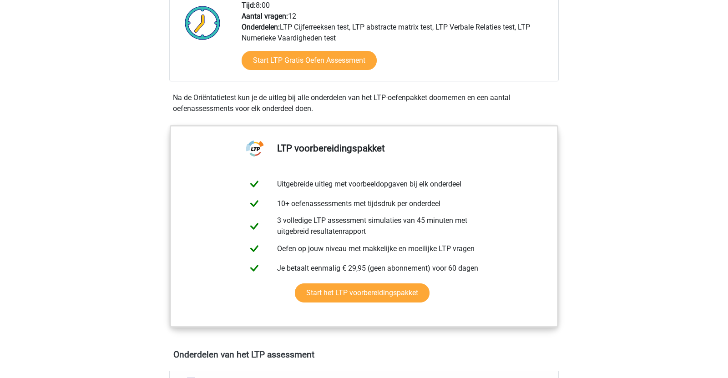
scroll to position [366, 0]
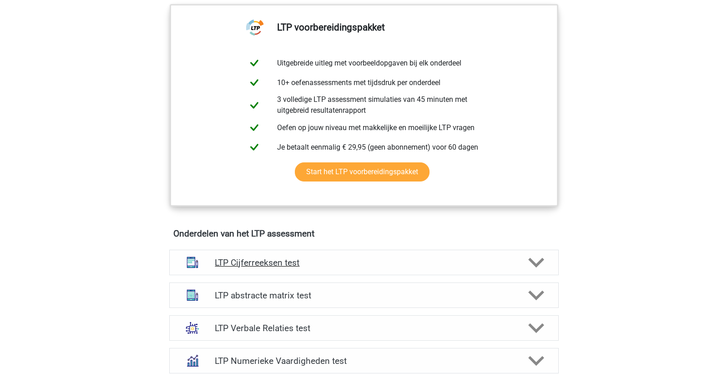
click at [324, 261] on h4 "LTP Cijferreeksen test" at bounding box center [364, 262] width 298 height 10
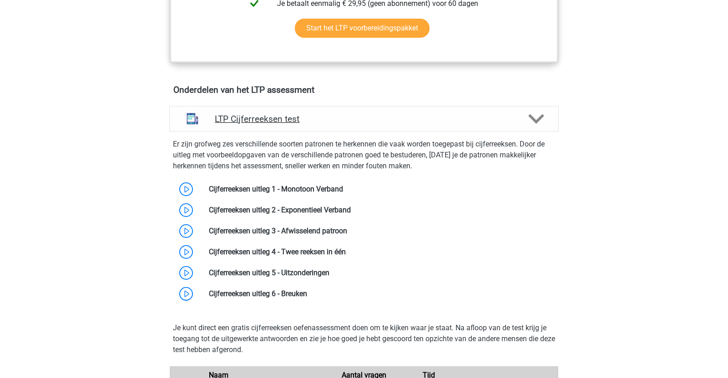
scroll to position [510, 0]
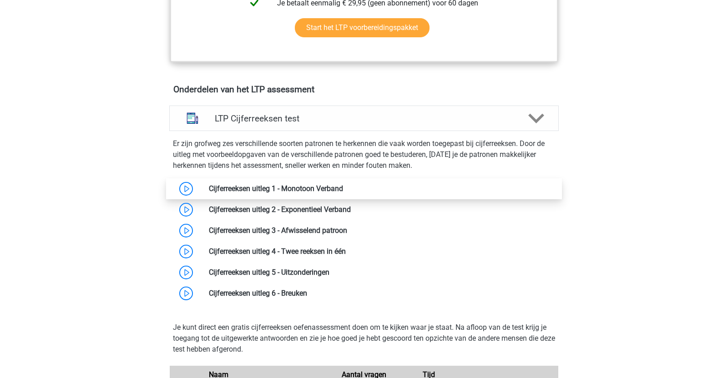
click at [343, 185] on link at bounding box center [343, 188] width 0 height 9
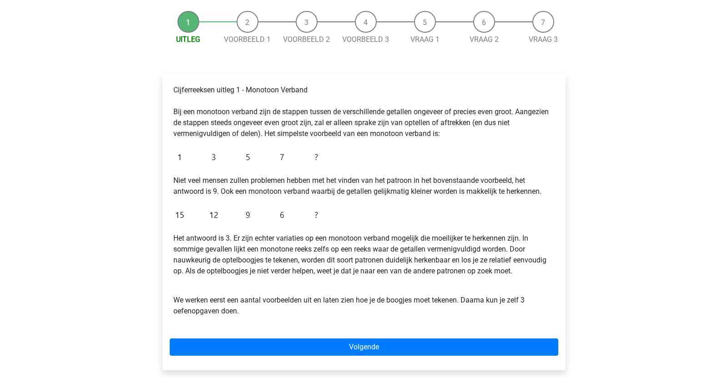
scroll to position [87, 0]
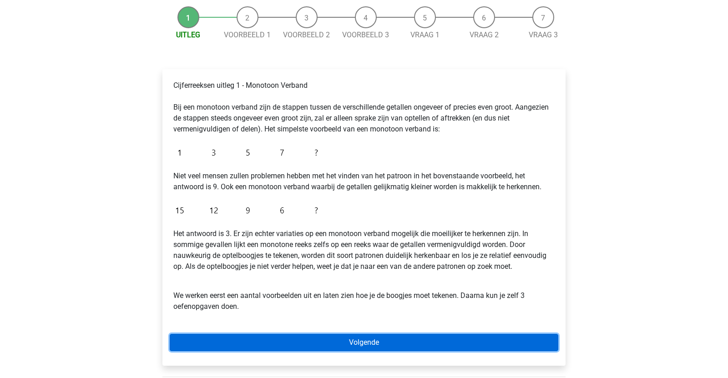
click at [358, 338] on link "Volgende" at bounding box center [364, 342] width 388 height 17
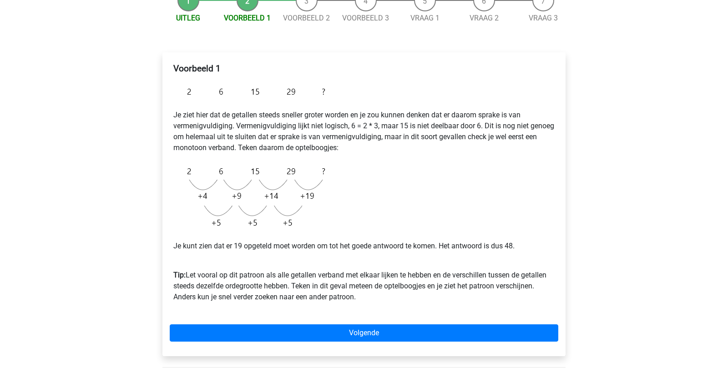
scroll to position [204, 0]
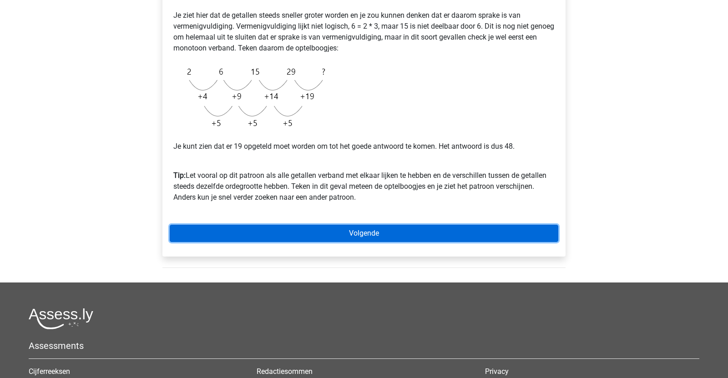
click at [347, 227] on link "Volgende" at bounding box center [364, 233] width 388 height 17
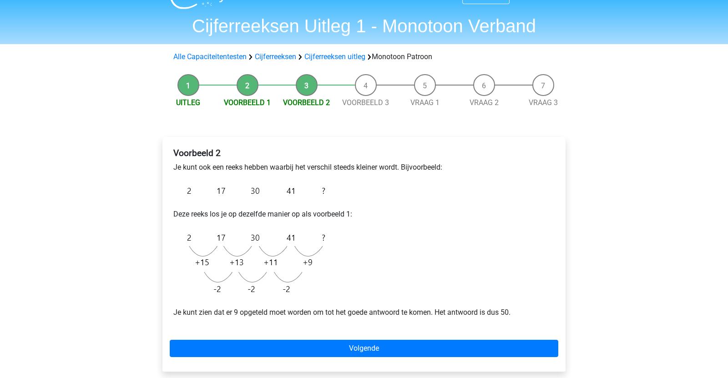
scroll to position [35, 0]
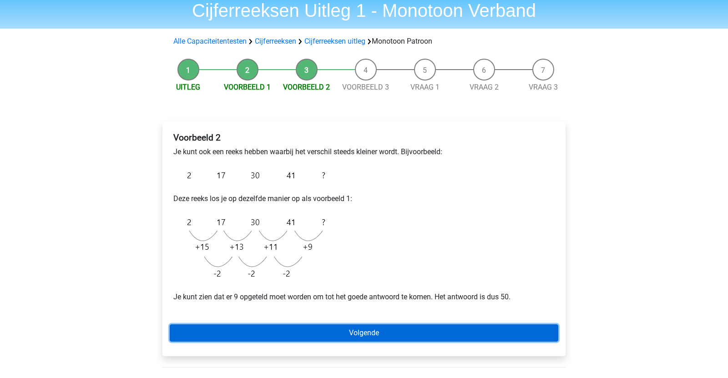
click at [395, 331] on link "Volgende" at bounding box center [364, 332] width 388 height 17
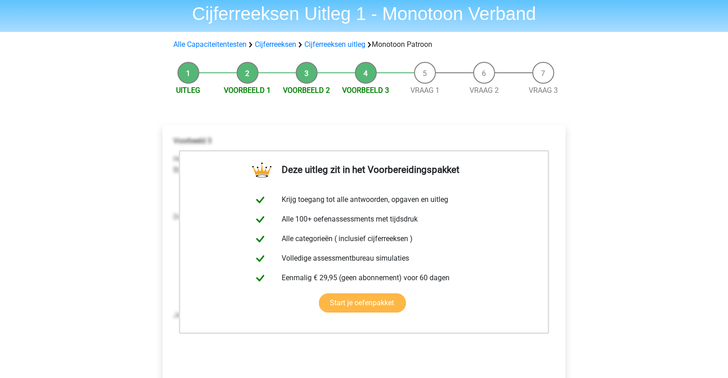
scroll to position [166, 0]
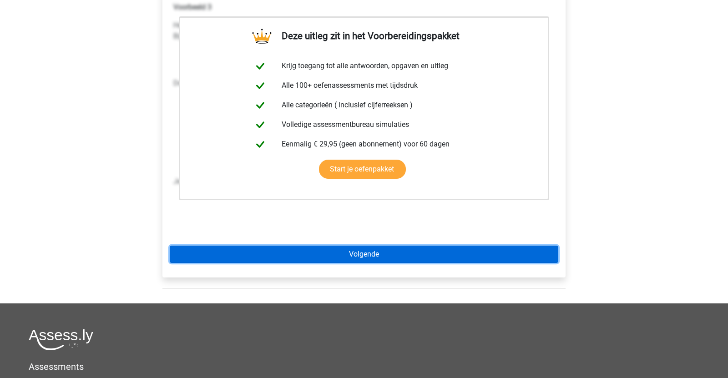
click at [380, 253] on link "Volgende" at bounding box center [364, 254] width 388 height 17
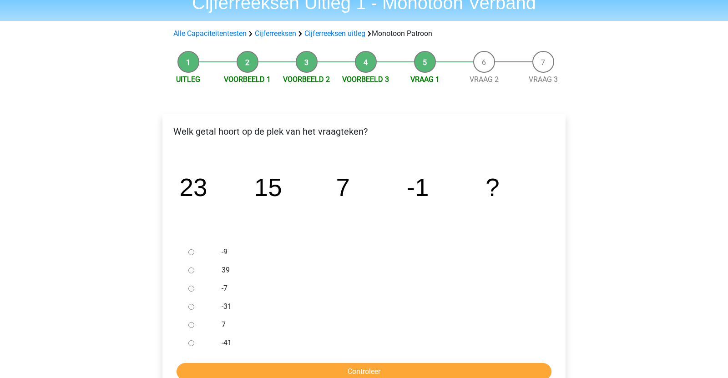
scroll to position [44, 0]
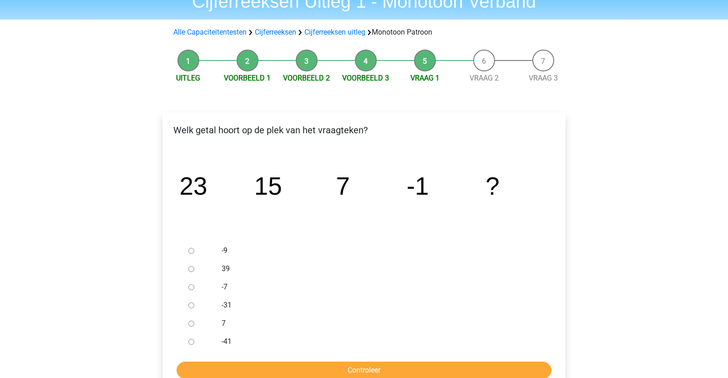
click at [339, 223] on icon "image/svg+xml 23 15 7 -1 ?" at bounding box center [364, 195] width 374 height 94
click at [223, 286] on label "-7" at bounding box center [378, 286] width 315 height 11
click at [194, 286] on input "-7" at bounding box center [191, 287] width 6 height 6
radio input "true"
click at [191, 323] on input "7" at bounding box center [191, 324] width 6 height 6
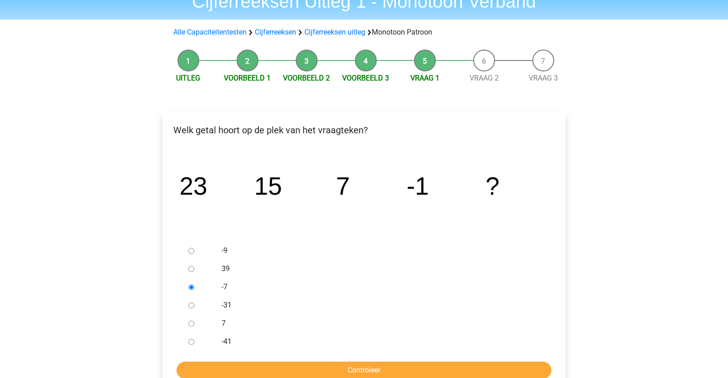
radio input "true"
click at [232, 370] on input "Controleer" at bounding box center [363, 369] width 375 height 17
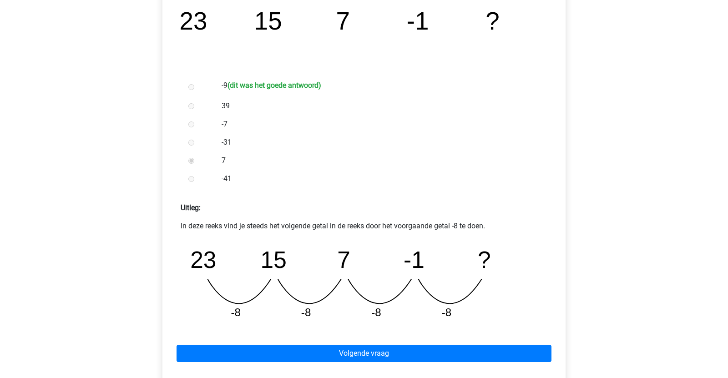
scroll to position [246, 0]
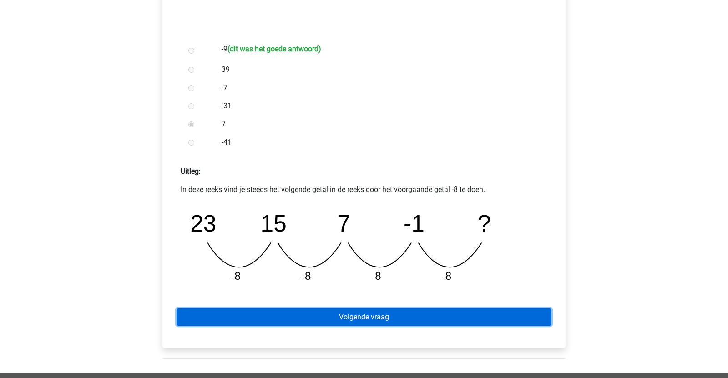
click at [358, 313] on link "Volgende vraag" at bounding box center [363, 316] width 375 height 17
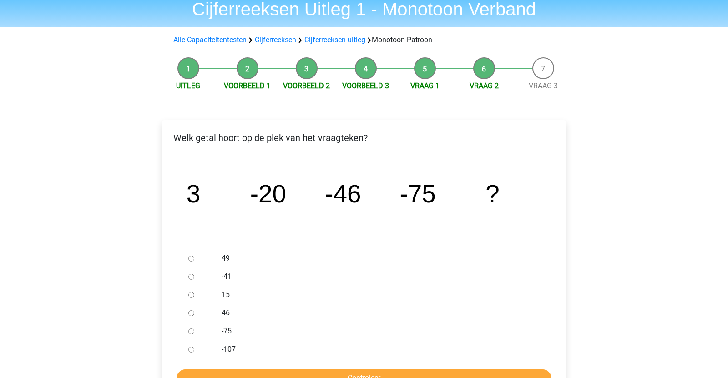
scroll to position [41, 0]
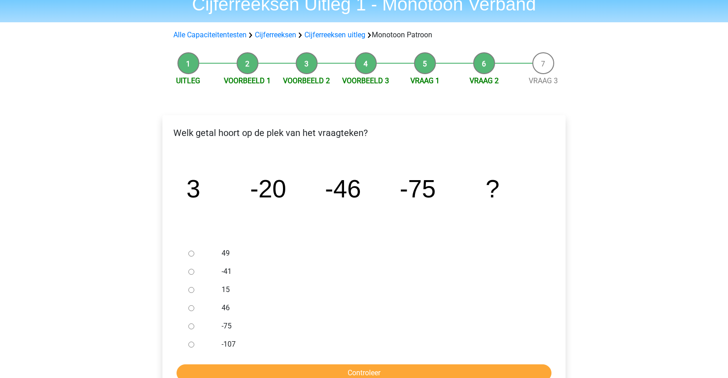
click at [189, 344] on input "-107" at bounding box center [191, 344] width 6 height 6
radio input "true"
click at [201, 371] on input "Controleer" at bounding box center [363, 372] width 375 height 17
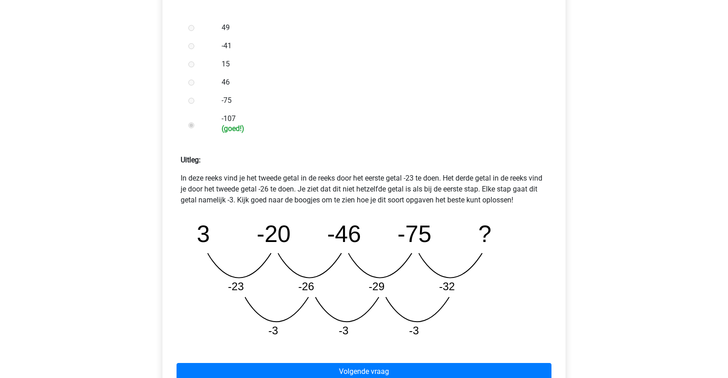
scroll to position [280, 0]
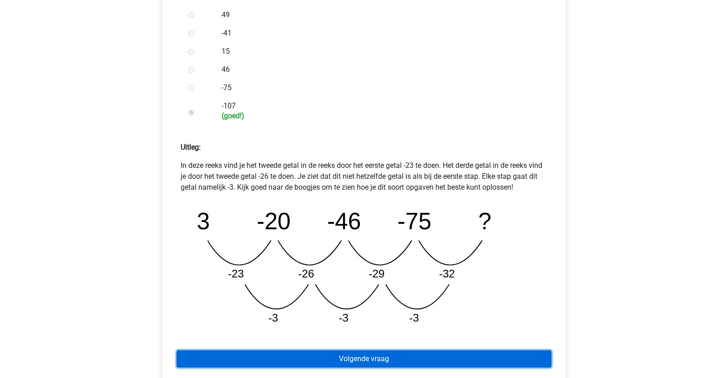
click at [362, 360] on link "Volgende vraag" at bounding box center [363, 358] width 375 height 17
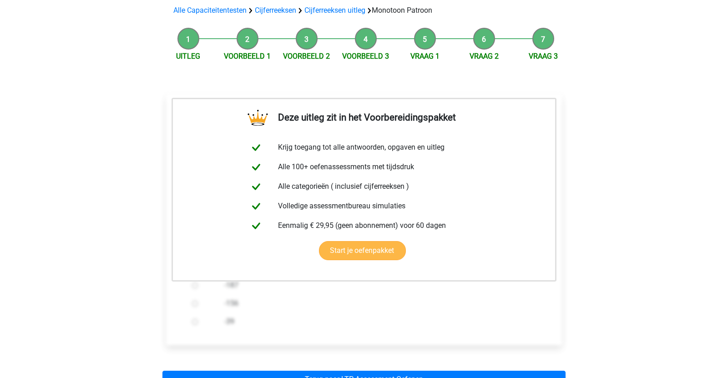
scroll to position [251, 0]
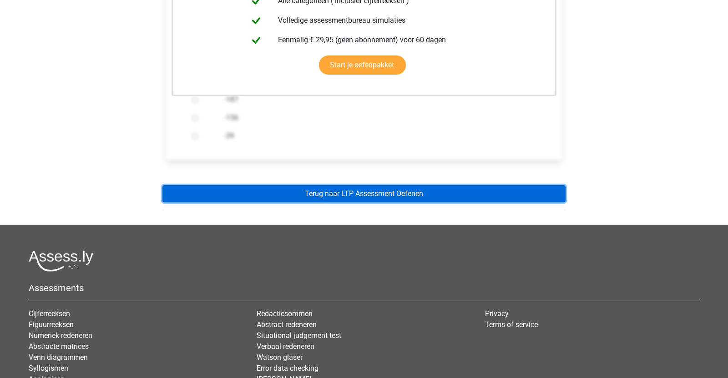
click at [345, 199] on link "Terug naar LTP Assessment Oefenen" at bounding box center [363, 193] width 403 height 17
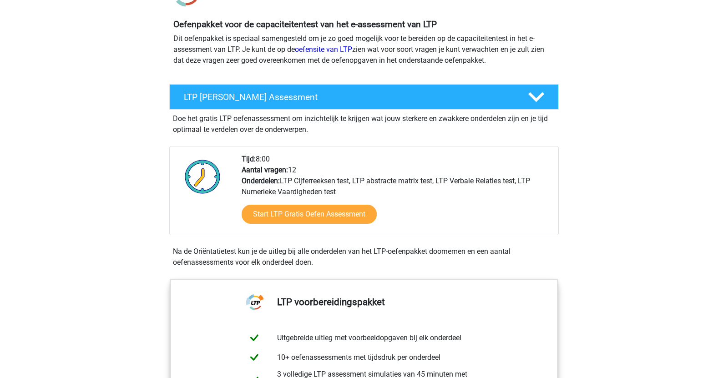
scroll to position [126, 0]
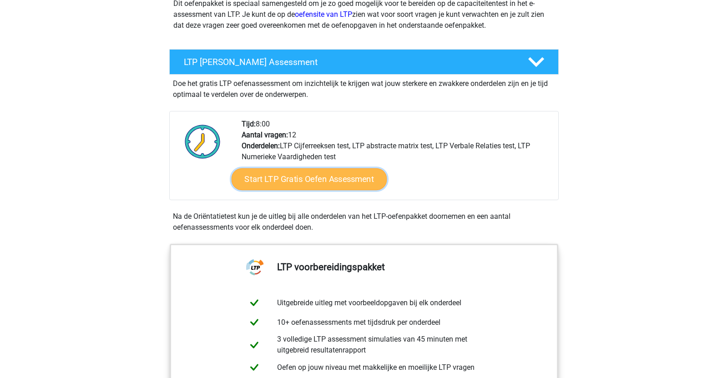
click at [334, 186] on link "Start LTP Gratis Oefen Assessment" at bounding box center [309, 179] width 156 height 22
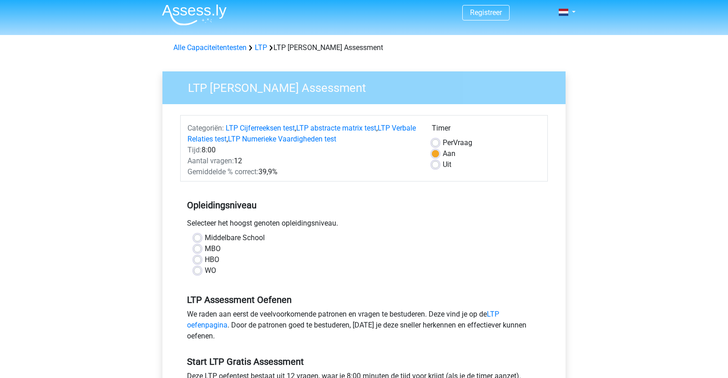
scroll to position [5, 0]
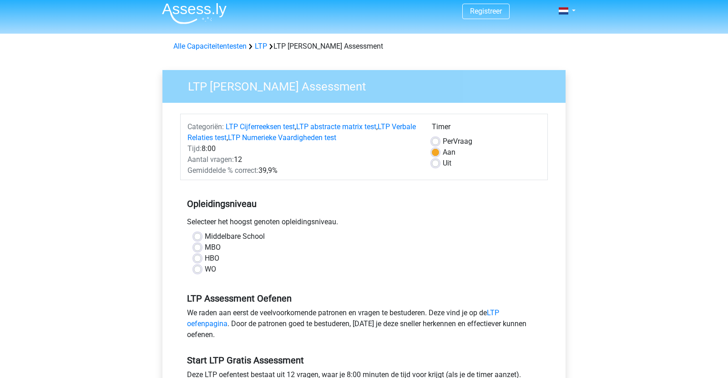
click at [205, 243] on label "MBO" at bounding box center [213, 247] width 16 height 11
click at [199, 243] on input "MBO" at bounding box center [197, 246] width 7 height 9
radio input "true"
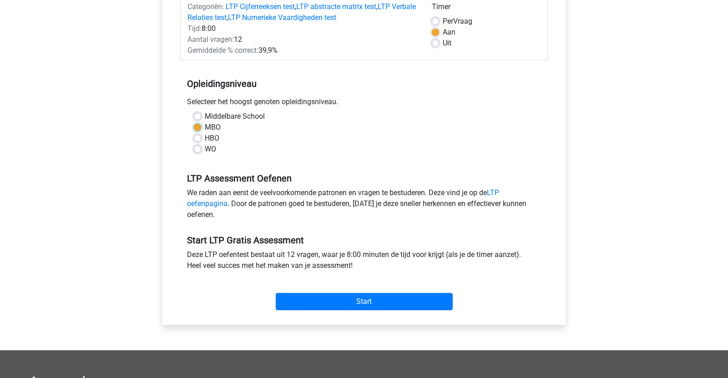
scroll to position [228, 0]
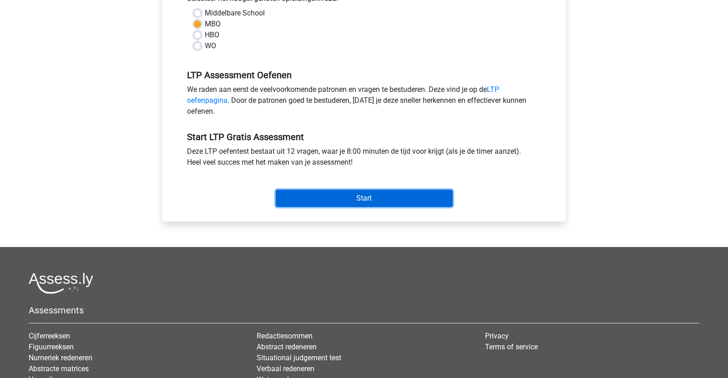
click at [315, 204] on input "Start" at bounding box center [364, 198] width 177 height 17
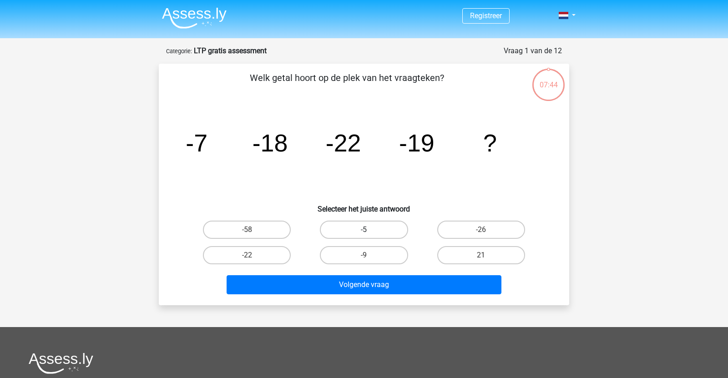
click at [346, 231] on label "-5" at bounding box center [364, 230] width 88 height 18
click at [364, 231] on input "-5" at bounding box center [367, 233] width 6 height 6
radio input "true"
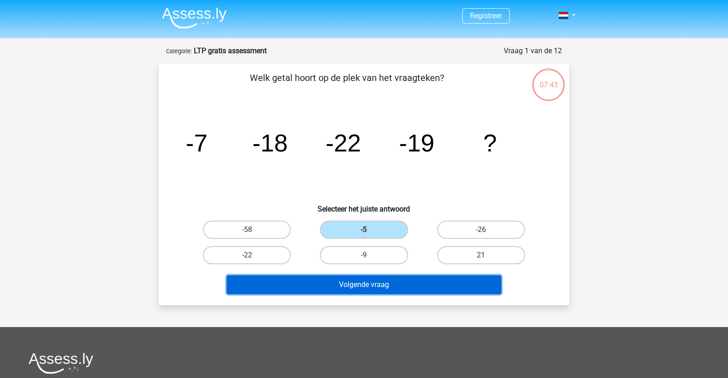
click at [357, 280] on button "Volgende vraag" at bounding box center [363, 284] width 275 height 19
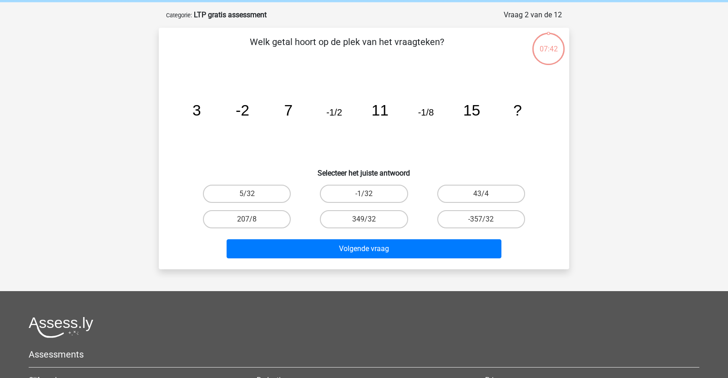
scroll to position [45, 0]
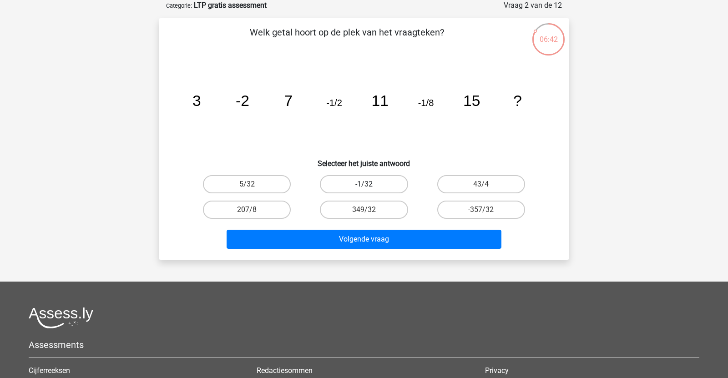
click at [392, 186] on label "-1/32" at bounding box center [364, 184] width 88 height 18
click at [370, 186] on input "-1/32" at bounding box center [367, 187] width 6 height 6
radio input "true"
click at [397, 230] on div "Volgende vraag" at bounding box center [363, 241] width 351 height 23
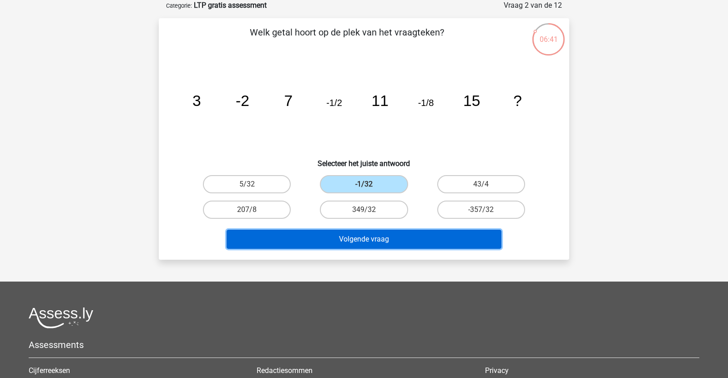
click at [399, 231] on button "Volgende vraag" at bounding box center [363, 239] width 275 height 19
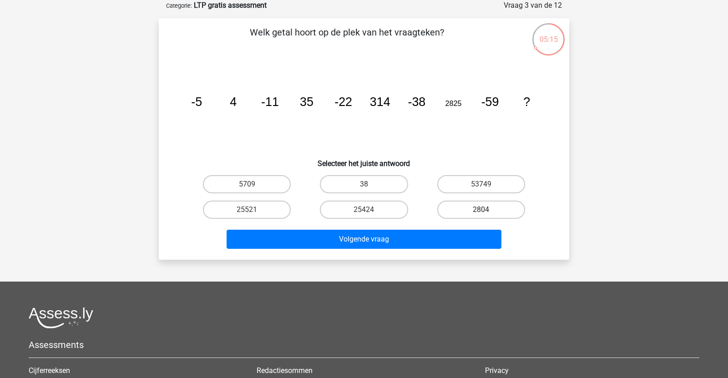
click at [466, 201] on label "2804" at bounding box center [481, 210] width 88 height 18
click at [481, 210] on input "2804" at bounding box center [484, 213] width 6 height 6
radio input "true"
click at [465, 226] on div "Volgende vraag" at bounding box center [363, 237] width 381 height 30
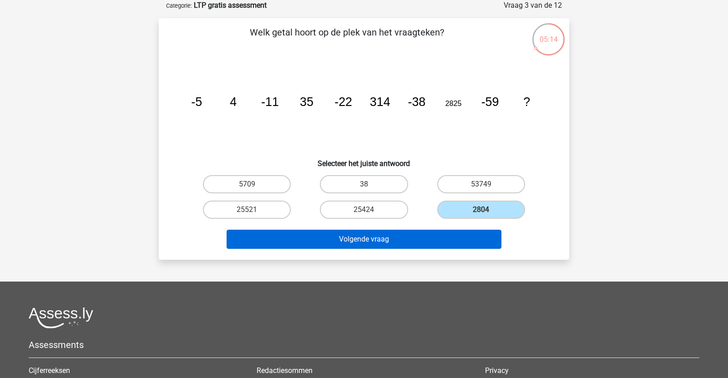
drag, startPoint x: 465, startPoint y: 226, endPoint x: 465, endPoint y: 231, distance: 5.5
click at [465, 226] on div "Volgende vraag" at bounding box center [363, 237] width 381 height 30
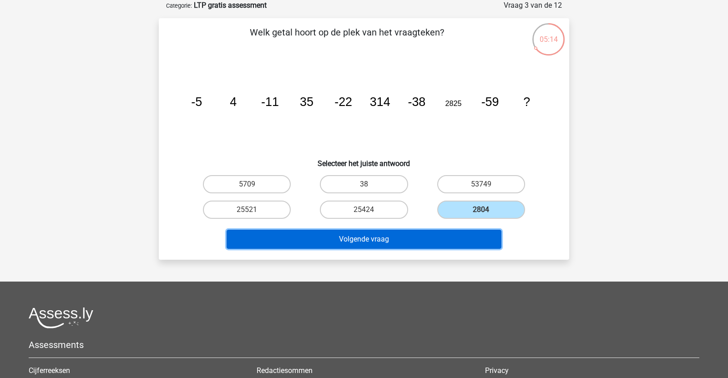
click at [465, 232] on button "Volgende vraag" at bounding box center [363, 239] width 275 height 19
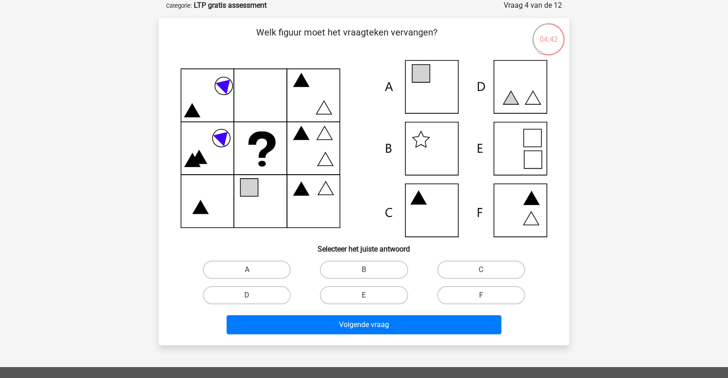
click at [442, 100] on icon at bounding box center [364, 148] width 366 height 177
click at [259, 271] on label "A" at bounding box center [247, 270] width 88 height 18
click at [253, 271] on input "A" at bounding box center [250, 273] width 6 height 6
radio input "true"
click at [340, 336] on div "Volgende vraag" at bounding box center [363, 326] width 351 height 23
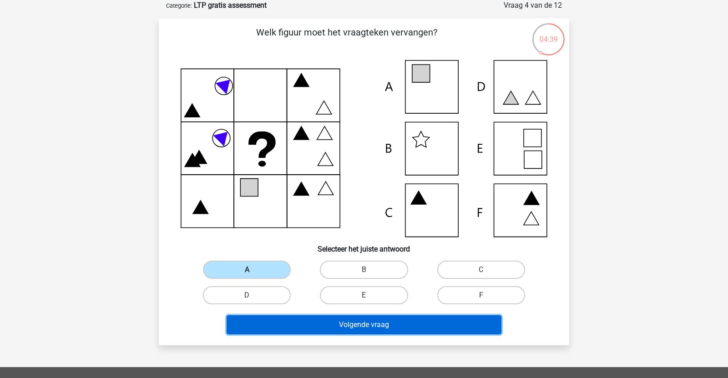
click at [341, 332] on button "Volgende vraag" at bounding box center [363, 324] width 275 height 19
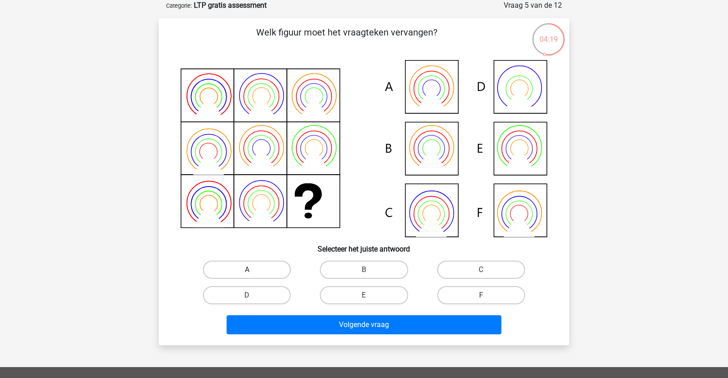
click at [271, 270] on label "A" at bounding box center [247, 270] width 88 height 18
click at [253, 270] on input "A" at bounding box center [250, 273] width 6 height 6
radio input "true"
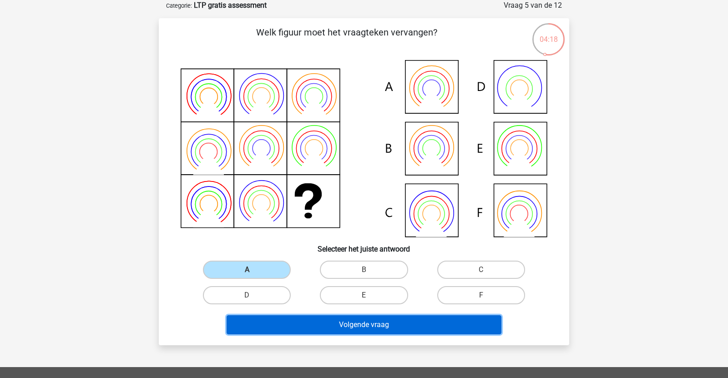
click at [342, 322] on button "Volgende vraag" at bounding box center [363, 324] width 275 height 19
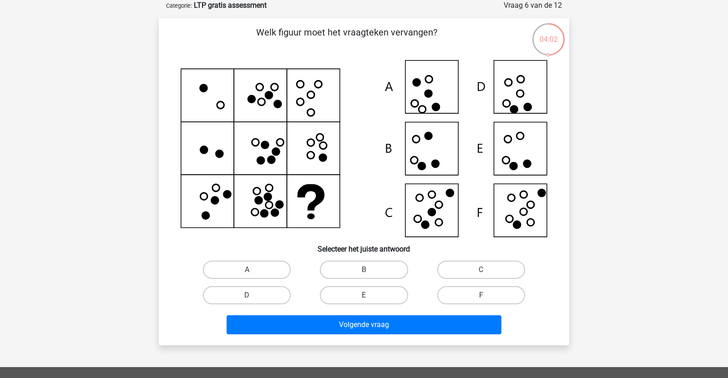
click at [366, 296] on input "E" at bounding box center [367, 298] width 6 height 6
radio input "true"
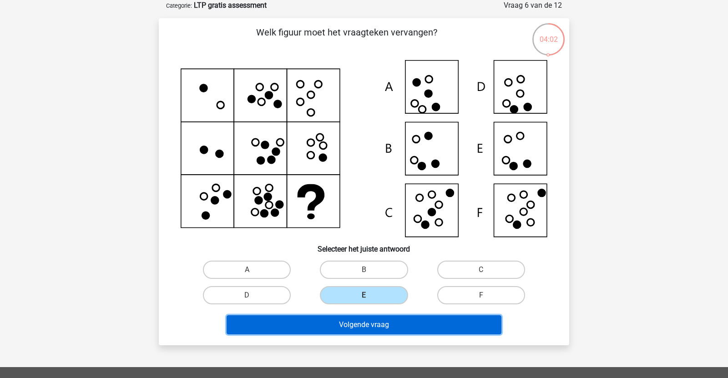
click at [354, 315] on button "Volgende vraag" at bounding box center [363, 324] width 275 height 19
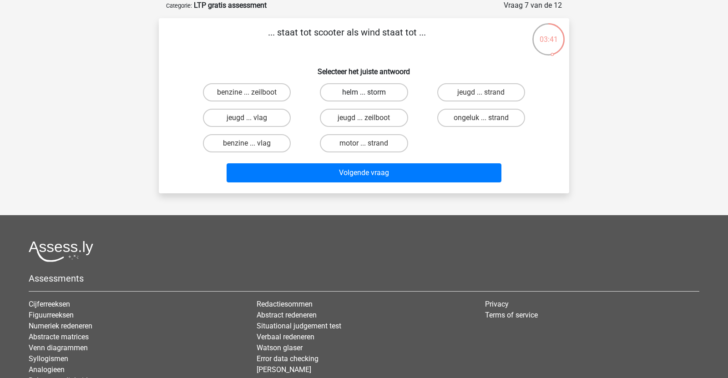
click at [344, 98] on label "helm ... storm" at bounding box center [364, 92] width 88 height 18
click at [364, 98] on input "helm ... storm" at bounding box center [367, 95] width 6 height 6
radio input "true"
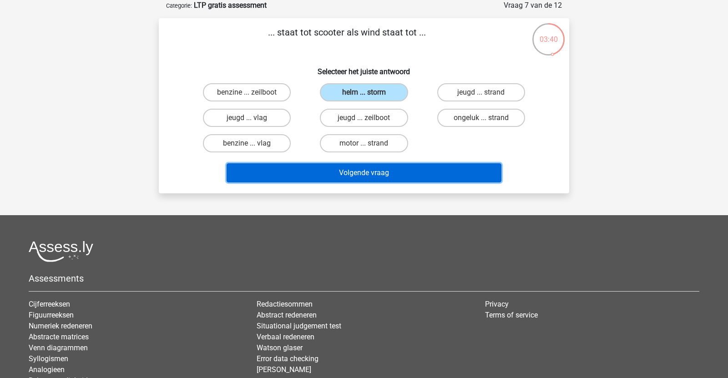
click at [357, 168] on button "Volgende vraag" at bounding box center [363, 172] width 275 height 19
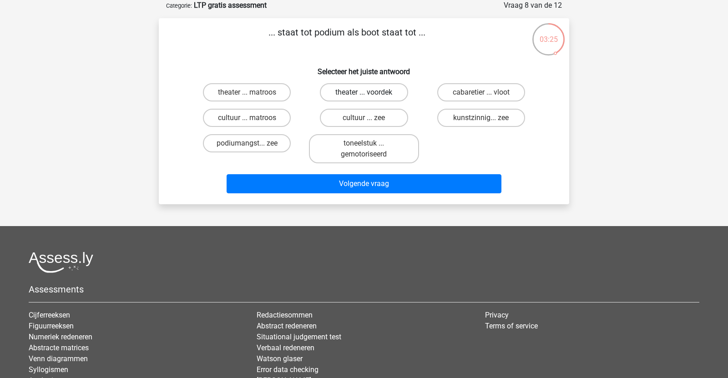
click at [356, 94] on label "theater ... voordek" at bounding box center [364, 92] width 88 height 18
click at [364, 94] on input "theater ... voordek" at bounding box center [367, 95] width 6 height 6
radio input "true"
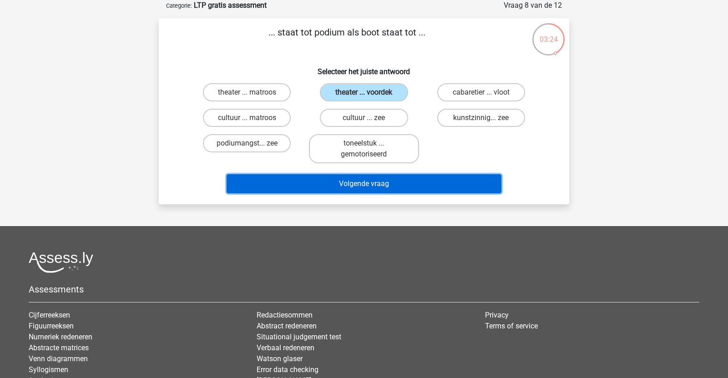
click at [374, 181] on button "Volgende vraag" at bounding box center [363, 183] width 275 height 19
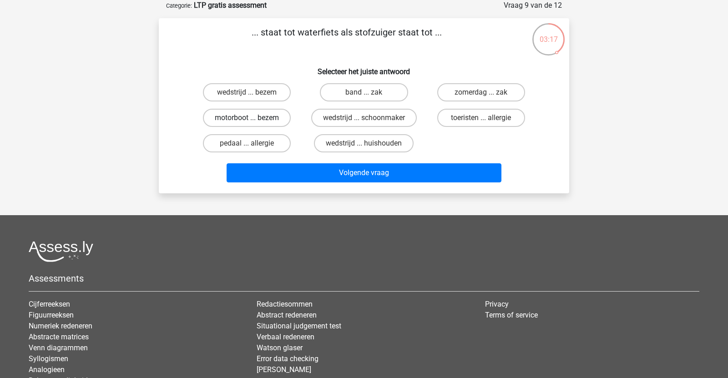
click at [267, 116] on label "motorboot ... bezem" at bounding box center [247, 118] width 88 height 18
click at [253, 118] on input "motorboot ... bezem" at bounding box center [250, 121] width 6 height 6
radio input "true"
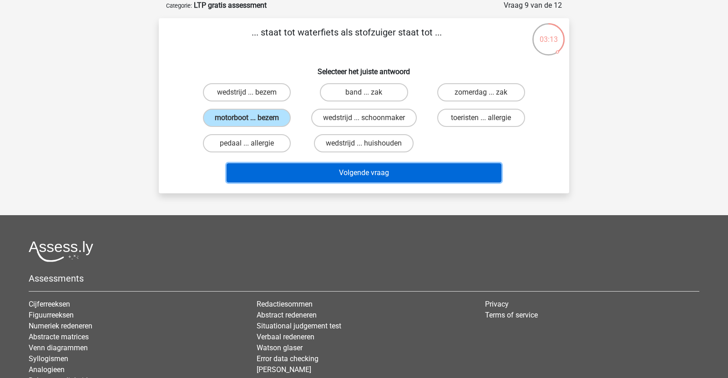
click at [324, 170] on button "Volgende vraag" at bounding box center [363, 172] width 275 height 19
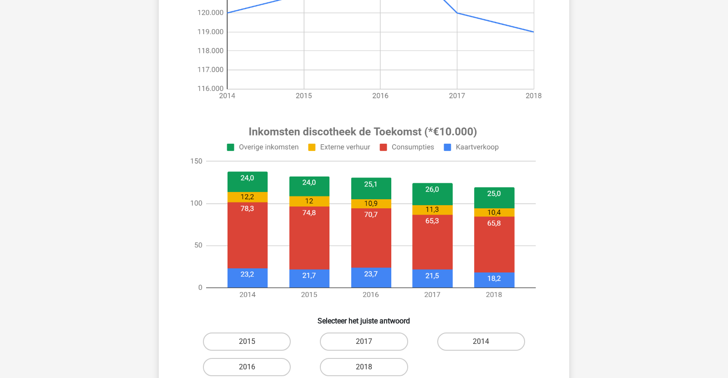
scroll to position [249, 0]
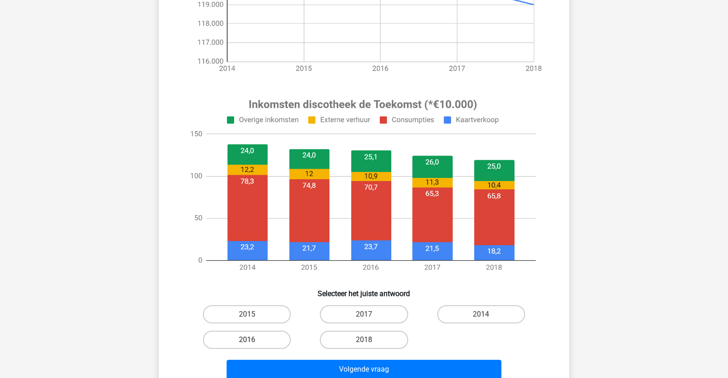
click at [276, 333] on label "2016" at bounding box center [247, 340] width 88 height 18
click at [253, 340] on input "2016" at bounding box center [250, 343] width 6 height 6
radio input "true"
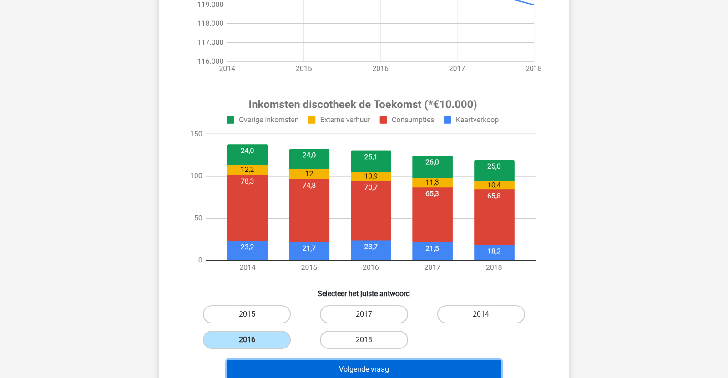
click at [352, 371] on button "Volgende vraag" at bounding box center [363, 369] width 275 height 19
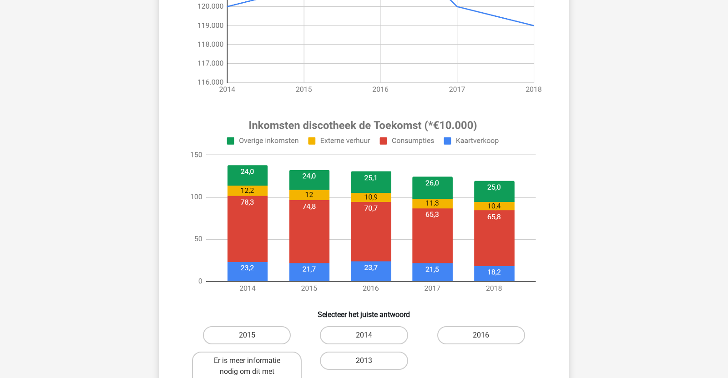
scroll to position [233, 0]
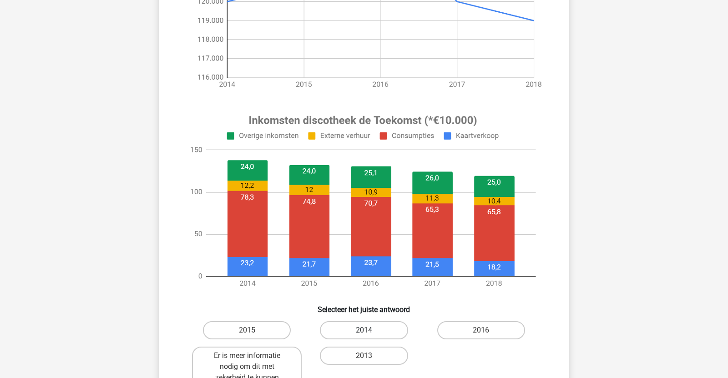
click at [370, 331] on label "2014" at bounding box center [364, 330] width 88 height 18
click at [370, 331] on input "2014" at bounding box center [367, 333] width 6 height 6
radio input "true"
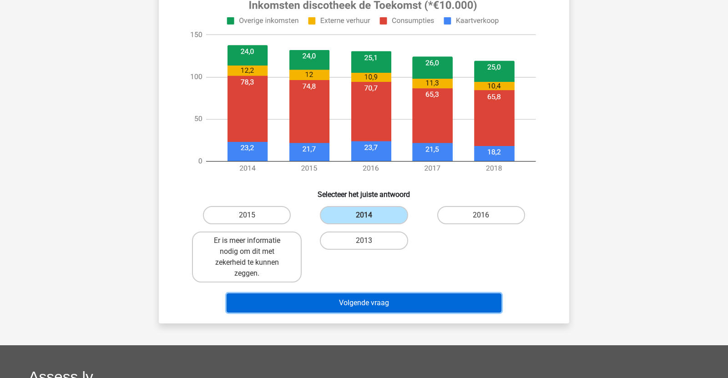
click at [371, 309] on button "Volgende vraag" at bounding box center [363, 302] width 275 height 19
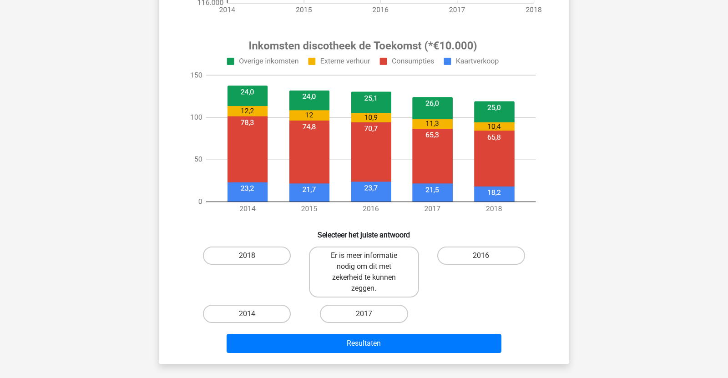
scroll to position [322, 0]
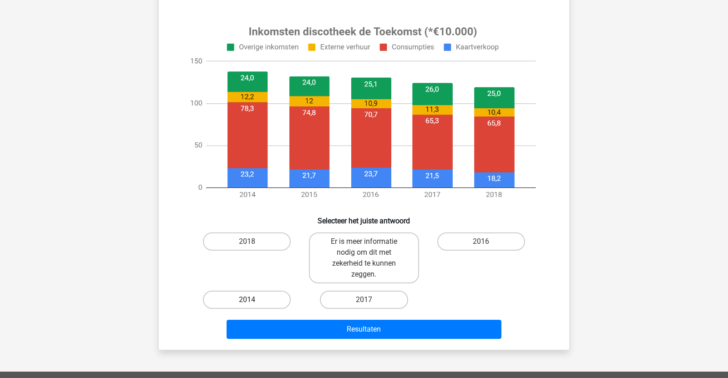
click at [276, 295] on label "2014" at bounding box center [247, 300] width 88 height 18
click at [253, 300] on input "2014" at bounding box center [250, 303] width 6 height 6
radio input "true"
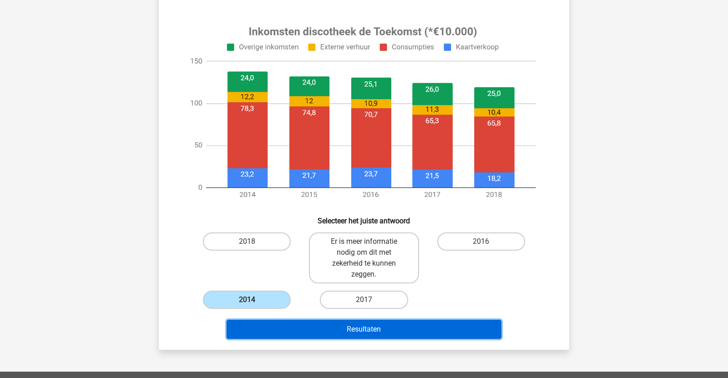
click at [330, 325] on button "Resultaten" at bounding box center [363, 329] width 275 height 19
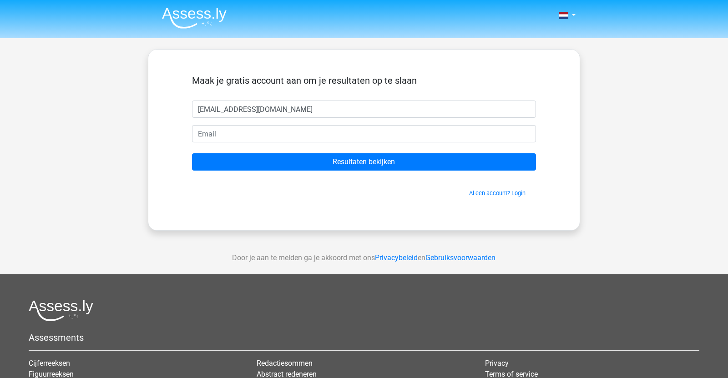
type input "faitheves23@gmail.om"
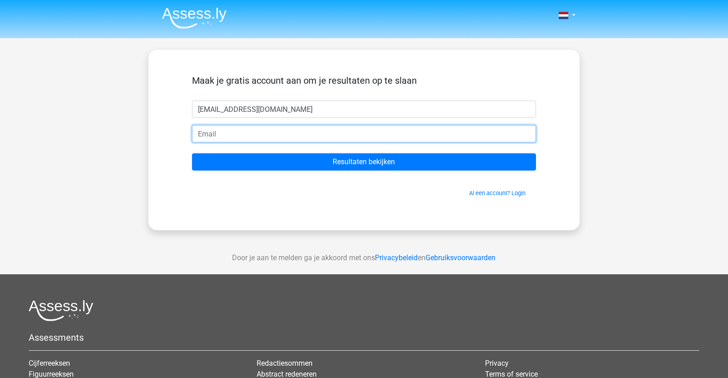
click at [300, 134] on input "email" at bounding box center [364, 133] width 344 height 17
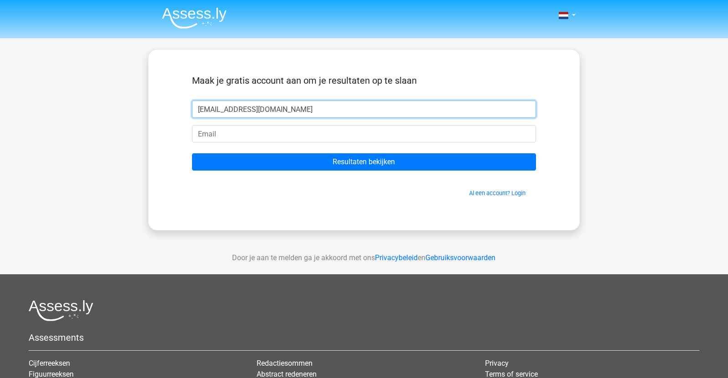
drag, startPoint x: 276, startPoint y: 110, endPoint x: 13, endPoint y: 72, distance: 265.1
click at [13, 72] on div "Nederlands English" at bounding box center [364, 257] width 728 height 514
type input "f"
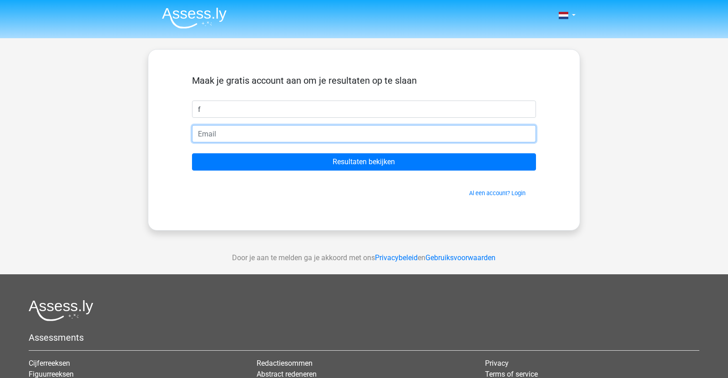
click at [212, 135] on input "email" at bounding box center [364, 133] width 344 height 17
type input "faithves23@gmail.com"
click at [192, 153] on input "Resultaten bekijken" at bounding box center [364, 161] width 344 height 17
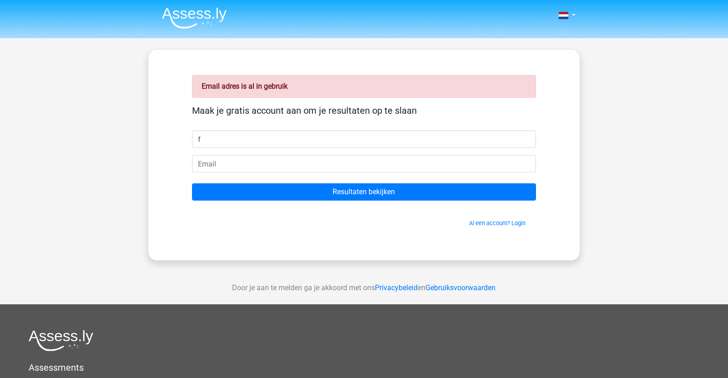
type input "f"
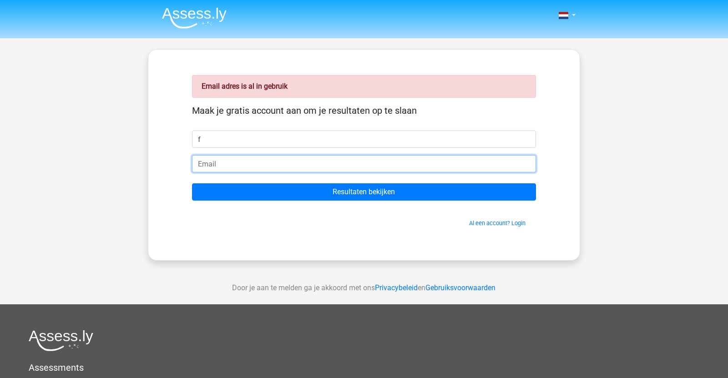
click at [232, 165] on input "email" at bounding box center [364, 163] width 344 height 17
click at [207, 166] on input "[EMAIL_ADDRESS][DOMAIN_NAME]" at bounding box center [364, 163] width 344 height 17
click at [206, 166] on input "[EMAIL_ADDRESS][DOMAIN_NAME]" at bounding box center [364, 163] width 344 height 17
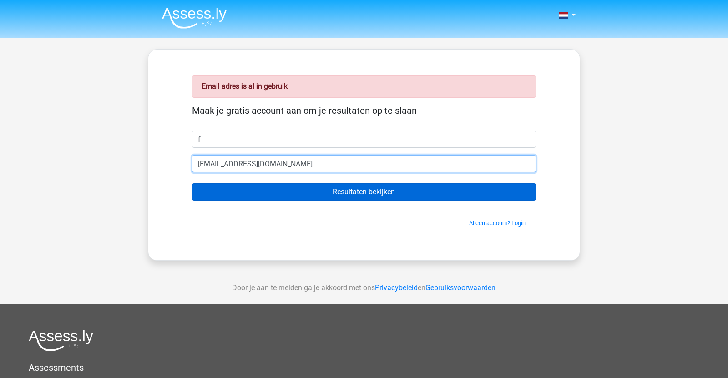
type input "[EMAIL_ADDRESS][DOMAIN_NAME]"
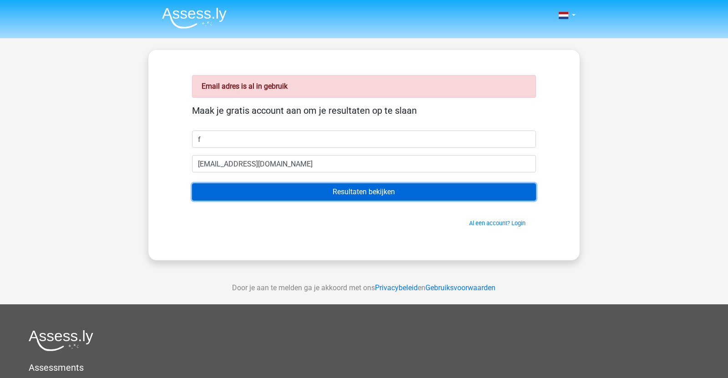
click at [255, 194] on input "Resultaten bekijken" at bounding box center [364, 191] width 344 height 17
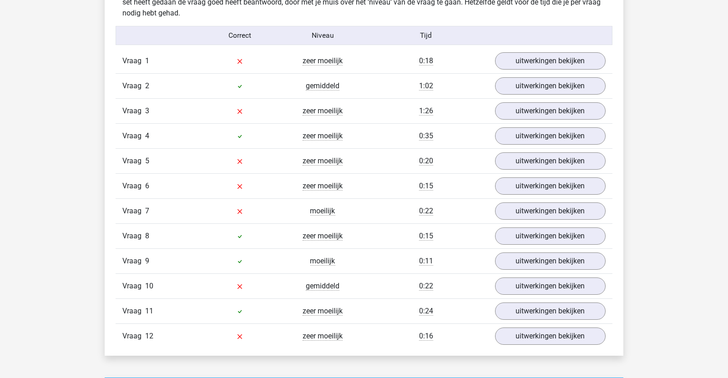
scroll to position [956, 0]
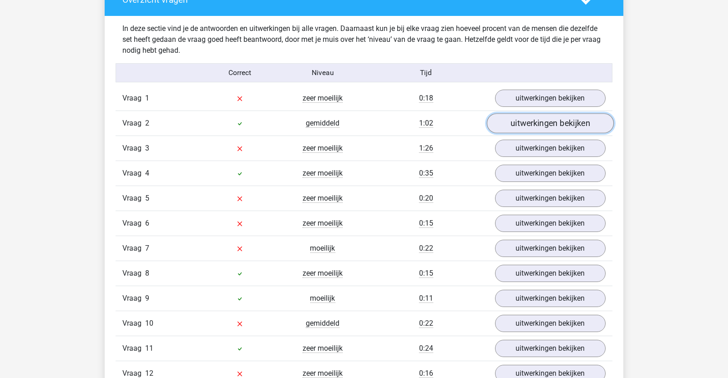
click at [550, 127] on link "uitwerkingen bekijken" at bounding box center [550, 123] width 127 height 20
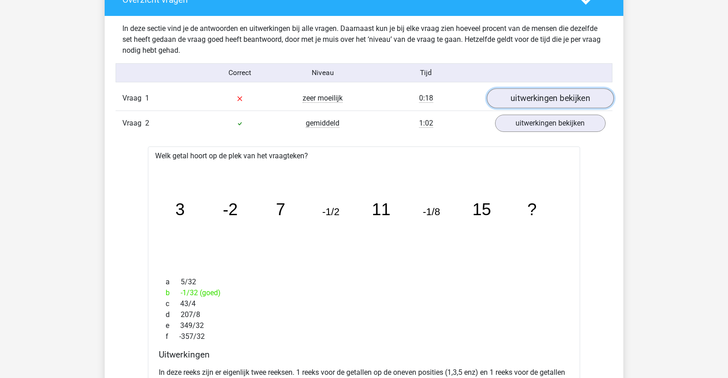
click at [551, 97] on link "uitwerkingen bekijken" at bounding box center [550, 98] width 127 height 20
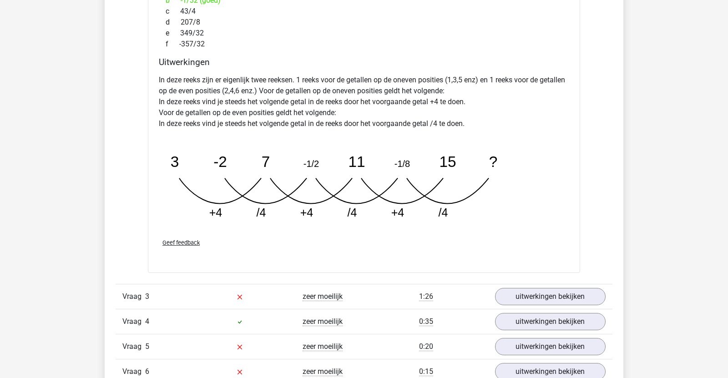
scroll to position [1713, 0]
click at [562, 301] on link "uitwerkingen bekijken" at bounding box center [550, 296] width 127 height 20
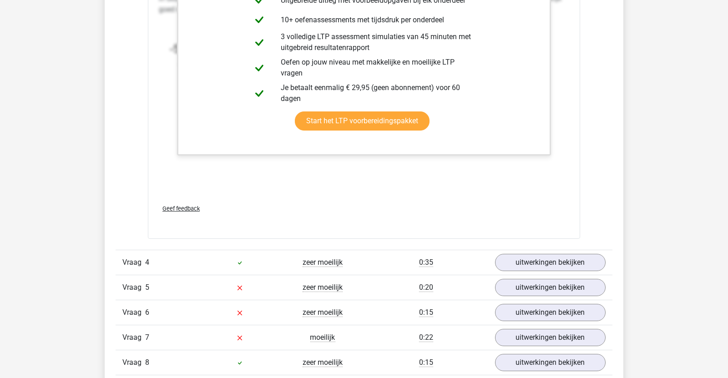
scroll to position [2339, 0]
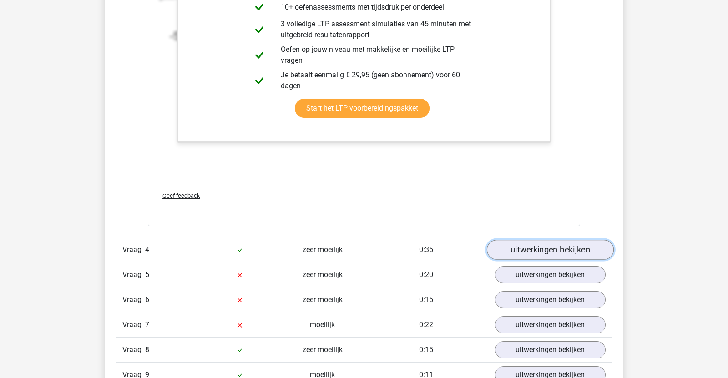
click at [529, 250] on link "uitwerkingen bekijken" at bounding box center [550, 250] width 127 height 20
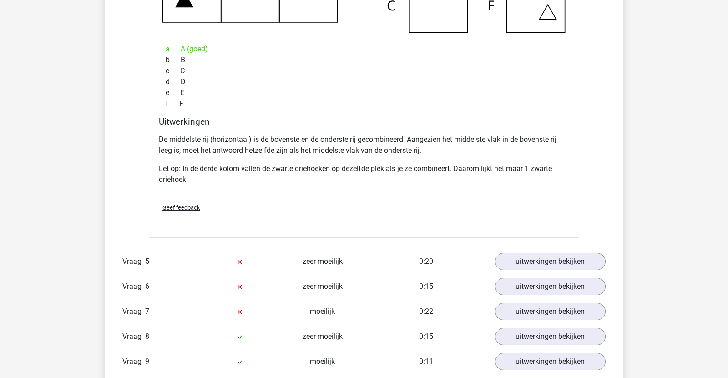
scroll to position [2795, 0]
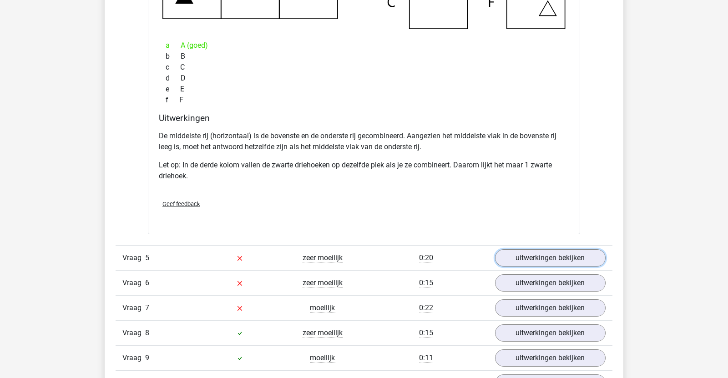
click at [527, 251] on link "uitwerkingen bekijken" at bounding box center [550, 257] width 110 height 17
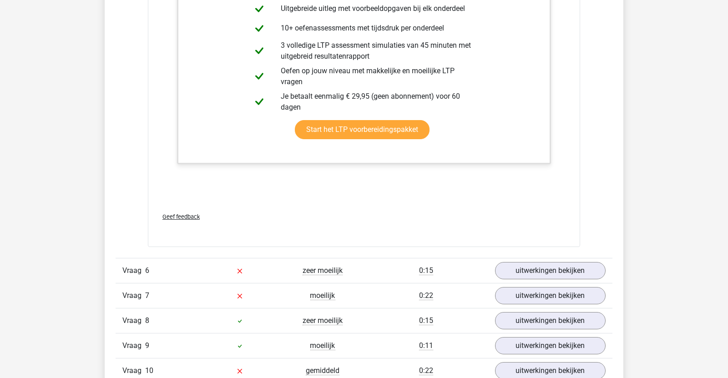
scroll to position [3502, 0]
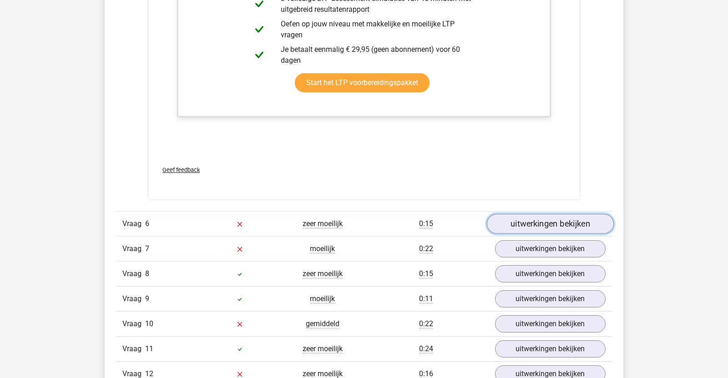
click at [542, 221] on link "uitwerkingen bekijken" at bounding box center [550, 224] width 127 height 20
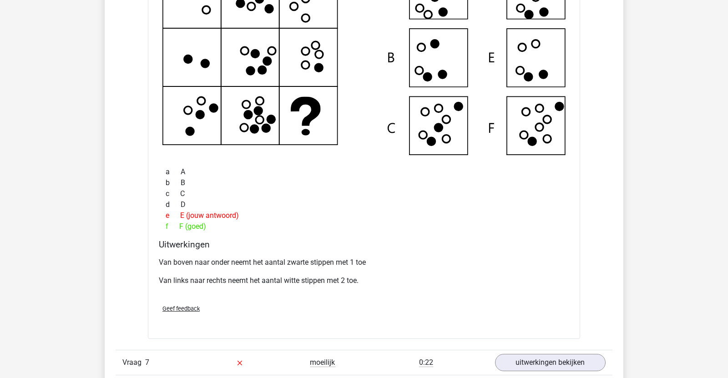
scroll to position [3919, 0]
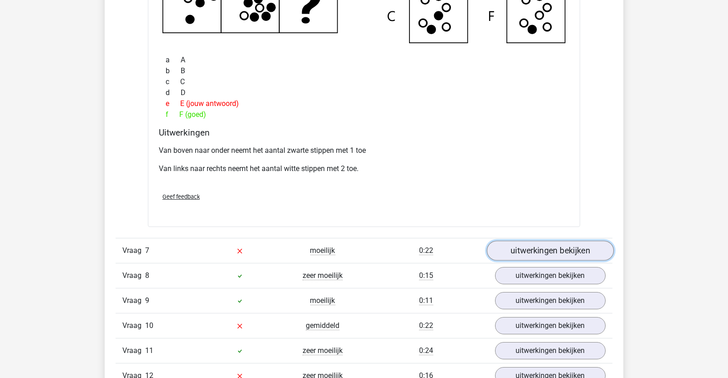
click at [551, 247] on link "uitwerkingen bekijken" at bounding box center [550, 251] width 127 height 20
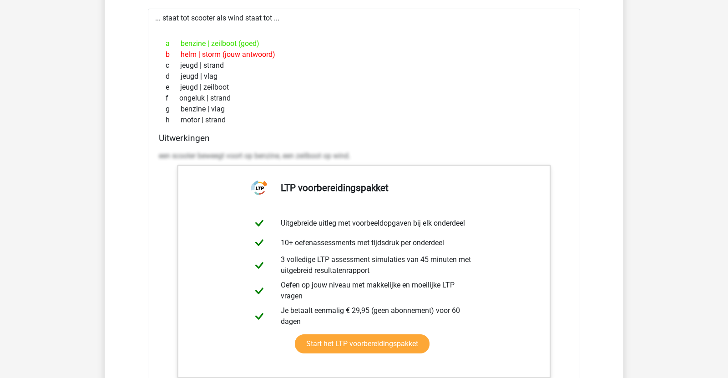
scroll to position [4421, 0]
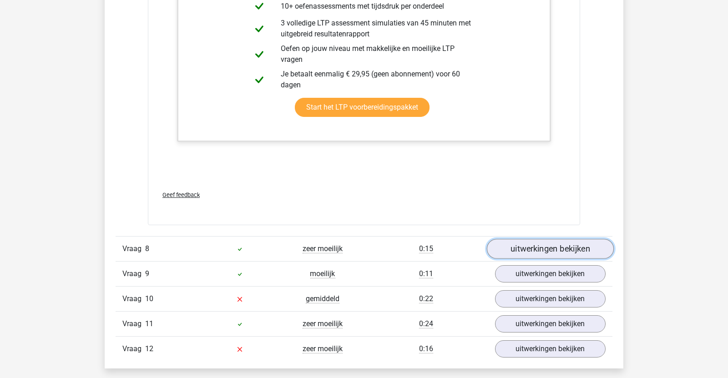
click at [504, 241] on link "uitwerkingen bekijken" at bounding box center [550, 249] width 127 height 20
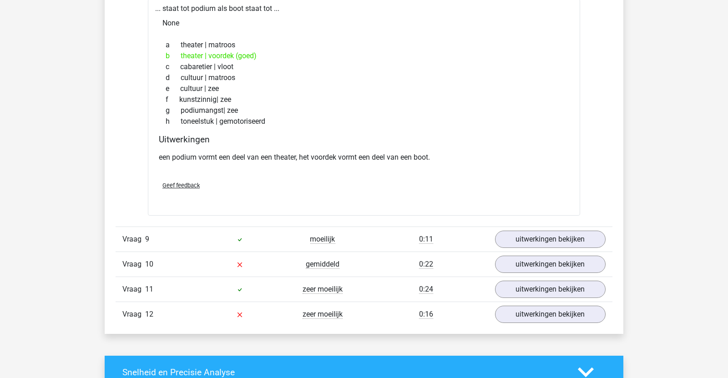
scroll to position [4736, 0]
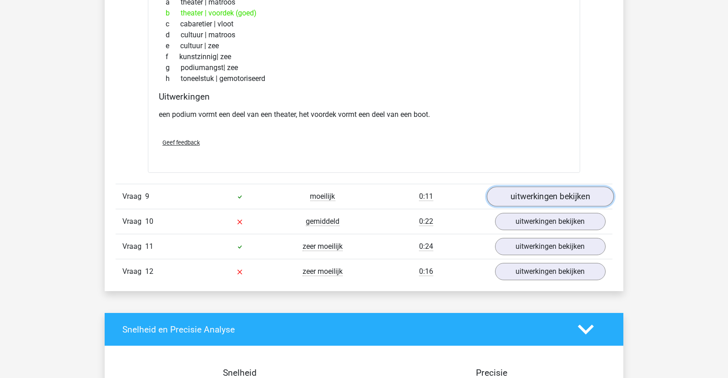
click at [503, 198] on link "uitwerkingen bekijken" at bounding box center [550, 196] width 127 height 20
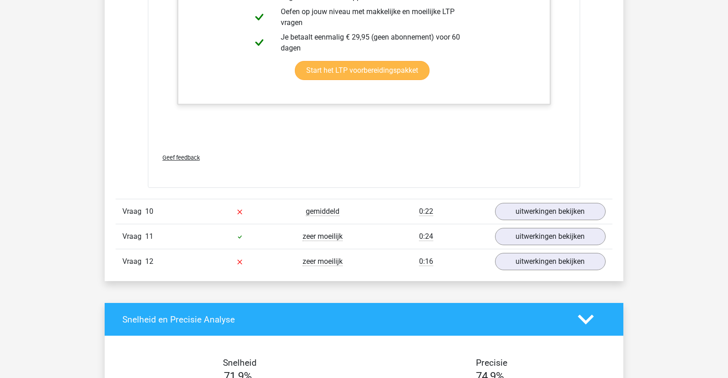
scroll to position [5249, 0]
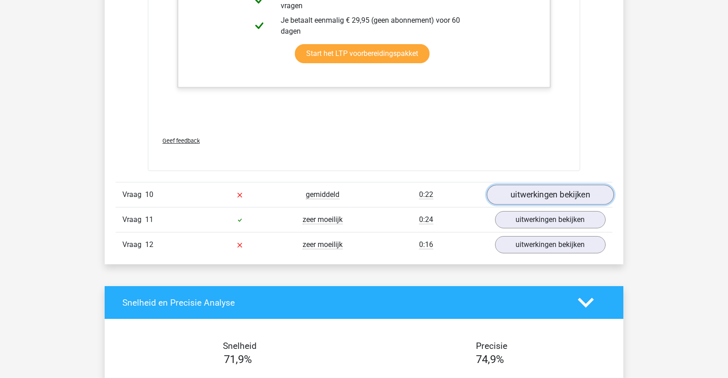
click at [535, 197] on link "uitwerkingen bekijken" at bounding box center [550, 195] width 127 height 20
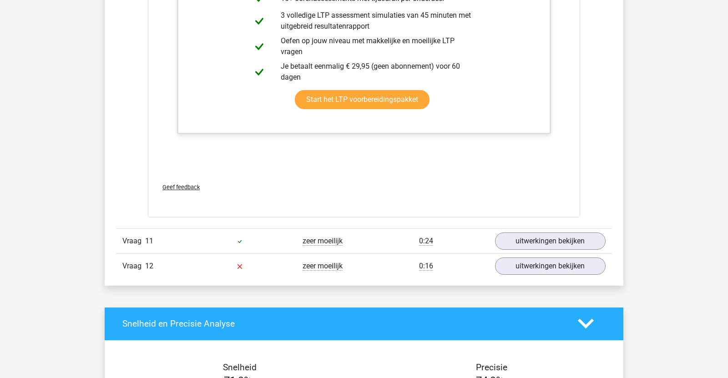
scroll to position [6138, 0]
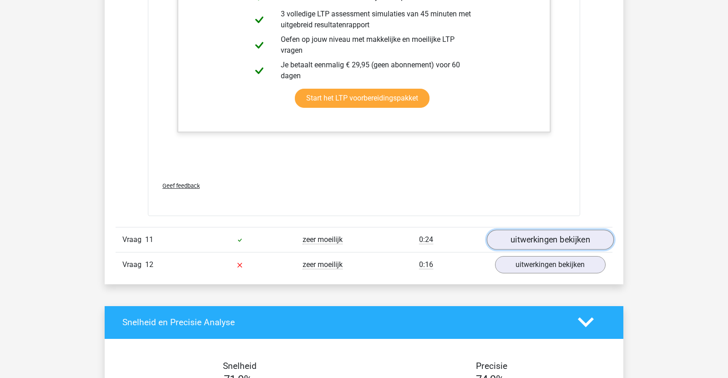
click at [536, 242] on link "uitwerkingen bekijken" at bounding box center [550, 240] width 127 height 20
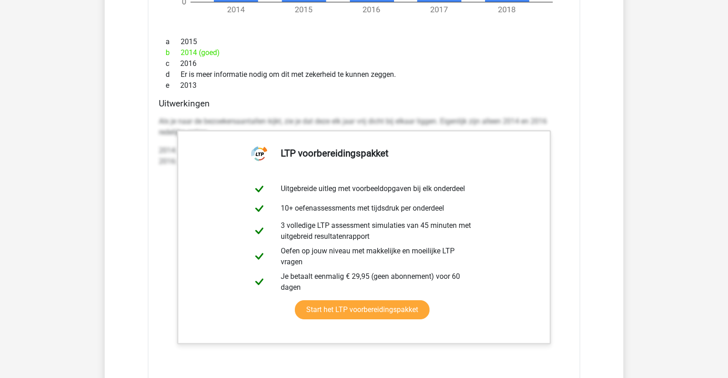
scroll to position [7115, 0]
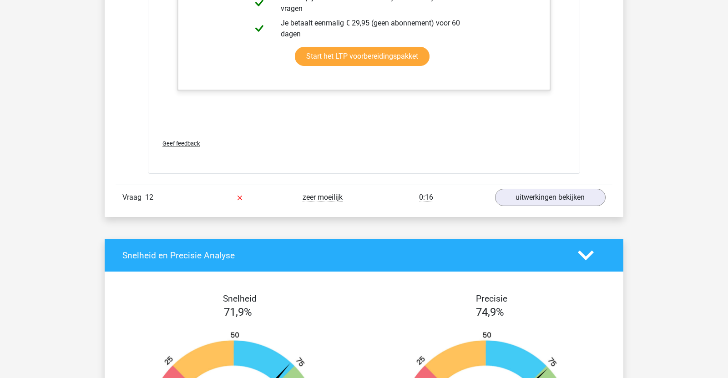
click at [546, 203] on div "Vraag 12 zeer moeilijk 0:16 uitwerkingen bekijken" at bounding box center [363, 197] width 497 height 25
click at [528, 196] on link "uitwerkingen bekijken" at bounding box center [550, 198] width 127 height 20
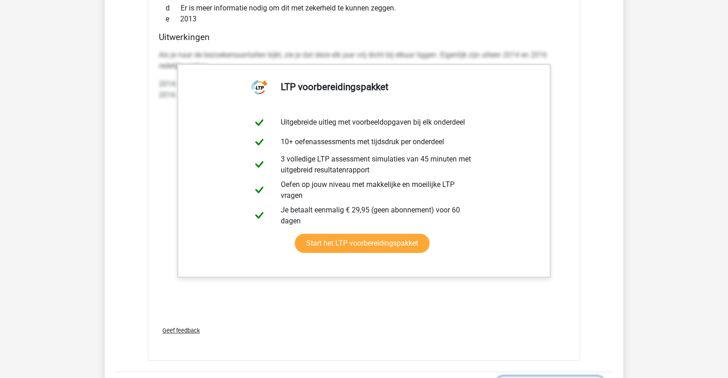
scroll to position [6479, 0]
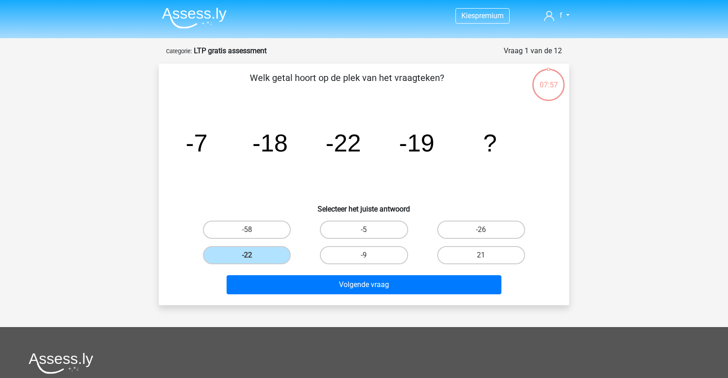
click at [199, 20] on img at bounding box center [194, 17] width 65 height 21
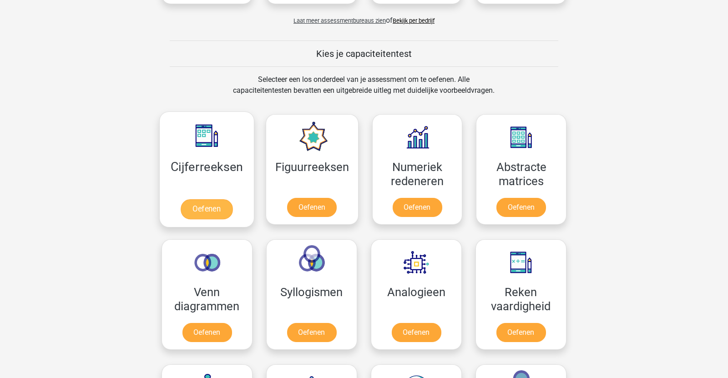
scroll to position [313, 0]
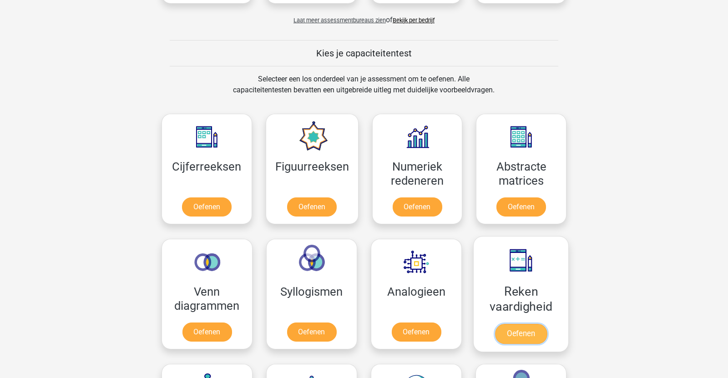
click at [513, 337] on link "Oefenen" at bounding box center [521, 334] width 52 height 20
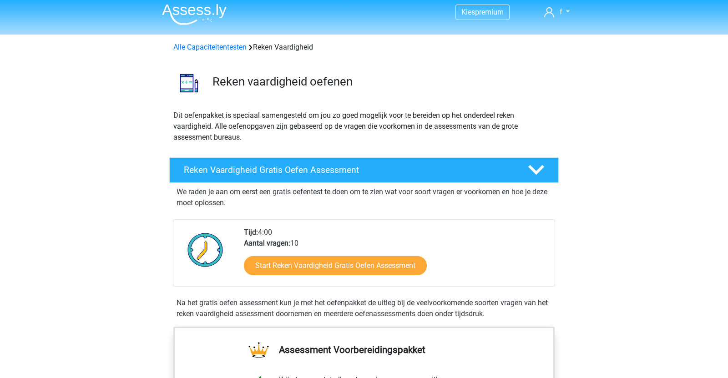
scroll to position [9, 0]
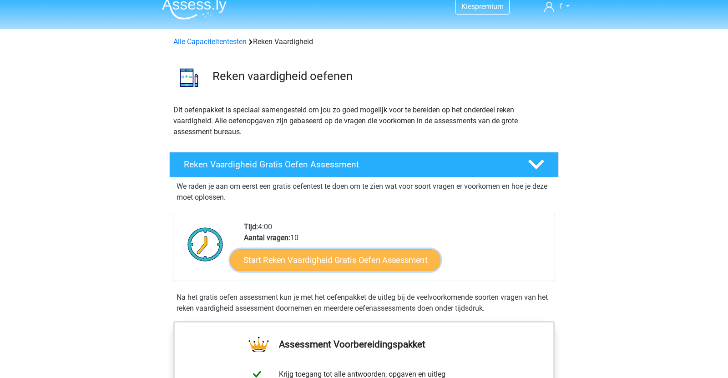
click at [333, 256] on link "Start Reken Vaardigheid Gratis Oefen Assessment" at bounding box center [335, 260] width 210 height 22
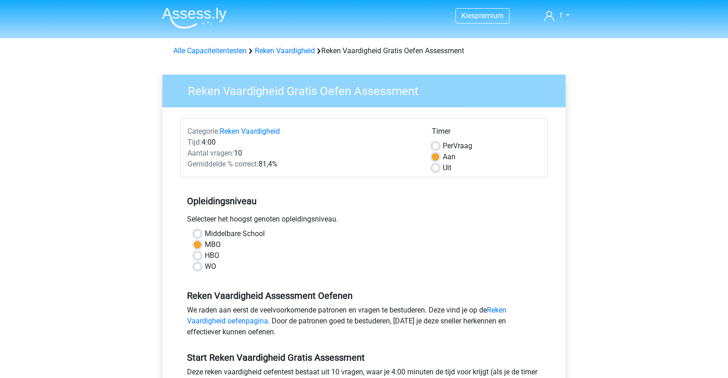
scroll to position [331, 0]
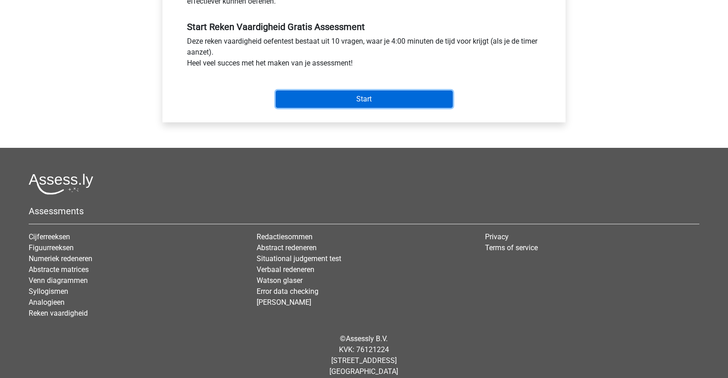
click at [332, 100] on input "Start" at bounding box center [364, 98] width 177 height 17
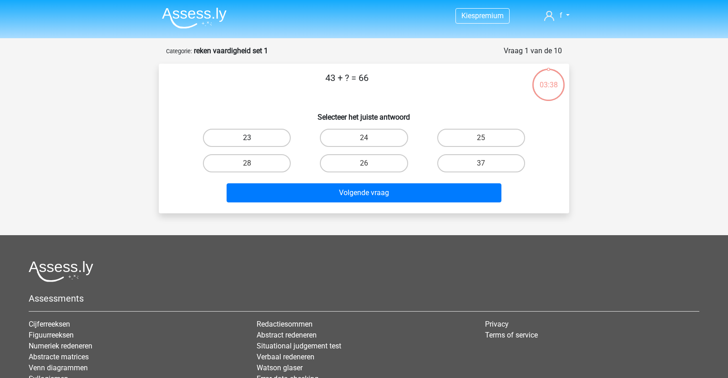
click at [267, 139] on label "23" at bounding box center [247, 138] width 88 height 18
click at [253, 139] on input "23" at bounding box center [250, 141] width 6 height 6
radio input "true"
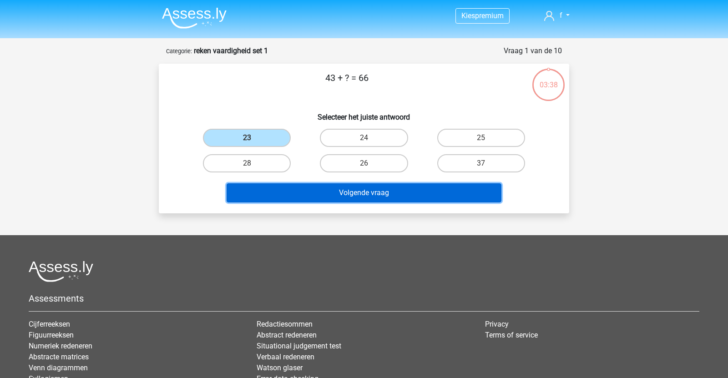
click at [319, 189] on button "Volgende vraag" at bounding box center [363, 192] width 275 height 19
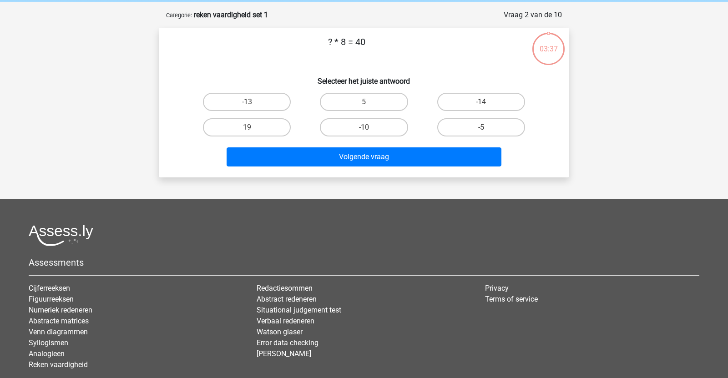
scroll to position [45, 0]
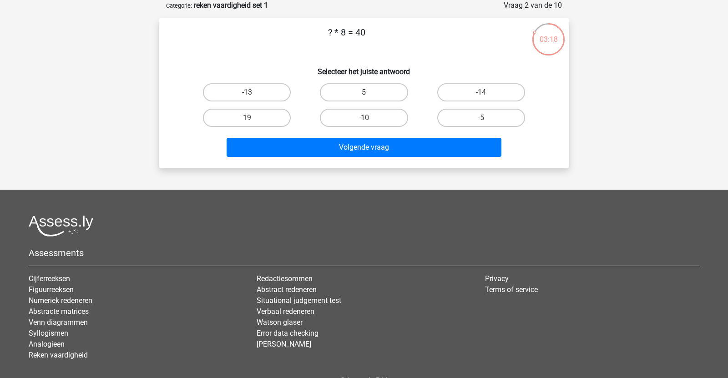
click at [358, 88] on label "5" at bounding box center [364, 92] width 88 height 18
click at [364, 92] on input "5" at bounding box center [367, 95] width 6 height 6
radio input "true"
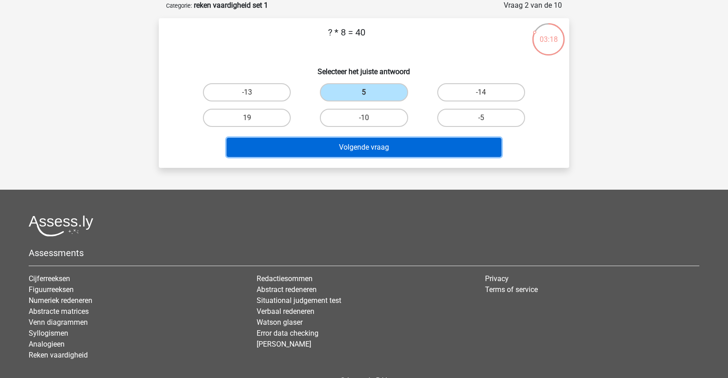
click at [366, 156] on button "Volgende vraag" at bounding box center [363, 147] width 275 height 19
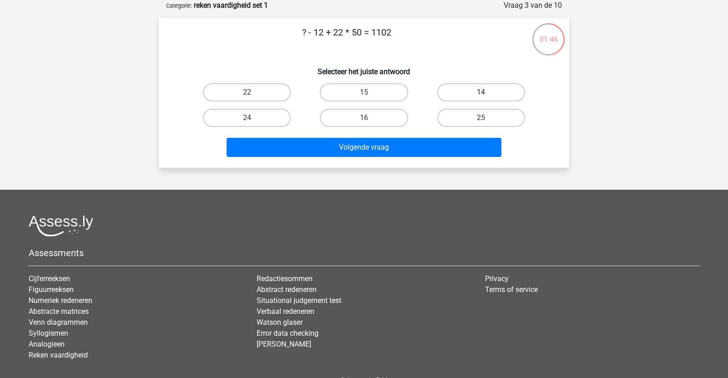
click at [483, 90] on label "14" at bounding box center [481, 92] width 88 height 18
click at [483, 92] on input "14" at bounding box center [484, 95] width 6 height 6
radio input "true"
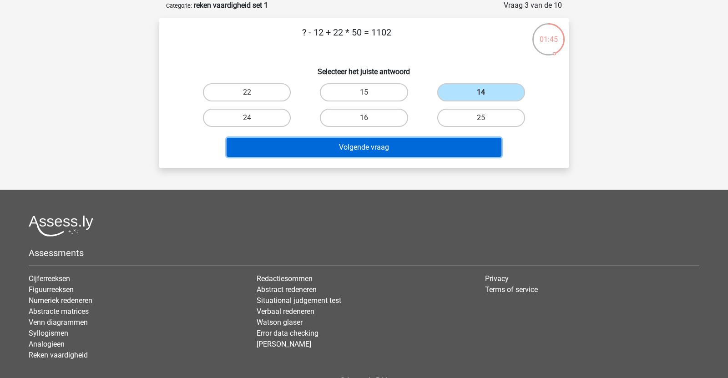
click at [447, 143] on button "Volgende vraag" at bounding box center [363, 147] width 275 height 19
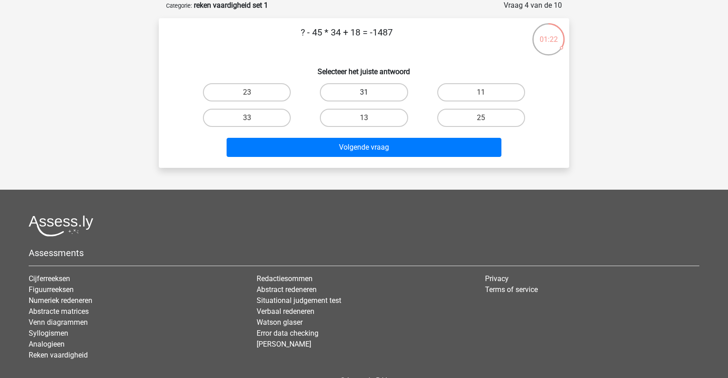
click at [376, 93] on label "31" at bounding box center [364, 92] width 88 height 18
click at [370, 93] on input "31" at bounding box center [367, 95] width 6 height 6
radio input "true"
click at [387, 136] on div "Volgende vraag" at bounding box center [363, 145] width 381 height 30
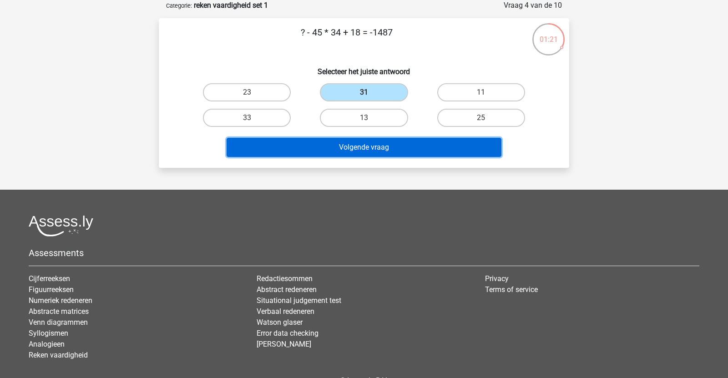
click at [388, 141] on button "Volgende vraag" at bounding box center [363, 147] width 275 height 19
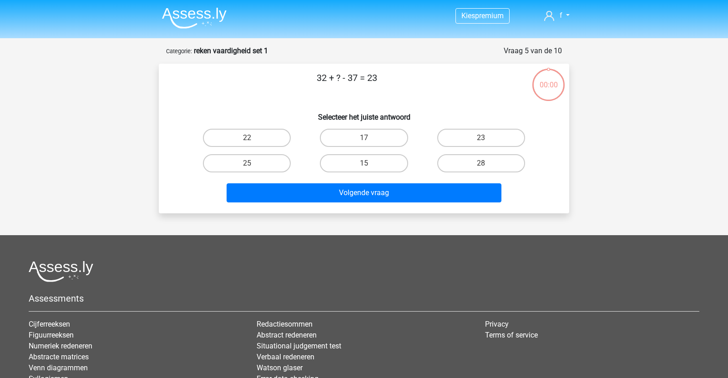
scroll to position [45, 0]
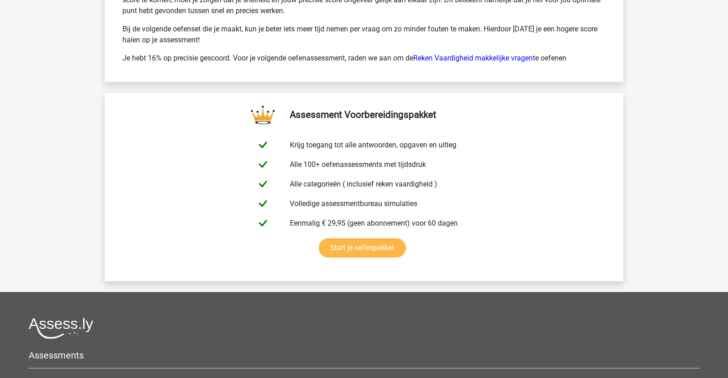
scroll to position [1359, 0]
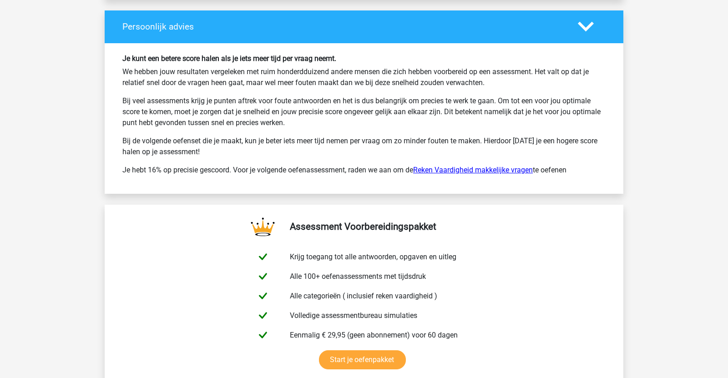
click at [456, 166] on link "Reken Vaardigheid makkelijke vragen" at bounding box center [473, 170] width 120 height 9
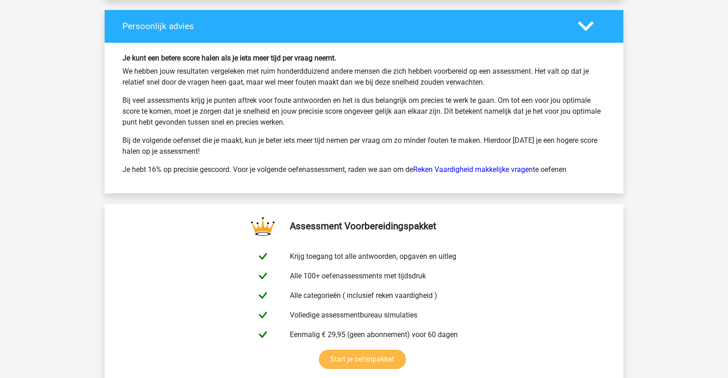
scroll to position [1488, 0]
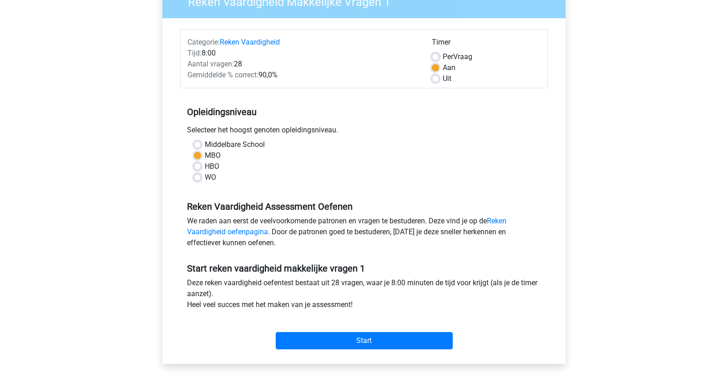
scroll to position [90, 0]
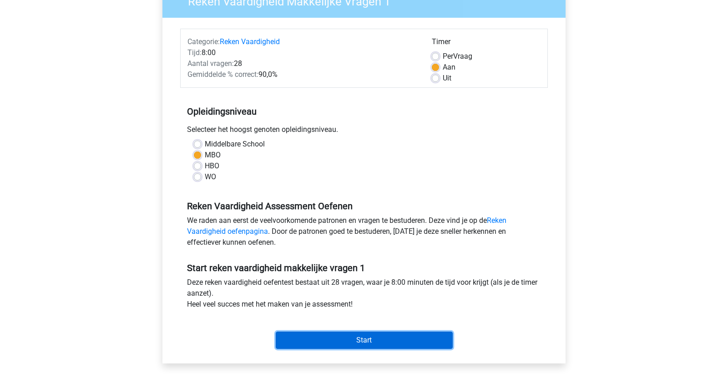
click at [342, 344] on input "Start" at bounding box center [364, 339] width 177 height 17
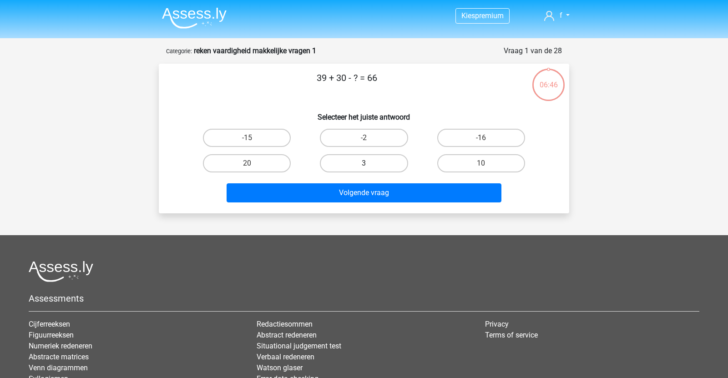
click at [350, 166] on label "3" at bounding box center [364, 163] width 88 height 18
click at [364, 166] on input "3" at bounding box center [367, 166] width 6 height 6
radio input "true"
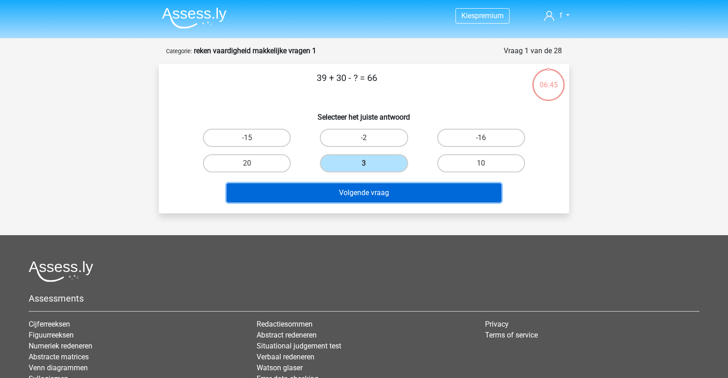
click at [395, 188] on button "Volgende vraag" at bounding box center [363, 192] width 275 height 19
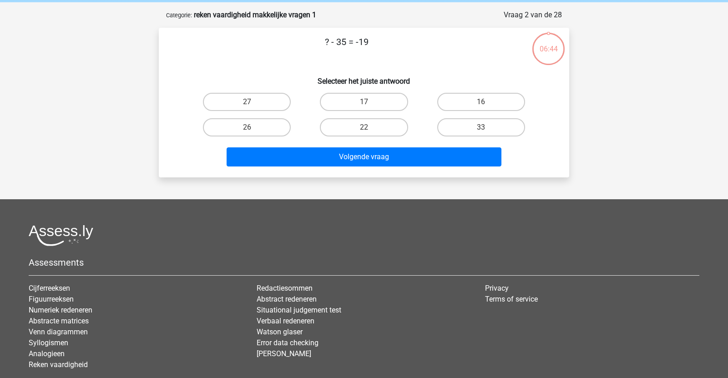
scroll to position [45, 0]
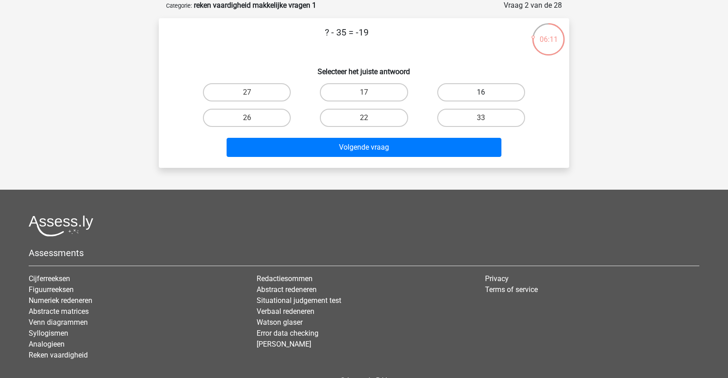
click at [480, 98] on label "16" at bounding box center [481, 92] width 88 height 18
click at [481, 98] on input "16" at bounding box center [484, 95] width 6 height 6
radio input "true"
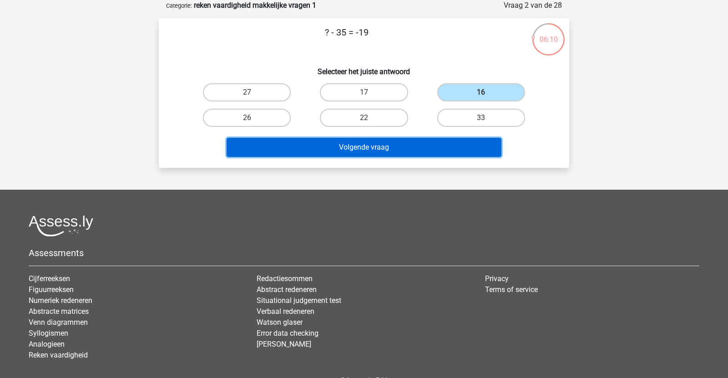
click at [447, 150] on button "Volgende vraag" at bounding box center [363, 147] width 275 height 19
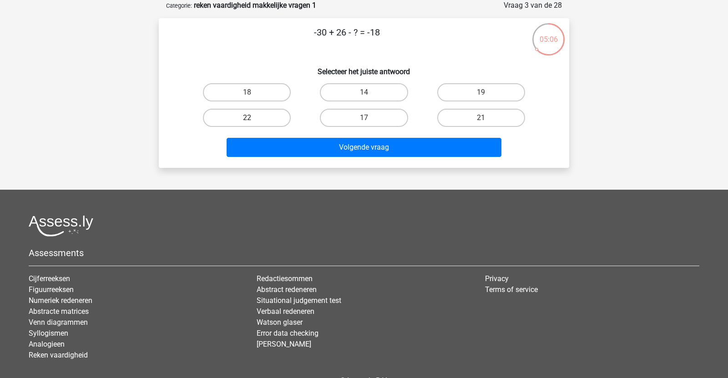
click at [256, 123] on label "22" at bounding box center [247, 118] width 88 height 18
click at [253, 123] on input "22" at bounding box center [250, 121] width 6 height 6
radio input "true"
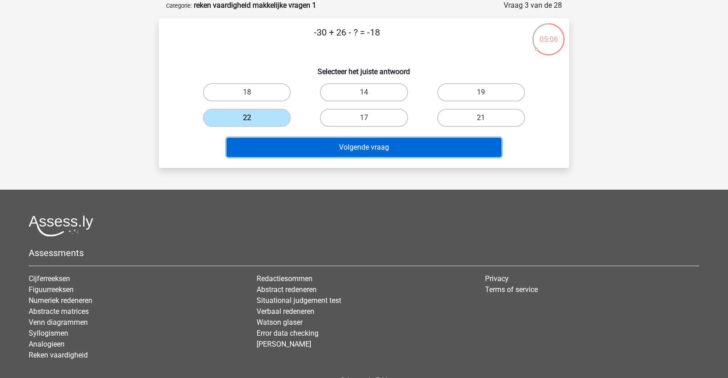
click at [281, 143] on button "Volgende vraag" at bounding box center [363, 147] width 275 height 19
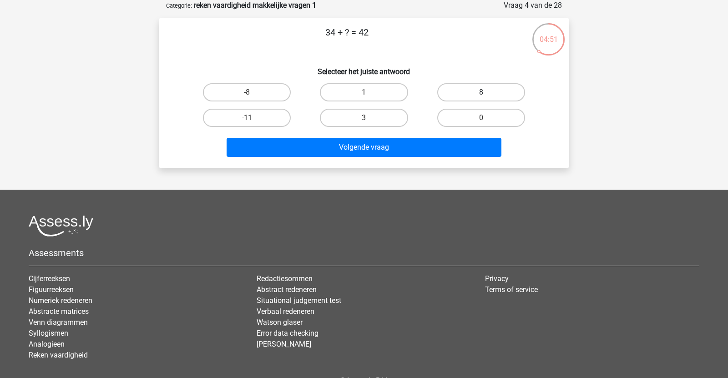
click at [511, 94] on label "8" at bounding box center [481, 92] width 88 height 18
click at [487, 94] on input "8" at bounding box center [484, 95] width 6 height 6
radio input "true"
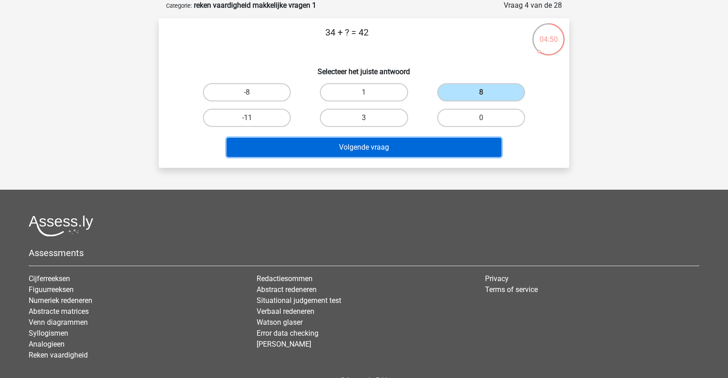
click at [400, 153] on button "Volgende vraag" at bounding box center [363, 147] width 275 height 19
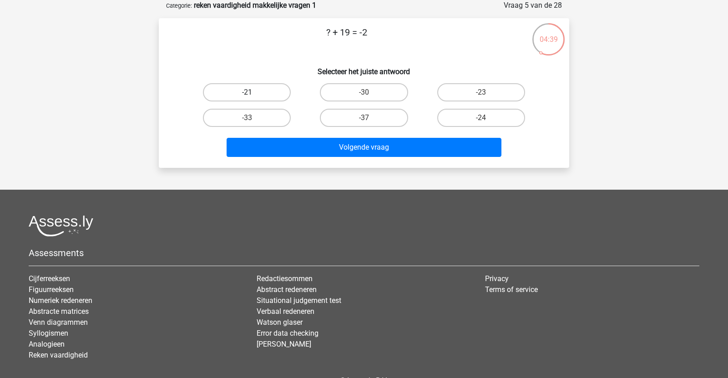
click at [287, 95] on label "-21" at bounding box center [247, 92] width 88 height 18
click at [253, 95] on input "-21" at bounding box center [250, 95] width 6 height 6
radio input "true"
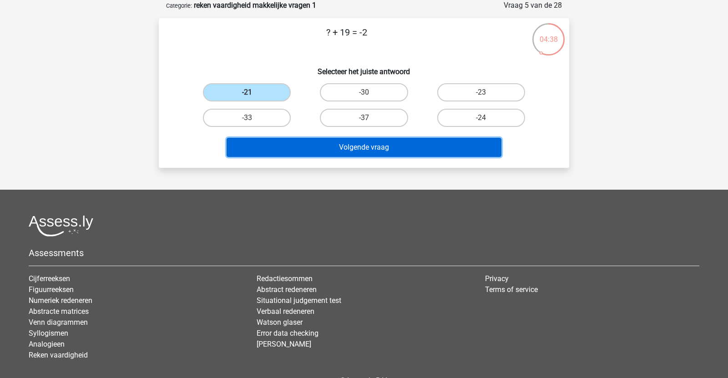
click at [280, 145] on button "Volgende vraag" at bounding box center [363, 147] width 275 height 19
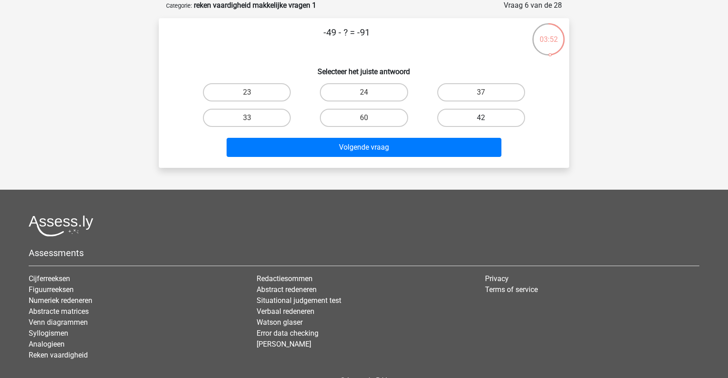
click at [452, 120] on label "42" at bounding box center [481, 118] width 88 height 18
click at [481, 120] on input "42" at bounding box center [484, 121] width 6 height 6
radio input "true"
click at [440, 134] on div "Volgende vraag" at bounding box center [363, 145] width 381 height 30
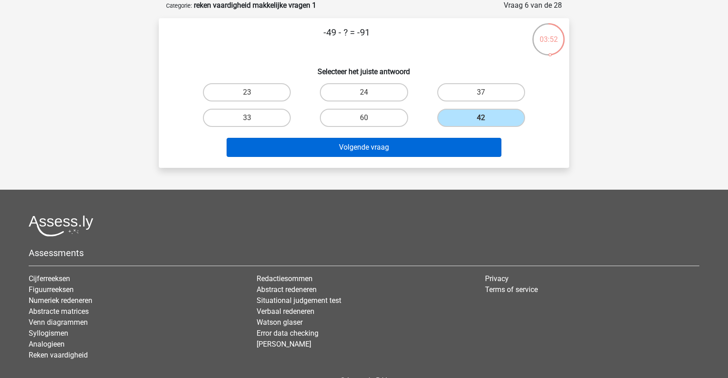
click at [439, 141] on div "Volgende vraag" at bounding box center [363, 145] width 381 height 30
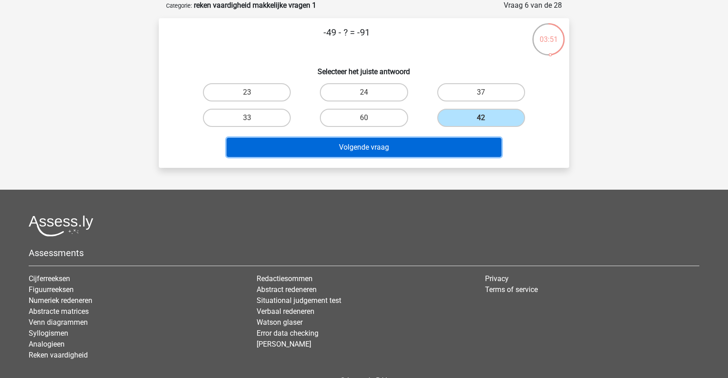
click at [437, 144] on button "Volgende vraag" at bounding box center [363, 147] width 275 height 19
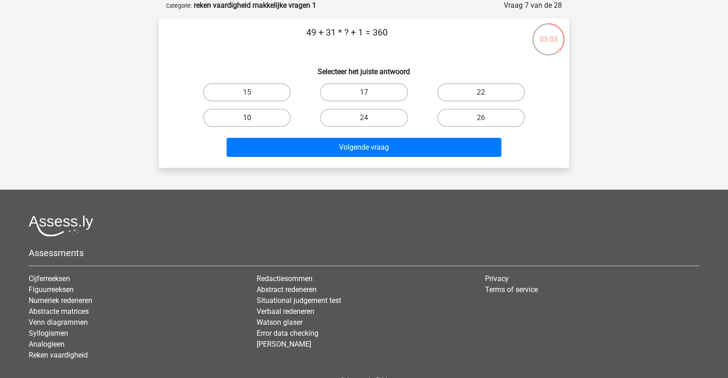
click at [226, 120] on label "10" at bounding box center [247, 118] width 88 height 18
click at [247, 120] on input "10" at bounding box center [250, 121] width 6 height 6
radio input "true"
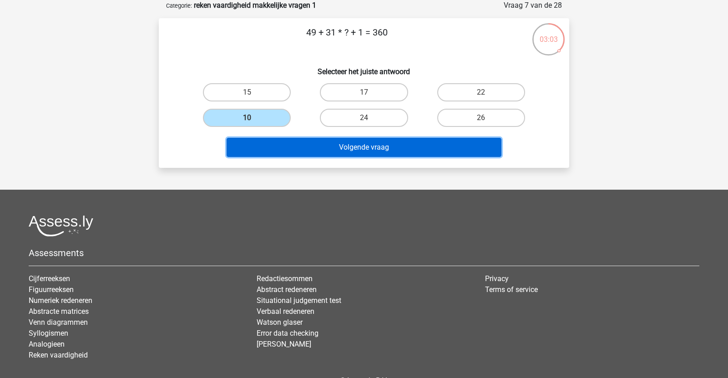
click at [286, 151] on button "Volgende vraag" at bounding box center [363, 147] width 275 height 19
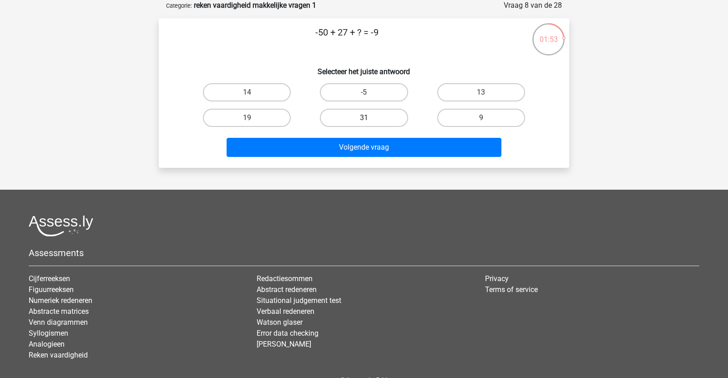
click at [373, 123] on label "31" at bounding box center [364, 118] width 88 height 18
click at [370, 123] on input "31" at bounding box center [367, 121] width 6 height 6
radio input "true"
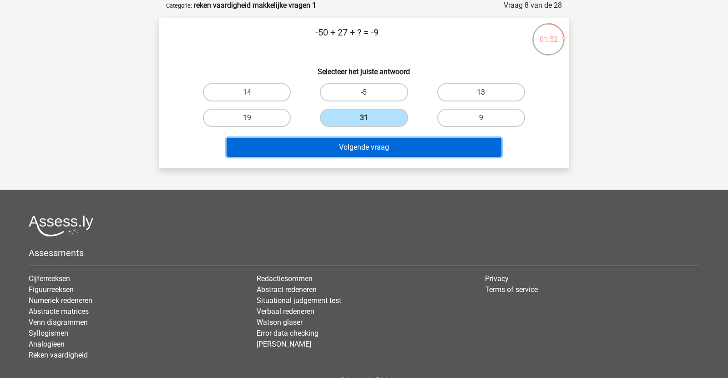
click at [363, 151] on button "Volgende vraag" at bounding box center [363, 147] width 275 height 19
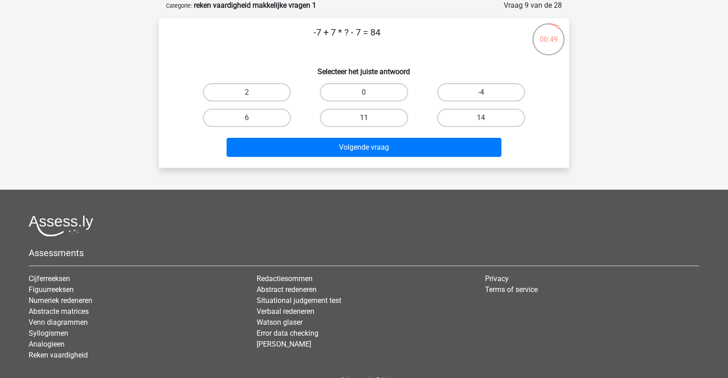
click at [381, 109] on label "11" at bounding box center [364, 118] width 88 height 18
click at [370, 118] on input "11" at bounding box center [367, 121] width 6 height 6
radio input "true"
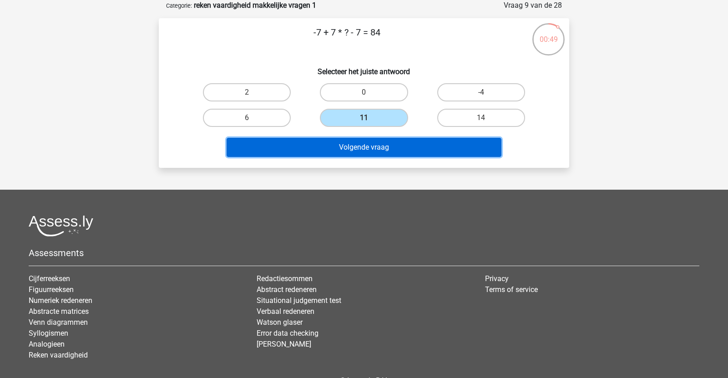
click at [383, 150] on button "Volgende vraag" at bounding box center [363, 147] width 275 height 19
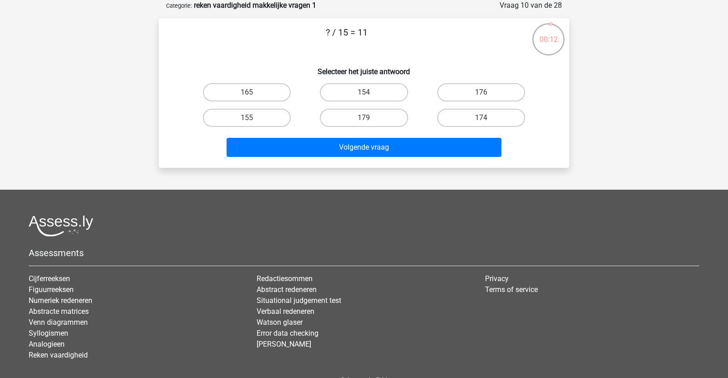
click at [365, 94] on input "154" at bounding box center [367, 95] width 6 height 6
radio input "true"
click at [340, 157] on div "Volgende vraag" at bounding box center [363, 149] width 351 height 23
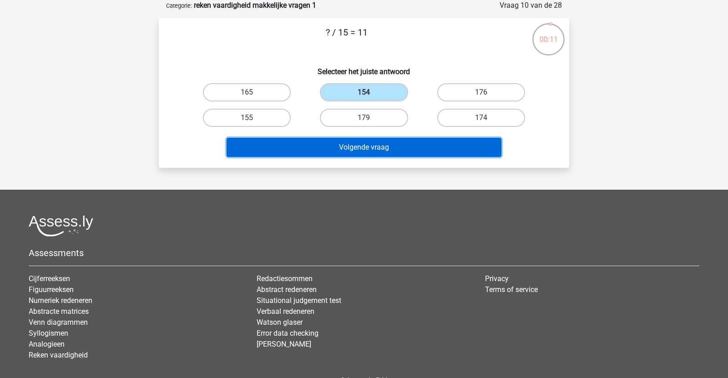
click at [341, 151] on button "Volgende vraag" at bounding box center [363, 147] width 275 height 19
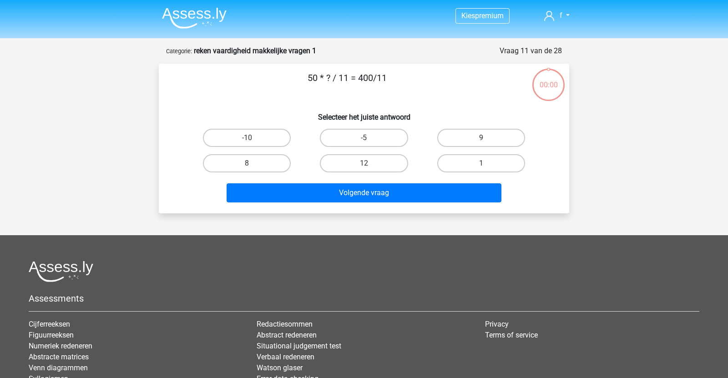
scroll to position [45, 0]
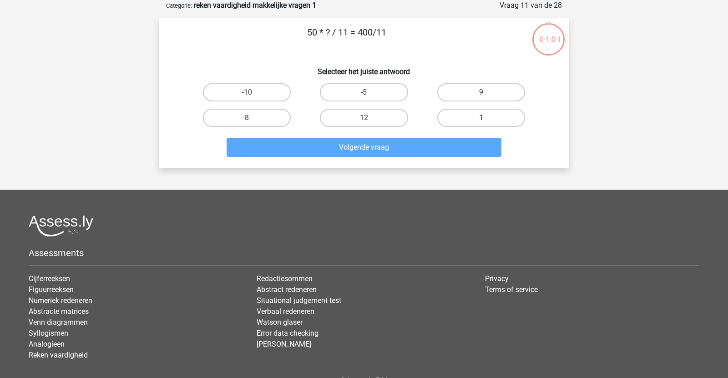
click at [392, 88] on label "-5" at bounding box center [364, 92] width 88 height 18
click at [370, 92] on input "-5" at bounding box center [367, 95] width 6 height 6
radio input "true"
click at [413, 133] on div "Volgende vraag" at bounding box center [363, 145] width 381 height 30
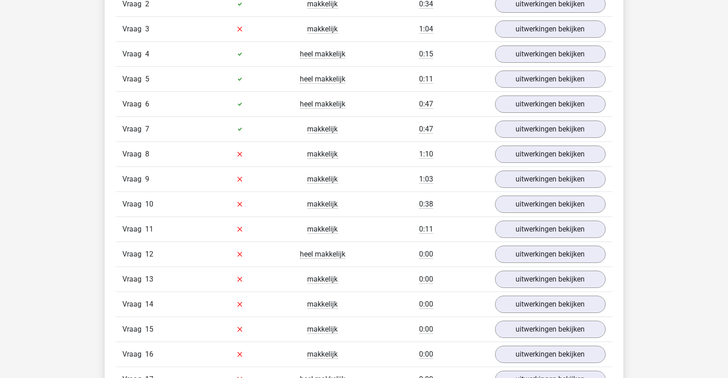
scroll to position [789, 0]
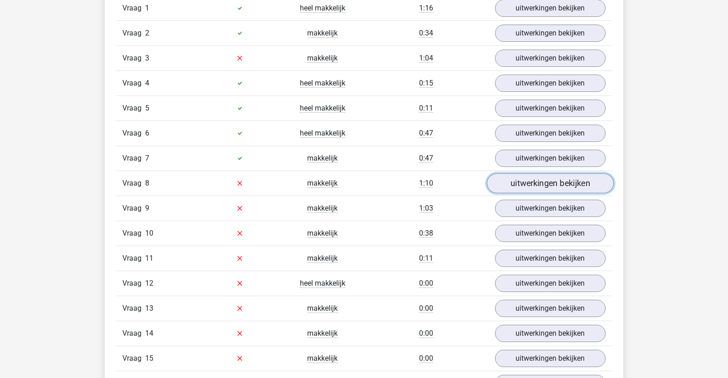
click at [551, 183] on link "uitwerkingen bekijken" at bounding box center [550, 183] width 127 height 20
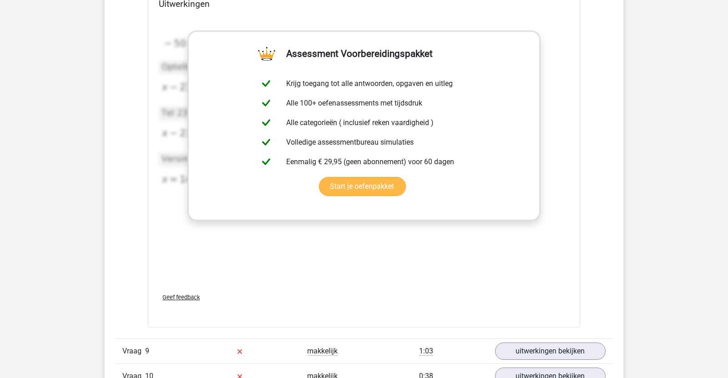
scroll to position [1199, 0]
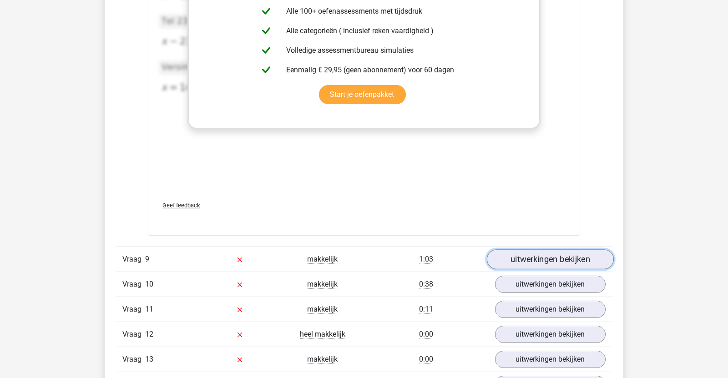
click at [571, 261] on link "uitwerkingen bekijken" at bounding box center [550, 259] width 127 height 20
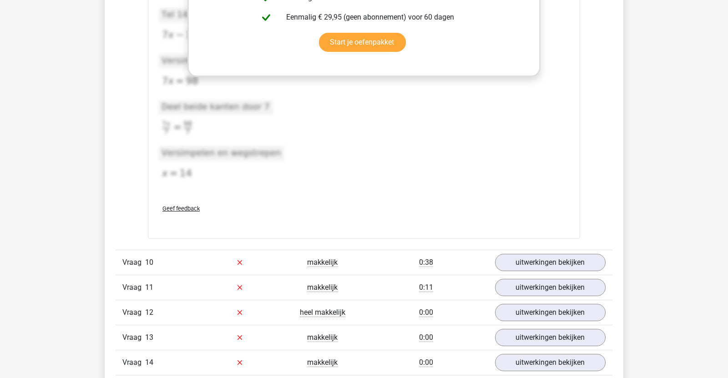
scroll to position [1737, 0]
click at [570, 263] on link "uitwerkingen bekijken" at bounding box center [550, 262] width 127 height 20
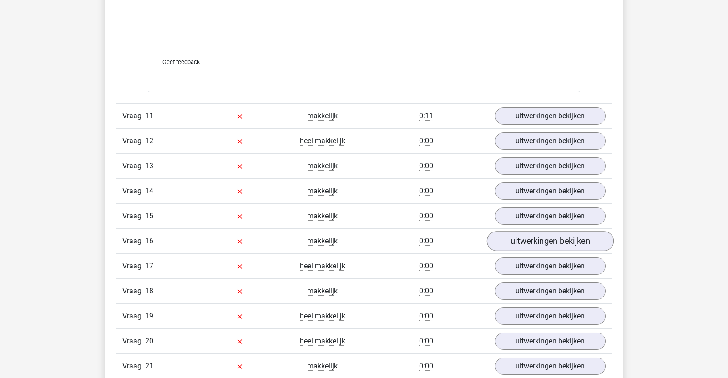
scroll to position [2443, 0]
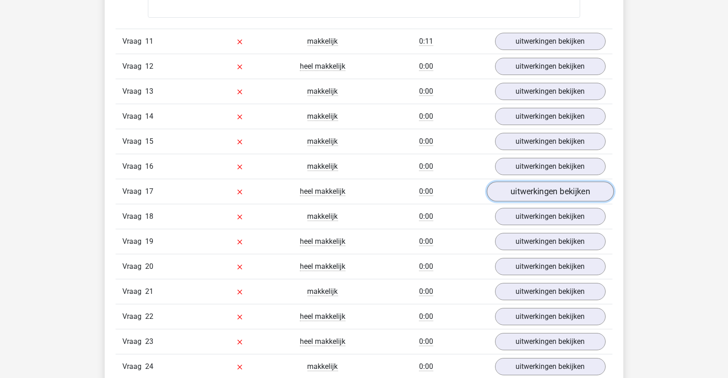
click at [518, 191] on link "uitwerkingen bekijken" at bounding box center [550, 191] width 127 height 20
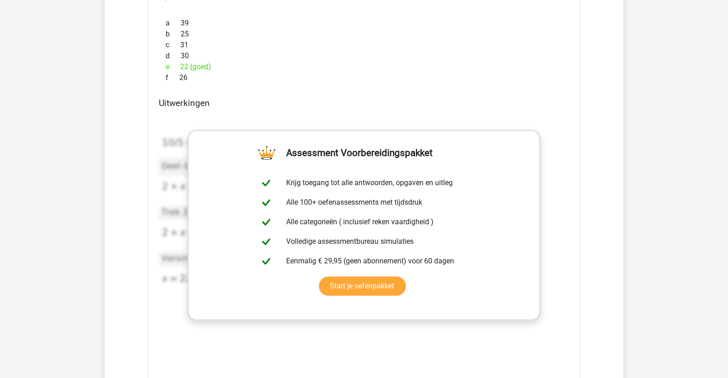
scroll to position [2899, 0]
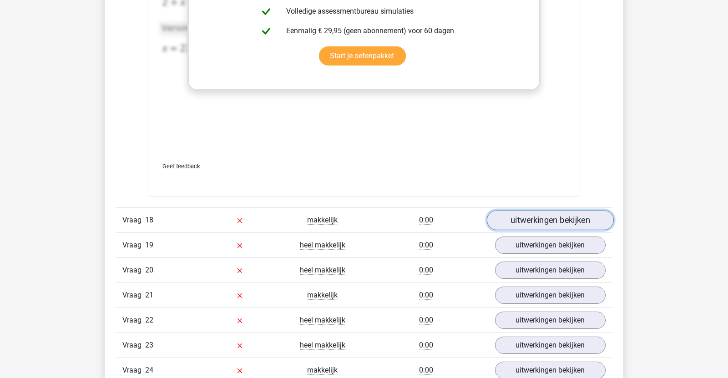
click at [561, 210] on link "uitwerkingen bekijken" at bounding box center [550, 220] width 127 height 20
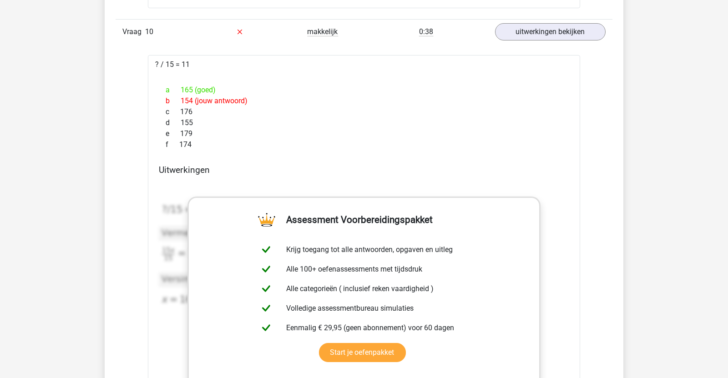
scroll to position [1884, 0]
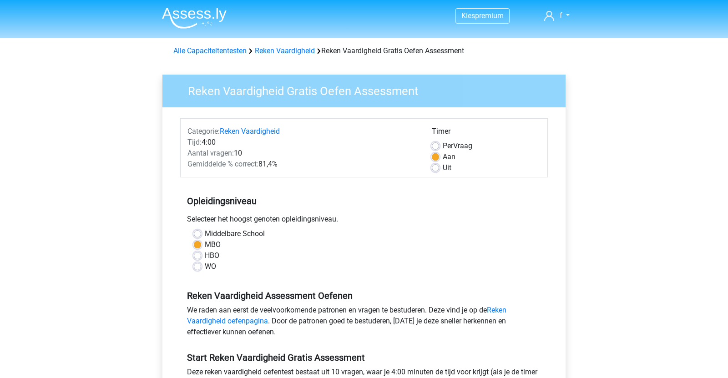
click at [206, 13] on img at bounding box center [194, 17] width 65 height 21
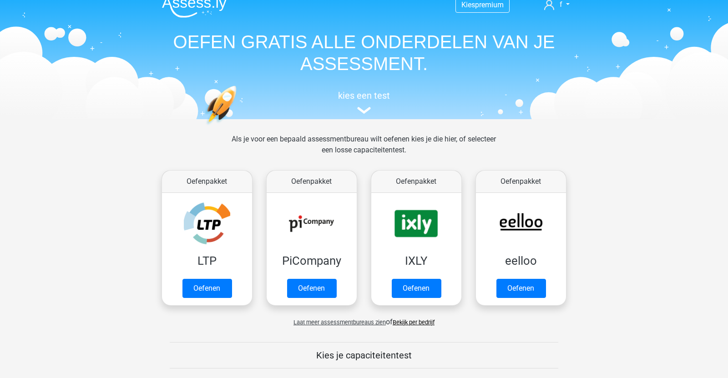
scroll to position [108, 0]
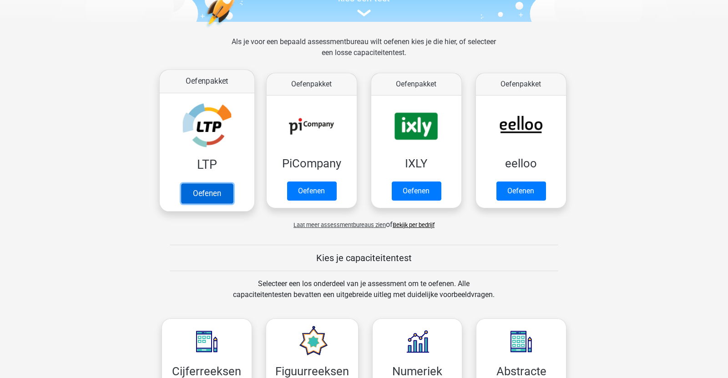
click at [222, 192] on link "Oefenen" at bounding box center [207, 193] width 52 height 20
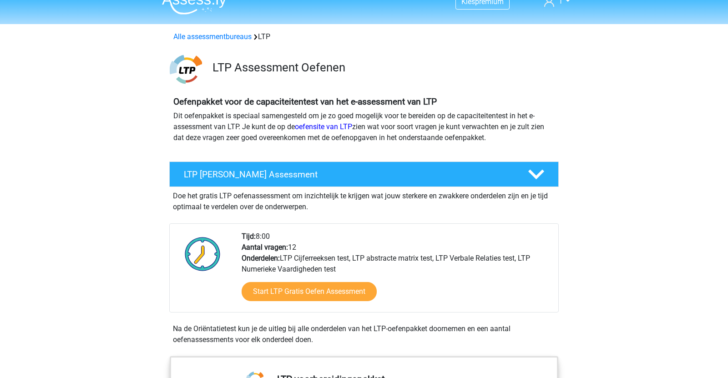
scroll to position [15, 0]
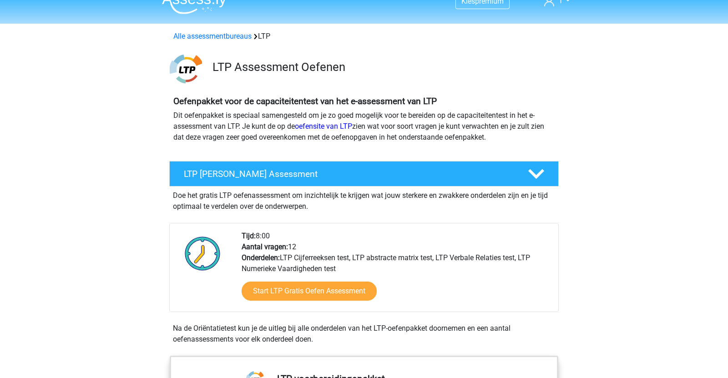
click at [171, 7] on img at bounding box center [194, 3] width 65 height 21
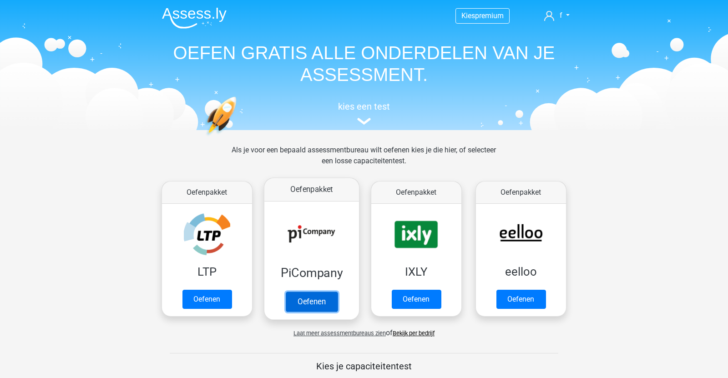
click at [323, 302] on link "Oefenen" at bounding box center [312, 301] width 52 height 20
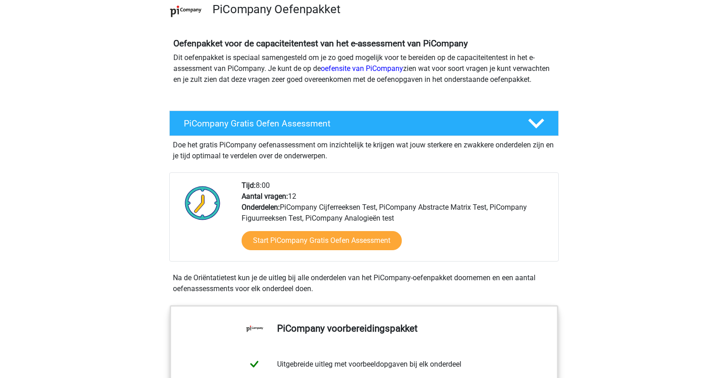
scroll to position [96, 0]
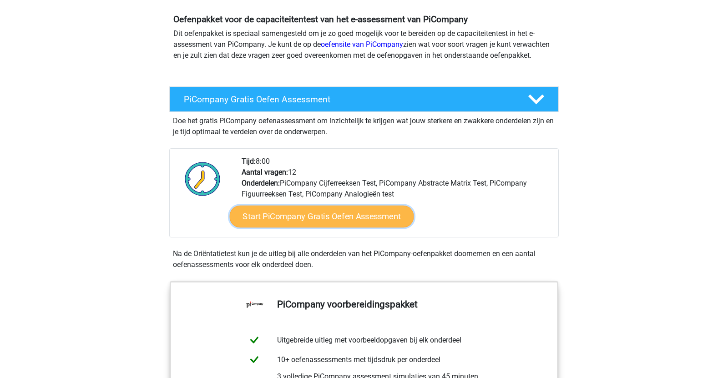
click at [332, 221] on link "Start PiCompany Gratis Oefen Assessment" at bounding box center [322, 217] width 184 height 22
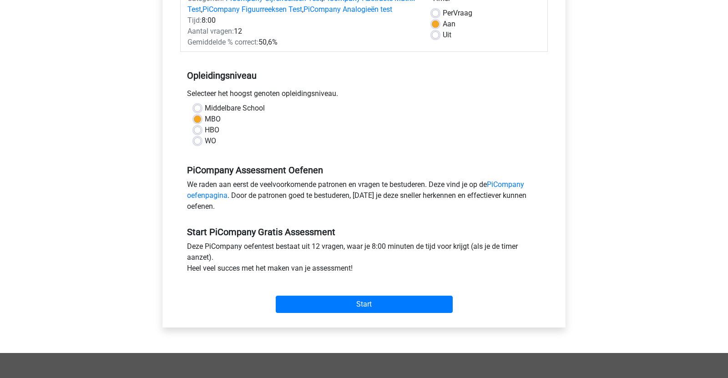
scroll to position [140, 0]
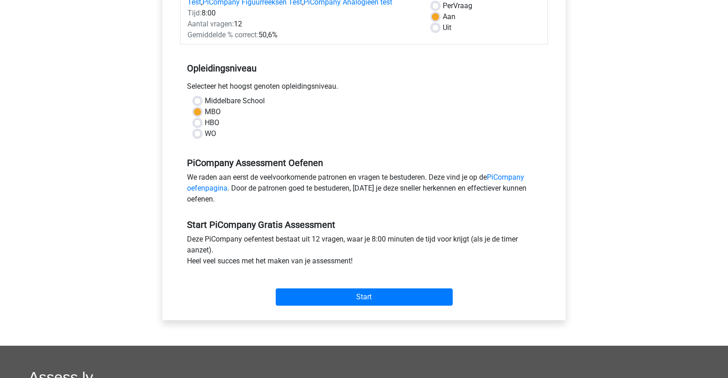
click at [375, 309] on div "Start" at bounding box center [363, 289] width 367 height 39
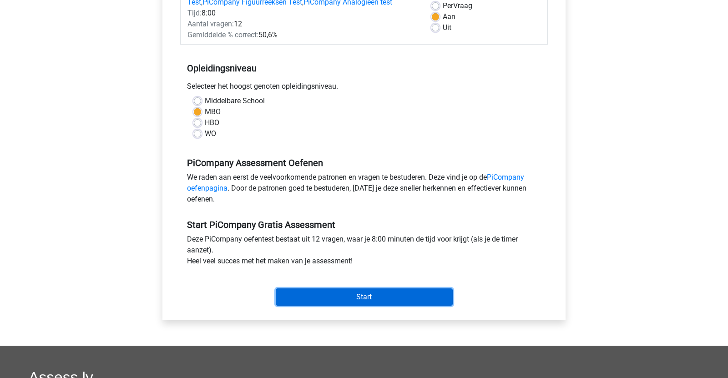
click at [372, 306] on input "Start" at bounding box center [364, 296] width 177 height 17
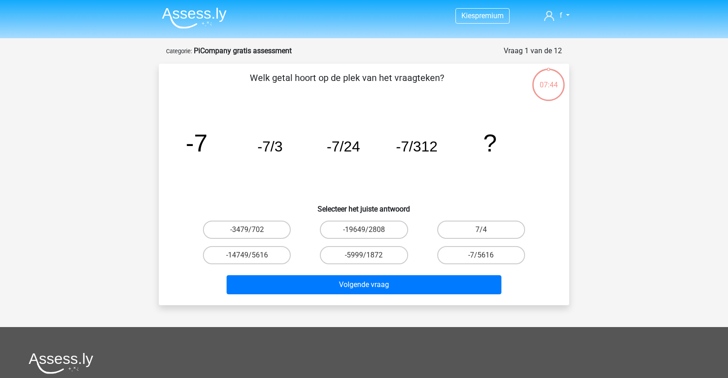
click at [252, 256] on input "-14749/5616" at bounding box center [250, 258] width 6 height 6
radio input "true"
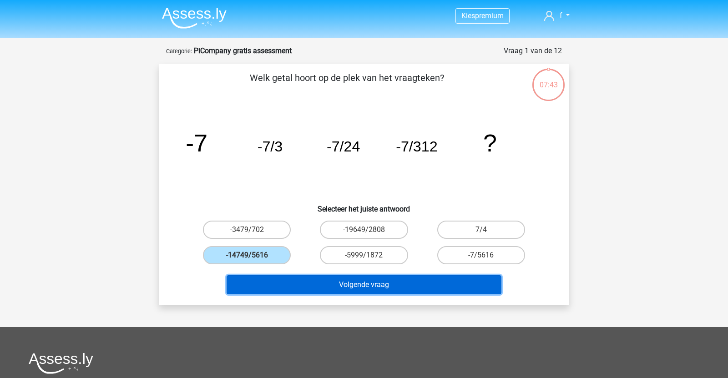
click at [263, 286] on button "Volgende vraag" at bounding box center [363, 284] width 275 height 19
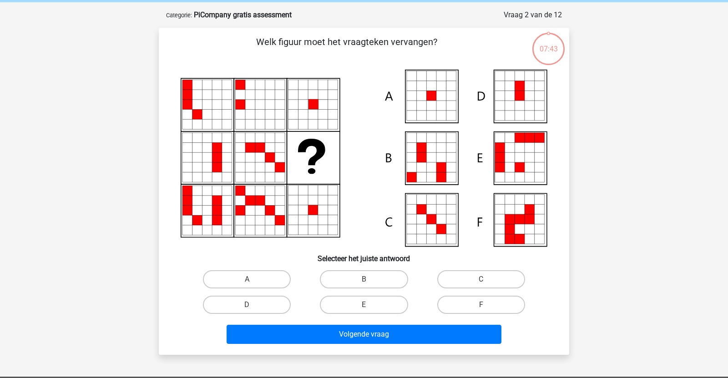
scroll to position [45, 0]
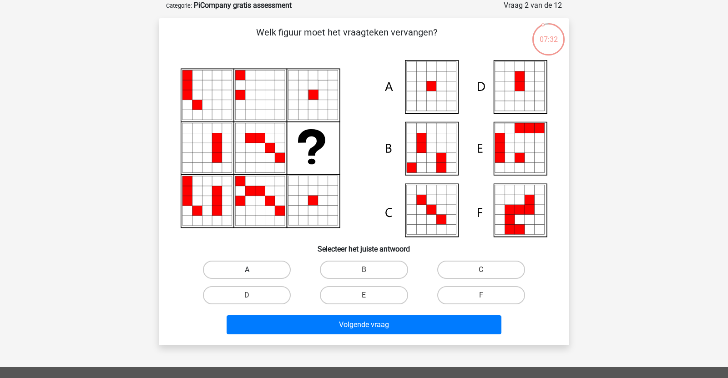
click at [269, 266] on label "A" at bounding box center [247, 270] width 88 height 18
click at [253, 270] on input "A" at bounding box center [250, 273] width 6 height 6
radio input "true"
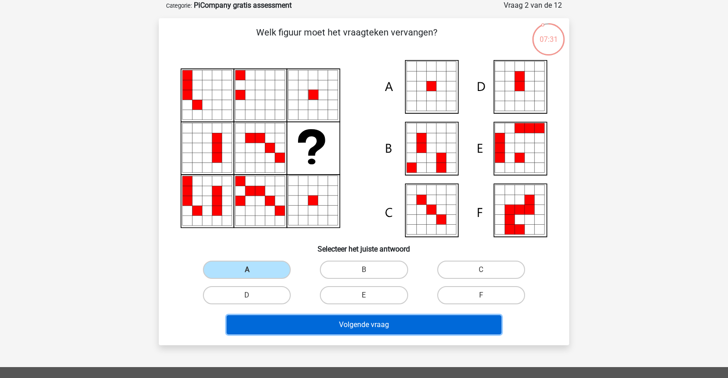
click at [341, 332] on button "Volgende vraag" at bounding box center [363, 324] width 275 height 19
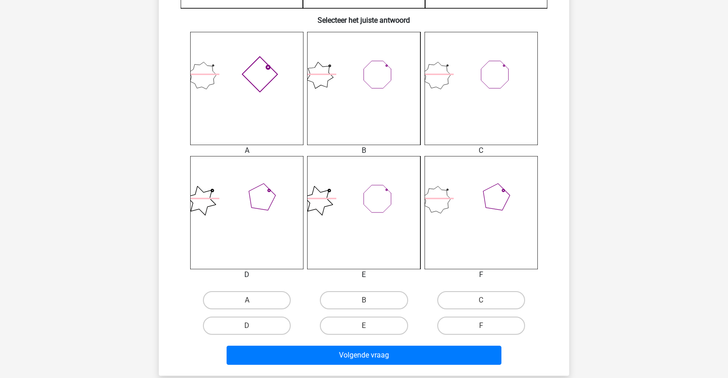
scroll to position [373, 0]
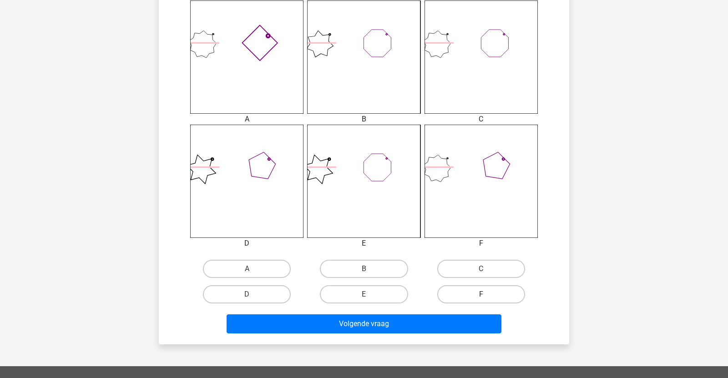
drag, startPoint x: 448, startPoint y: 291, endPoint x: 441, endPoint y: 299, distance: 11.0
click at [448, 293] on label "F" at bounding box center [481, 294] width 88 height 18
click at [481, 294] on input "F" at bounding box center [484, 297] width 6 height 6
radio input "true"
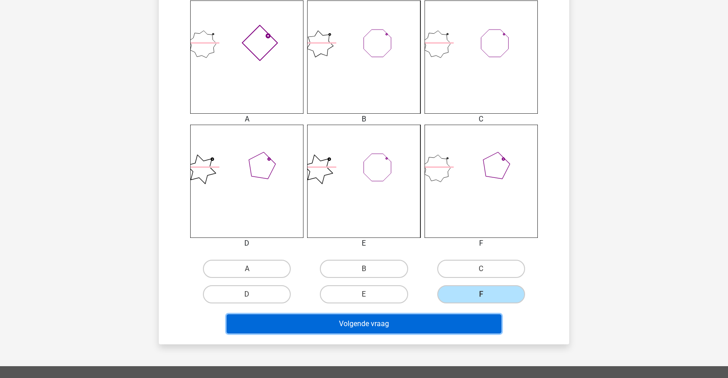
click at [441, 321] on button "Volgende vraag" at bounding box center [363, 323] width 275 height 19
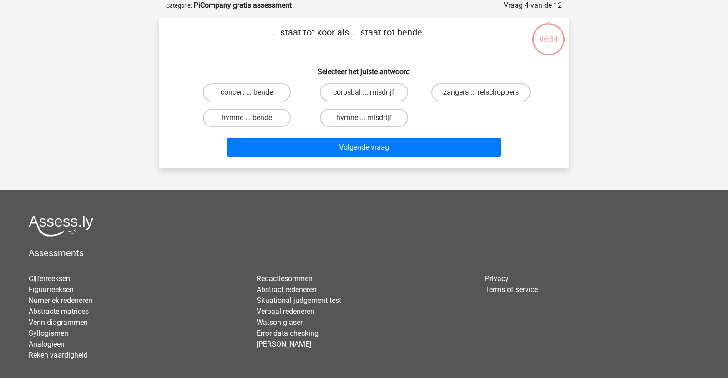
scroll to position [50, 0]
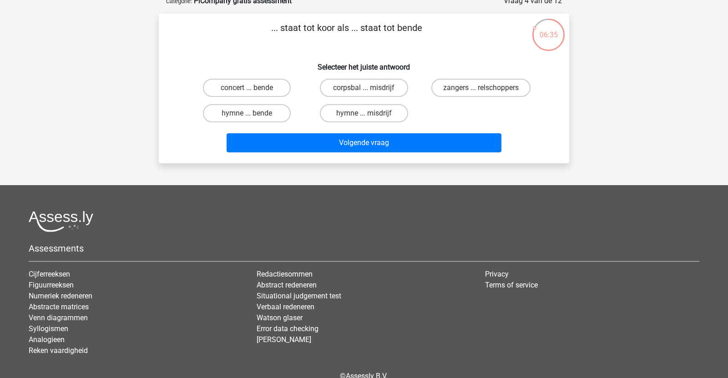
drag, startPoint x: 269, startPoint y: 84, endPoint x: 279, endPoint y: 102, distance: 21.2
click at [269, 84] on label "concert ... bende" at bounding box center [247, 88] width 88 height 18
click at [253, 88] on input "concert ... bende" at bounding box center [250, 91] width 6 height 6
radio input "true"
click at [476, 85] on label "zangers ... relschoppers" at bounding box center [480, 88] width 99 height 18
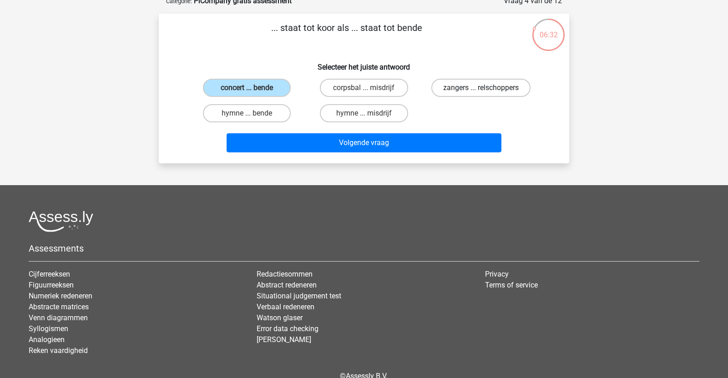
click at [481, 88] on input "zangers ... relschoppers" at bounding box center [484, 91] width 6 height 6
radio input "true"
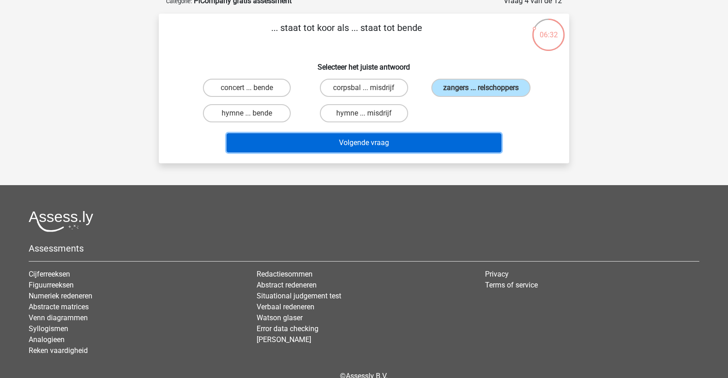
click at [456, 148] on button "Volgende vraag" at bounding box center [363, 142] width 275 height 19
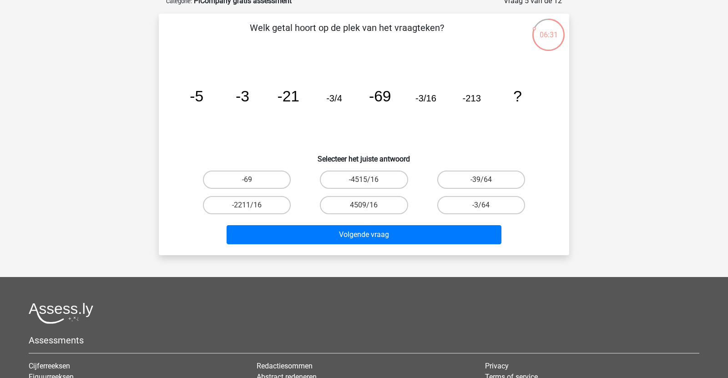
scroll to position [45, 0]
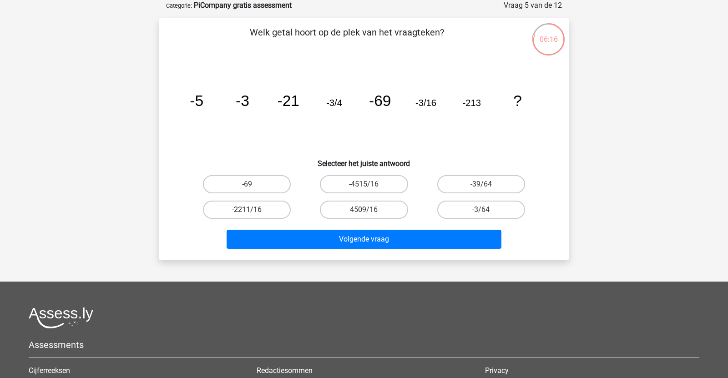
click at [242, 212] on label "-2211/16" at bounding box center [247, 210] width 88 height 18
click at [247, 212] on input "-2211/16" at bounding box center [250, 213] width 6 height 6
radio input "true"
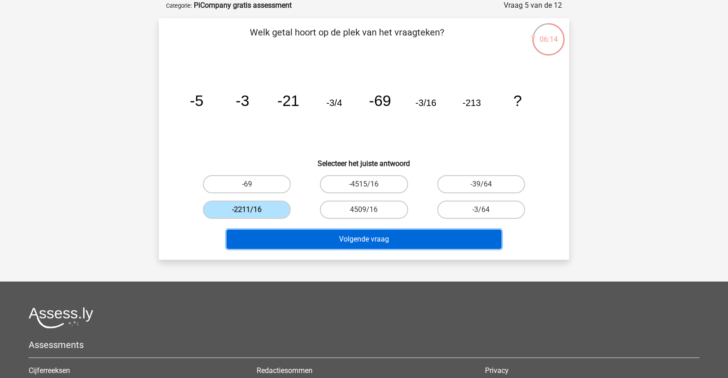
click at [255, 234] on button "Volgende vraag" at bounding box center [363, 239] width 275 height 19
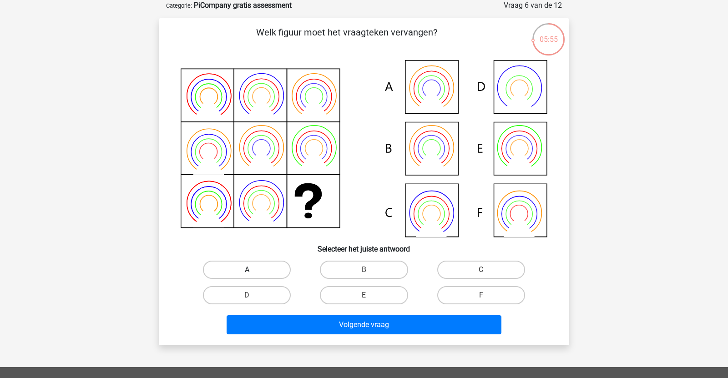
click at [272, 264] on label "A" at bounding box center [247, 270] width 88 height 18
click at [253, 270] on input "A" at bounding box center [250, 273] width 6 height 6
radio input "true"
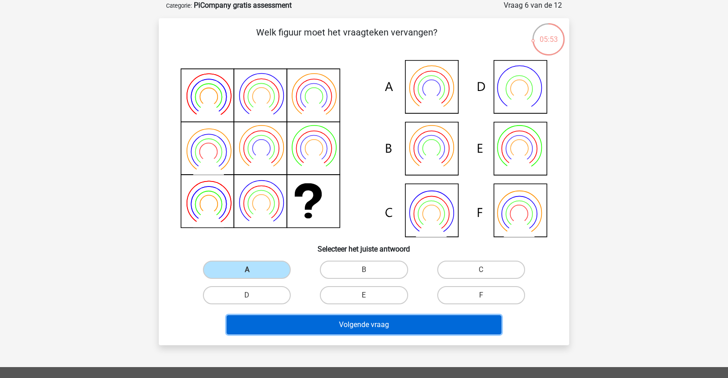
click at [304, 318] on button "Volgende vraag" at bounding box center [363, 324] width 275 height 19
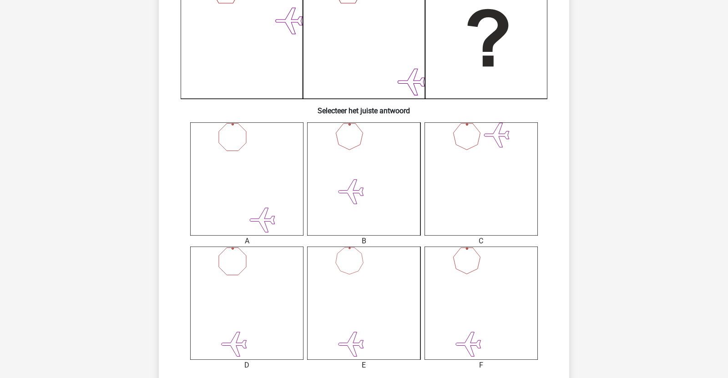
scroll to position [342, 0]
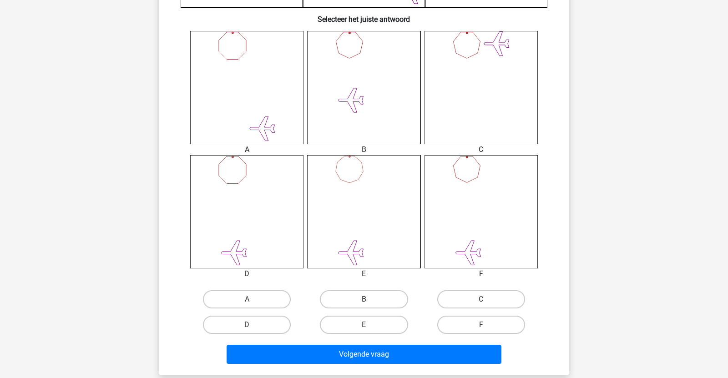
click at [359, 299] on label "B" at bounding box center [364, 299] width 88 height 18
click at [364, 299] on input "B" at bounding box center [367, 302] width 6 height 6
radio input "true"
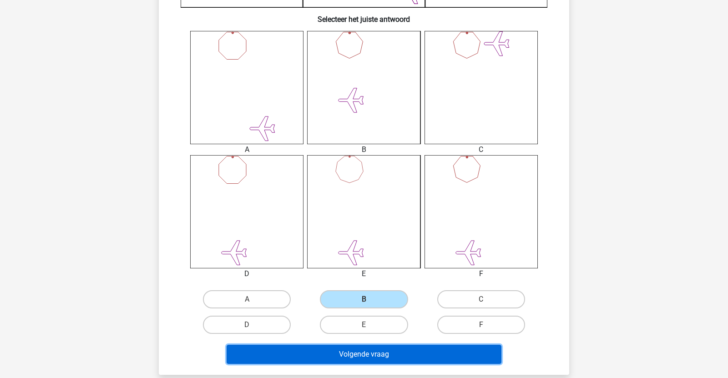
click at [351, 355] on button "Volgende vraag" at bounding box center [363, 354] width 275 height 19
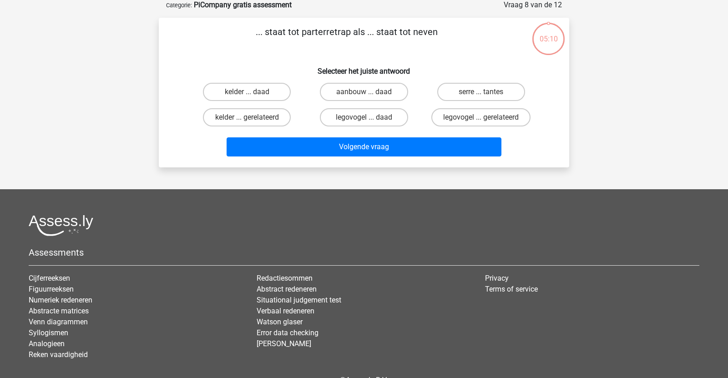
scroll to position [45, 0]
click at [354, 89] on label "aanbouw ... daad" at bounding box center [364, 92] width 88 height 18
click at [364, 92] on input "aanbouw ... daad" at bounding box center [367, 95] width 6 height 6
radio input "true"
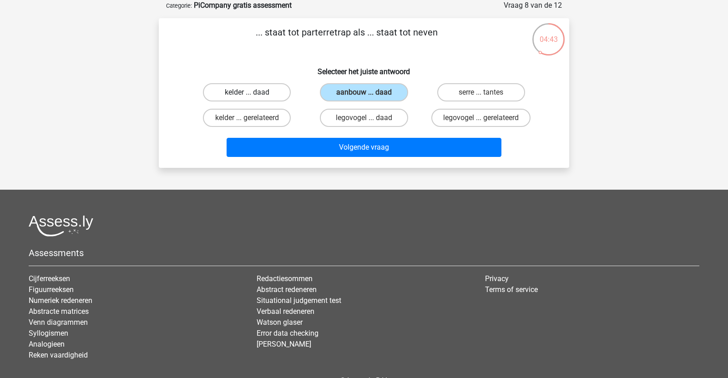
click at [269, 93] on label "kelder ... daad" at bounding box center [247, 92] width 88 height 18
click at [253, 93] on input "kelder ... daad" at bounding box center [250, 95] width 6 height 6
radio input "true"
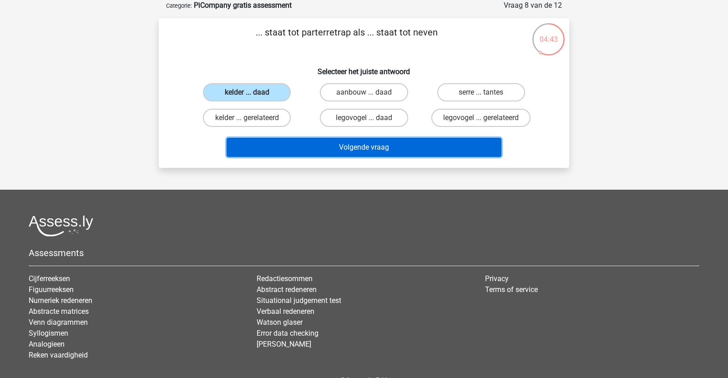
click at [290, 147] on button "Volgende vraag" at bounding box center [363, 147] width 275 height 19
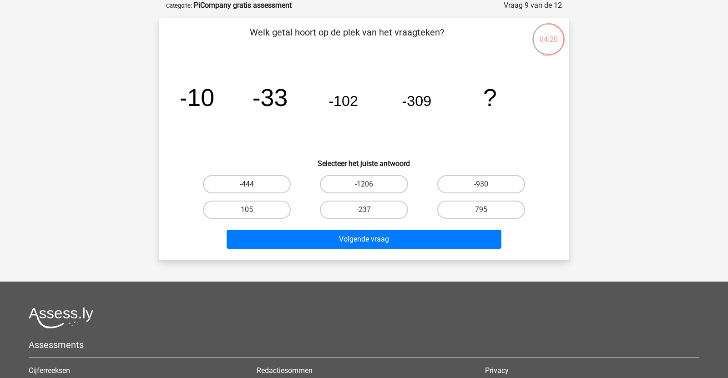
click at [236, 184] on label "-444" at bounding box center [247, 184] width 88 height 18
click at [247, 184] on input "-444" at bounding box center [250, 187] width 6 height 6
radio input "true"
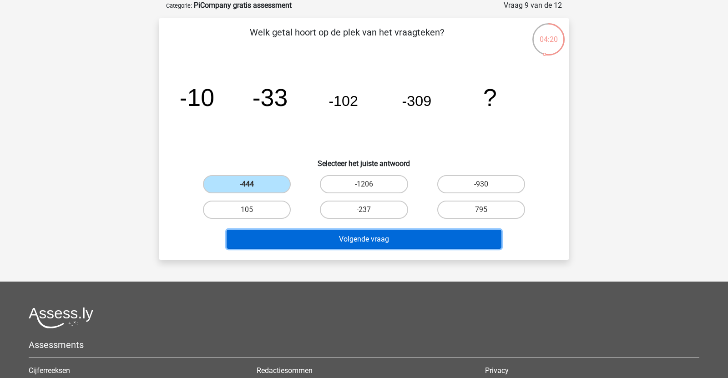
click at [298, 236] on button "Volgende vraag" at bounding box center [363, 239] width 275 height 19
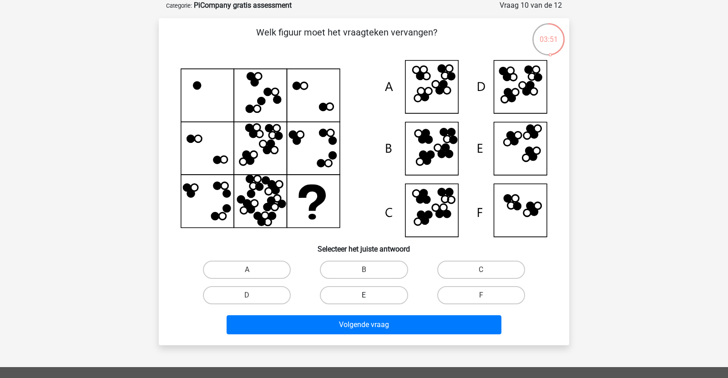
click at [385, 291] on label "E" at bounding box center [364, 295] width 88 height 18
click at [370, 295] on input "E" at bounding box center [367, 298] width 6 height 6
radio input "true"
click at [420, 334] on div "Volgende vraag" at bounding box center [363, 326] width 351 height 23
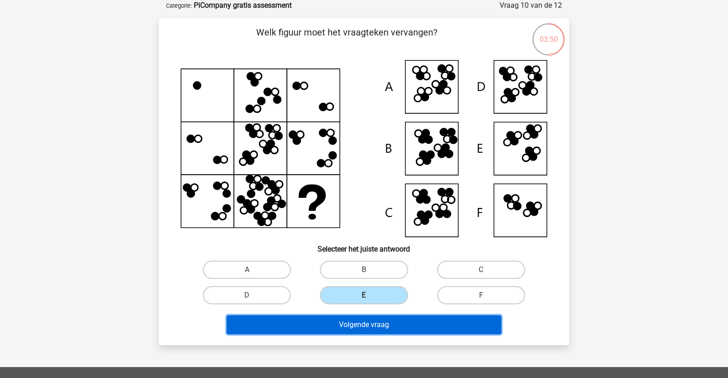
click at [420, 332] on button "Volgende vraag" at bounding box center [363, 324] width 275 height 19
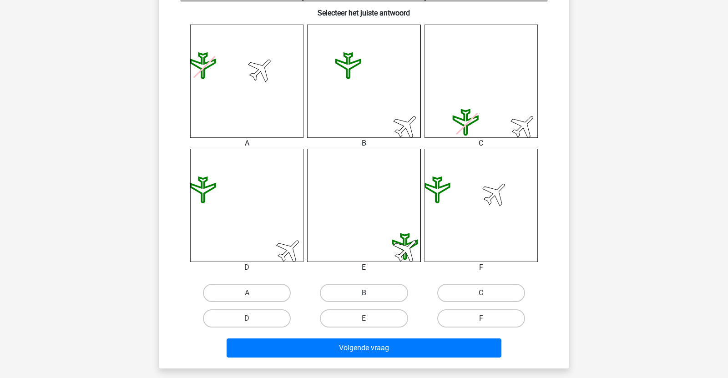
scroll to position [357, 0]
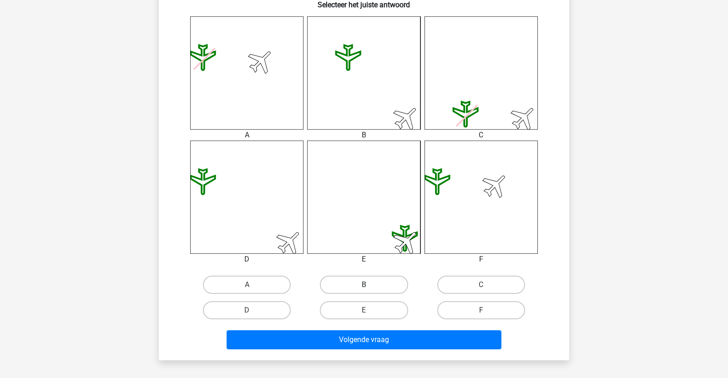
click at [344, 284] on label "B" at bounding box center [364, 285] width 88 height 18
click at [364, 285] on input "B" at bounding box center [367, 288] width 6 height 6
radio input "true"
click at [364, 313] on input "E" at bounding box center [367, 313] width 6 height 6
radio input "true"
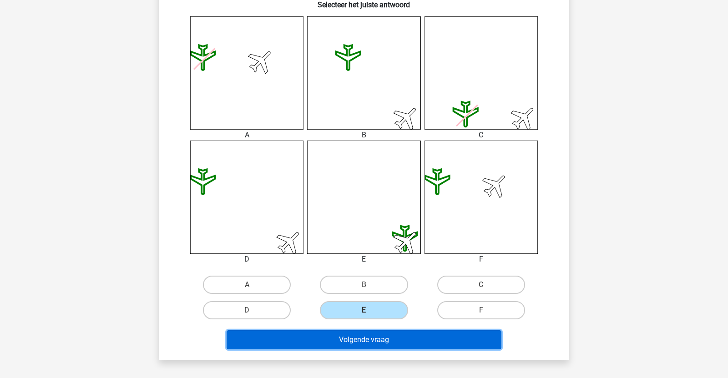
click at [371, 334] on button "Volgende vraag" at bounding box center [363, 339] width 275 height 19
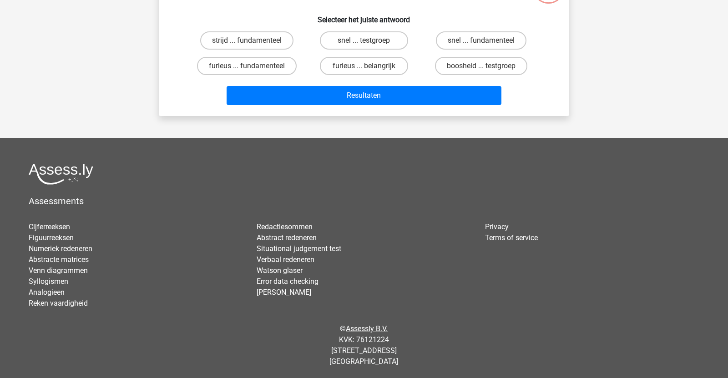
scroll to position [45, 0]
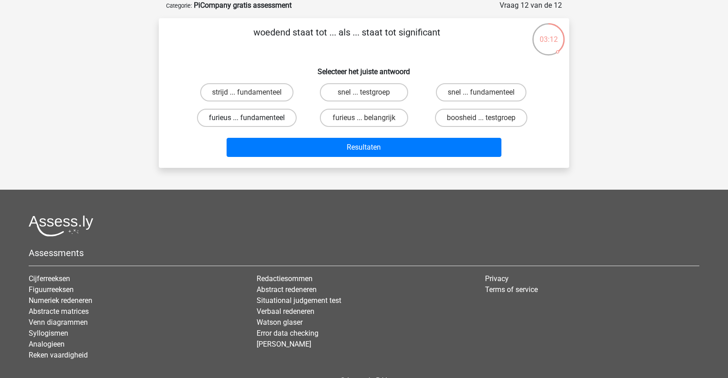
click at [217, 124] on label "furieus ... fundamenteel" at bounding box center [247, 118] width 100 height 18
click at [247, 124] on input "furieus ... fundamenteel" at bounding box center [250, 121] width 6 height 6
radio input "true"
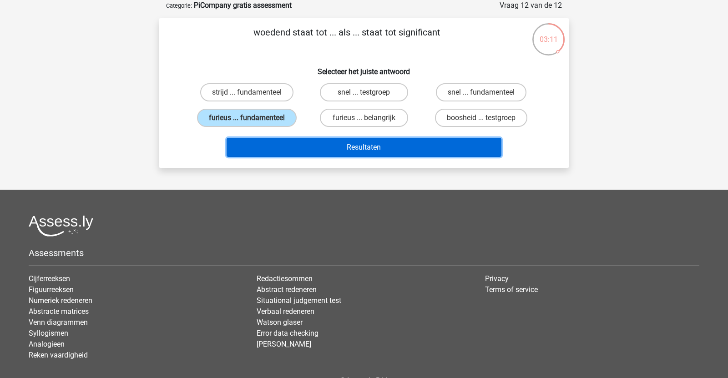
click at [307, 146] on button "Resultaten" at bounding box center [363, 147] width 275 height 19
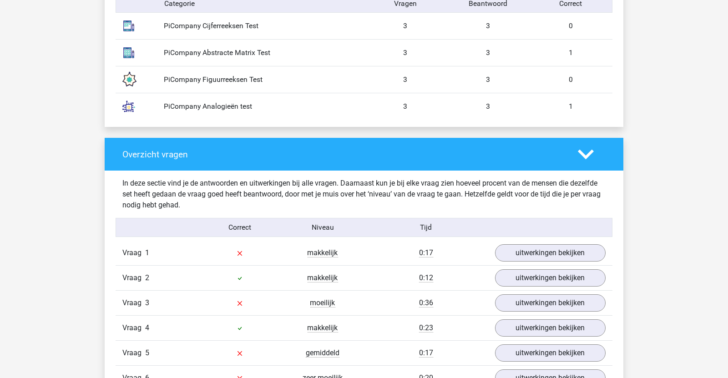
scroll to position [837, 0]
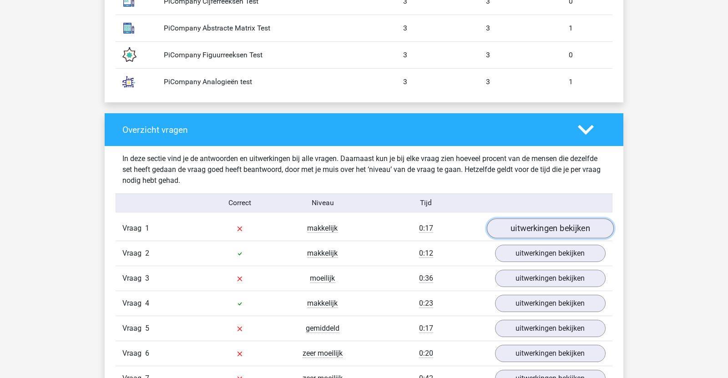
click at [533, 230] on link "uitwerkingen bekijken" at bounding box center [550, 228] width 127 height 20
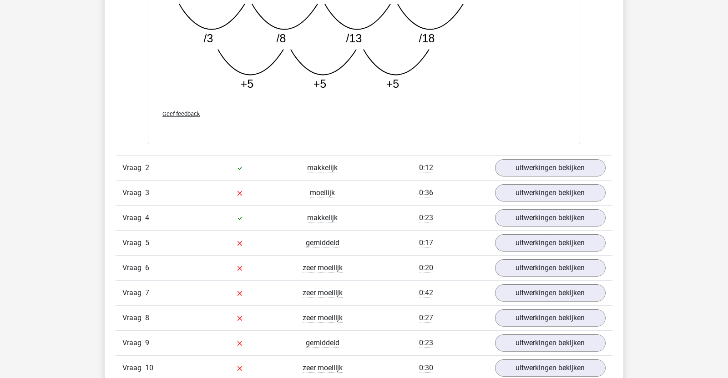
scroll to position [1388, 0]
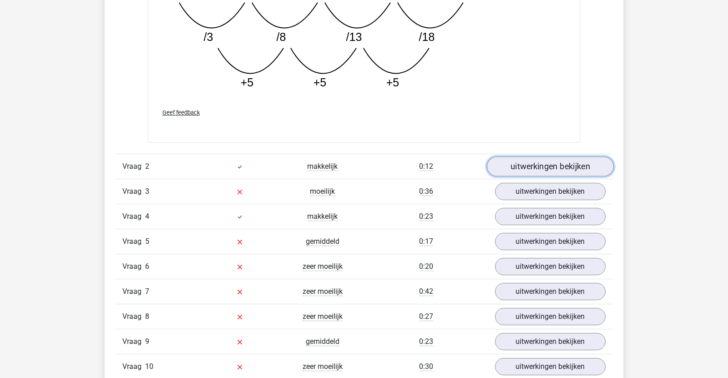
click at [516, 168] on link "uitwerkingen bekijken" at bounding box center [550, 167] width 127 height 20
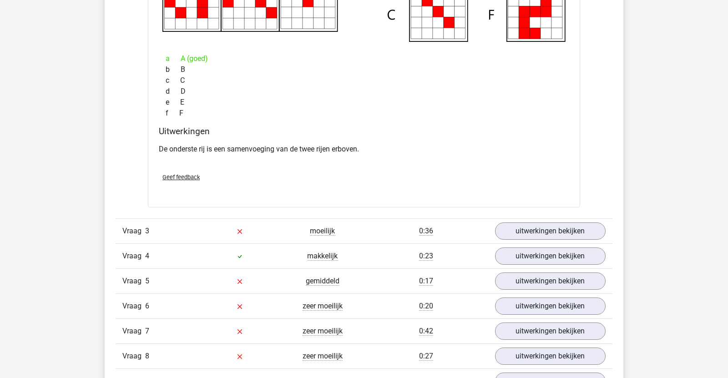
scroll to position [1755, 0]
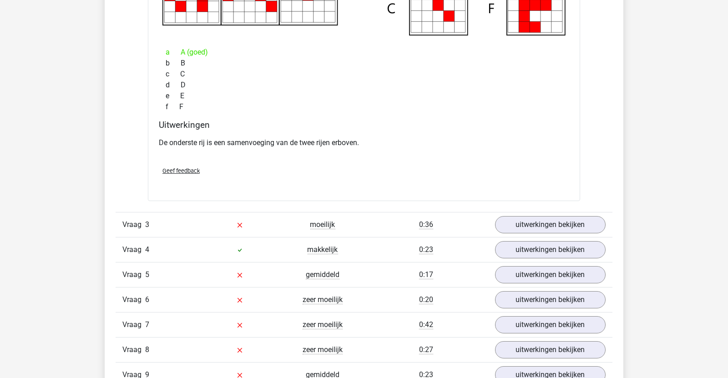
click at [519, 213] on div "Vraag 3 moeilijk 0:36 uitwerkingen bekijken" at bounding box center [363, 224] width 497 height 25
click at [512, 219] on link "uitwerkingen bekijken" at bounding box center [550, 225] width 127 height 20
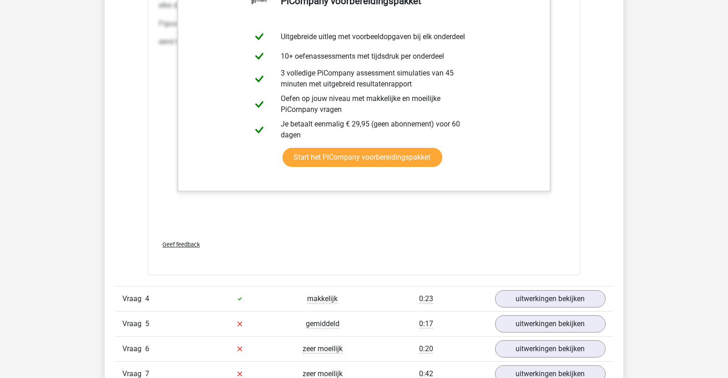
scroll to position [2677, 0]
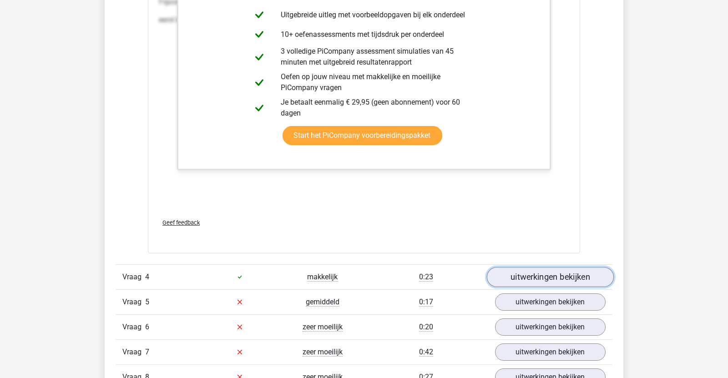
click at [544, 273] on link "uitwerkingen bekijken" at bounding box center [550, 277] width 127 height 20
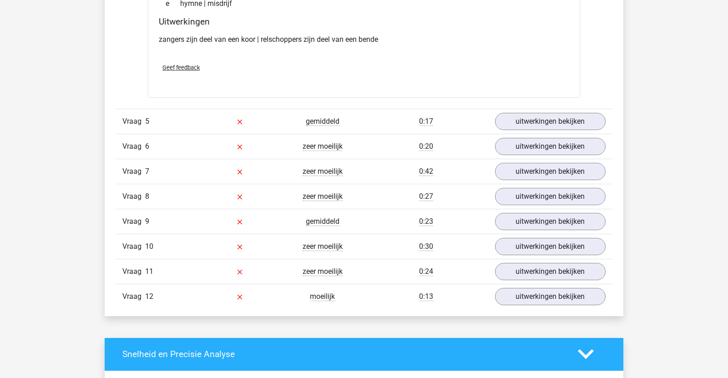
scroll to position [3091, 0]
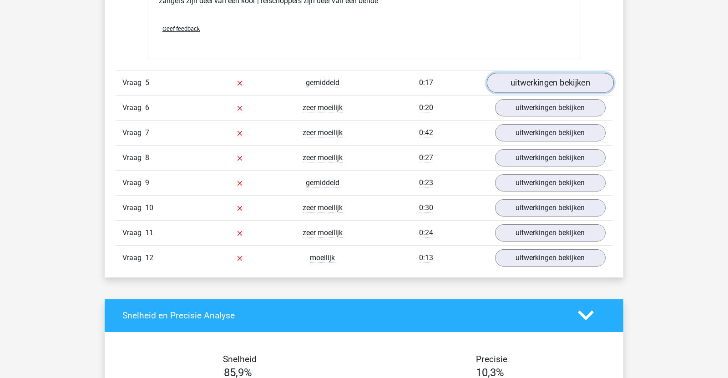
click at [535, 81] on link "uitwerkingen bekijken" at bounding box center [550, 83] width 127 height 20
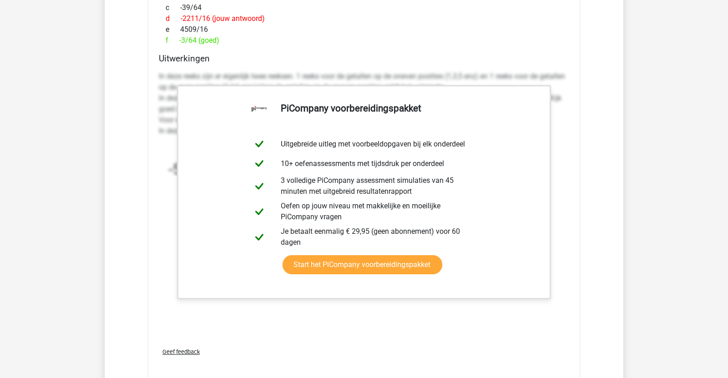
scroll to position [3473, 0]
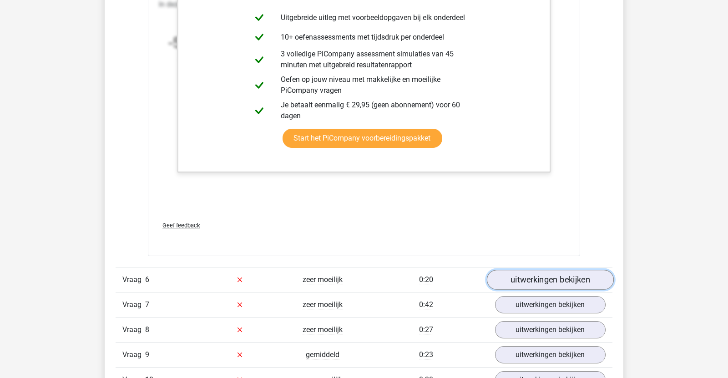
click at [520, 275] on link "uitwerkingen bekijken" at bounding box center [550, 280] width 127 height 20
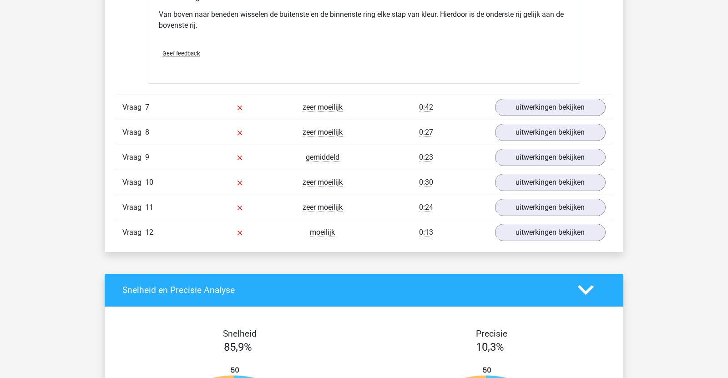
scroll to position [4082, 0]
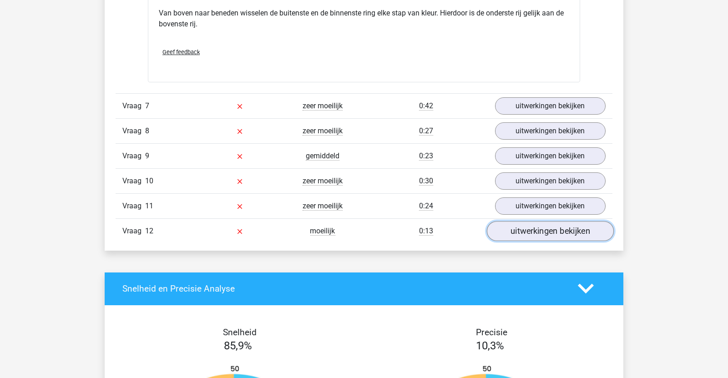
click at [545, 227] on link "uitwerkingen bekijken" at bounding box center [550, 231] width 127 height 20
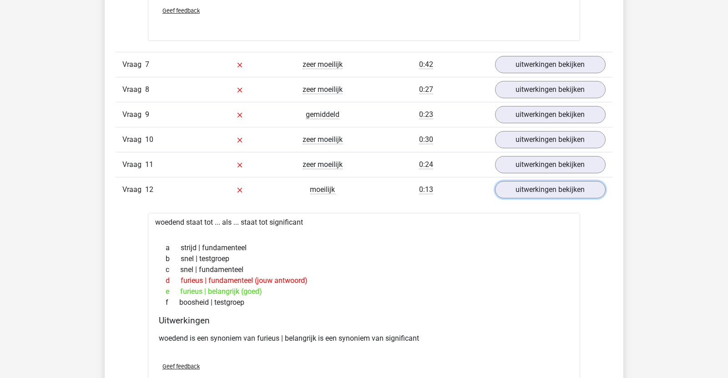
scroll to position [4110, 0]
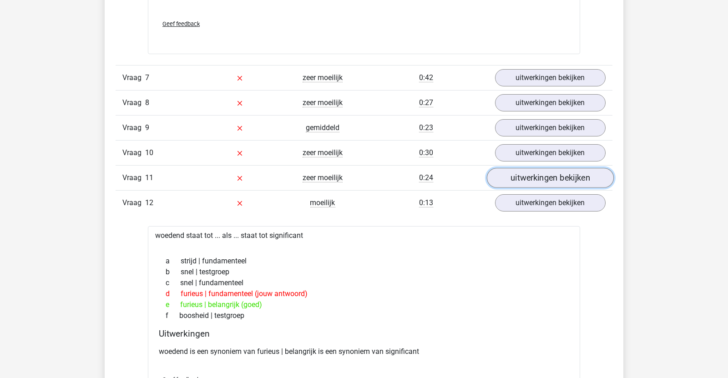
click at [521, 174] on link "uitwerkingen bekijken" at bounding box center [550, 178] width 127 height 20
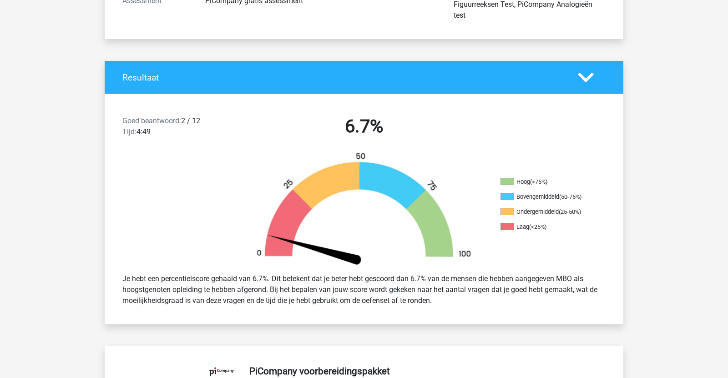
scroll to position [0, 0]
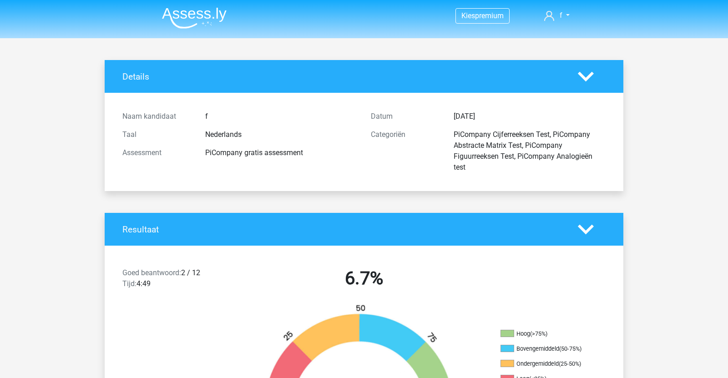
click at [192, 14] on img at bounding box center [194, 17] width 65 height 21
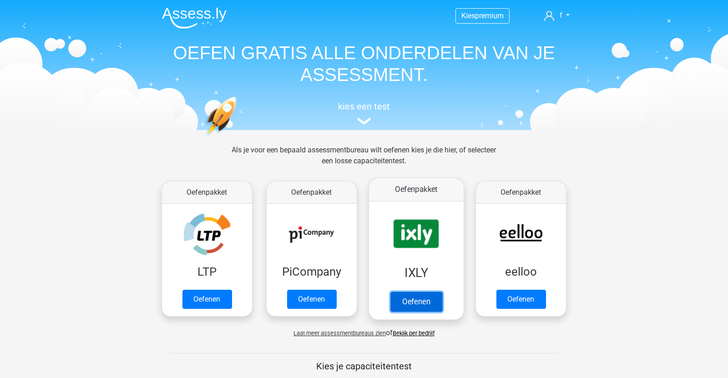
click at [413, 301] on link "Oefenen" at bounding box center [416, 301] width 52 height 20
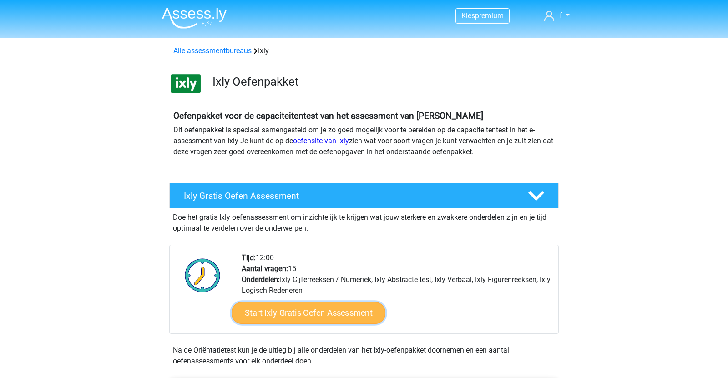
click at [304, 310] on link "Start Ixly Gratis Oefen Assessment" at bounding box center [308, 313] width 154 height 22
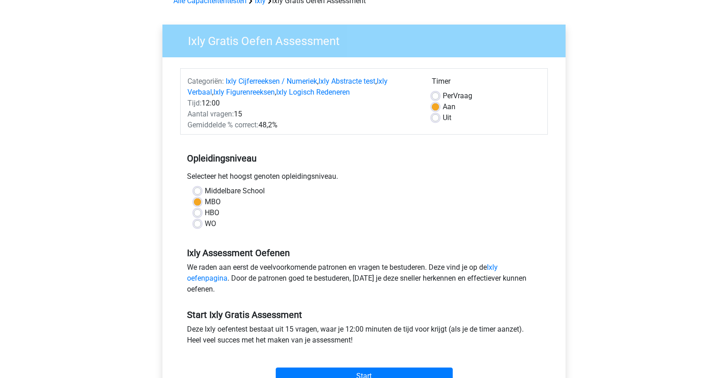
scroll to position [129, 0]
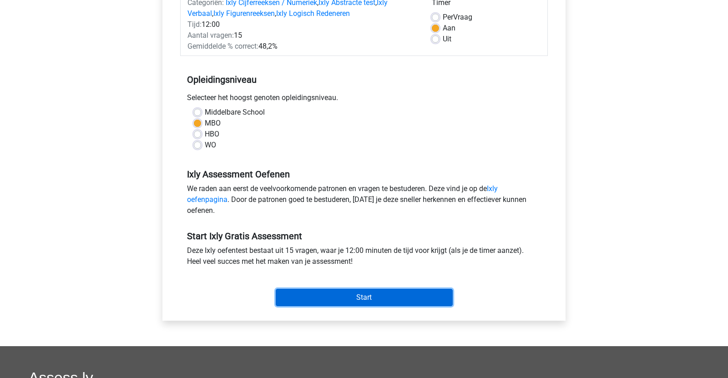
click at [315, 299] on input "Start" at bounding box center [364, 297] width 177 height 17
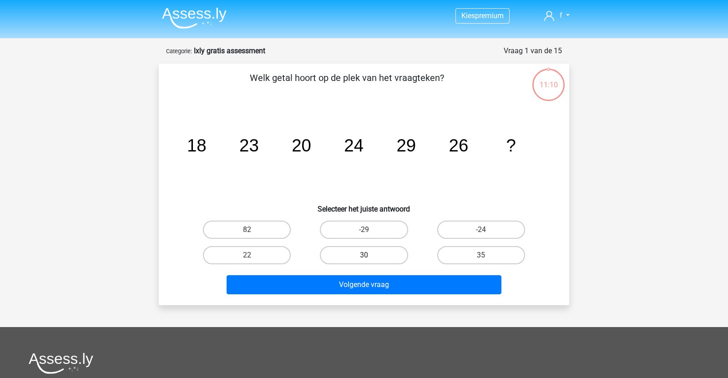
click at [365, 253] on label "30" at bounding box center [364, 255] width 88 height 18
click at [365, 255] on input "30" at bounding box center [367, 258] width 6 height 6
radio input "true"
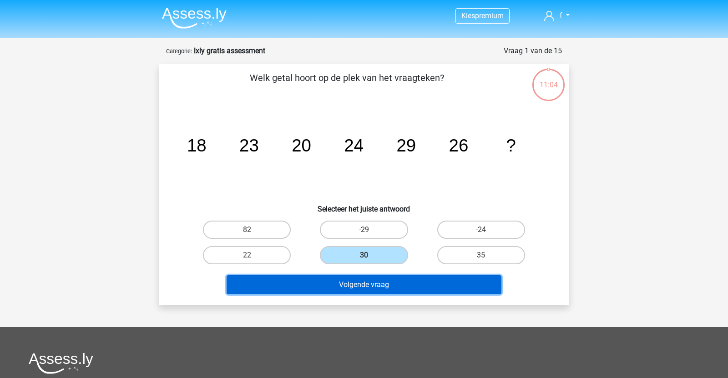
click at [357, 284] on button "Volgende vraag" at bounding box center [363, 284] width 275 height 19
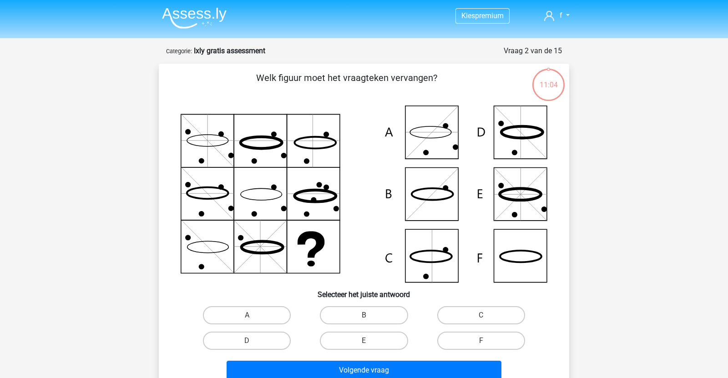
scroll to position [45, 0]
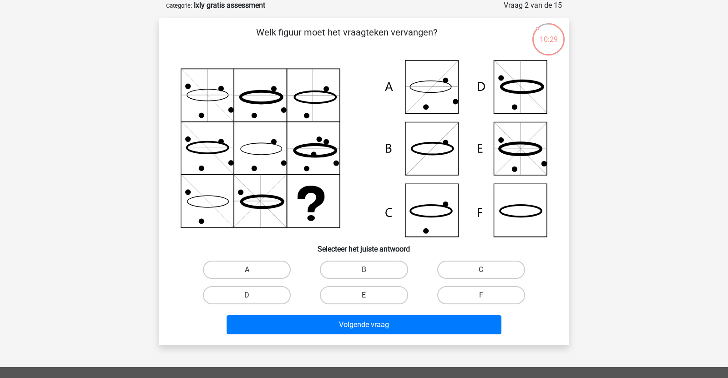
click at [382, 289] on label "E" at bounding box center [364, 295] width 88 height 18
click at [370, 295] on input "E" at bounding box center [367, 298] width 6 height 6
radio input "true"
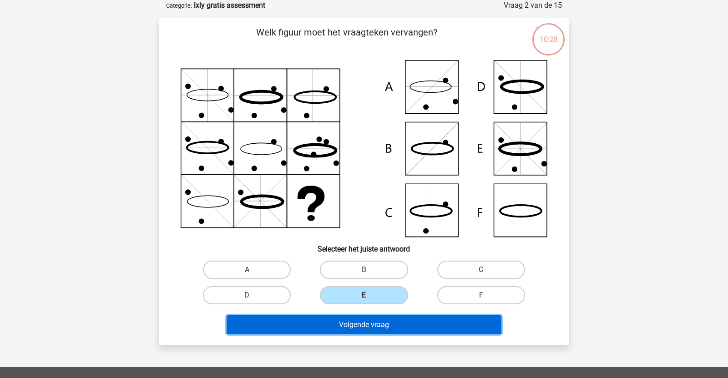
click at [369, 321] on button "Volgende vraag" at bounding box center [363, 324] width 275 height 19
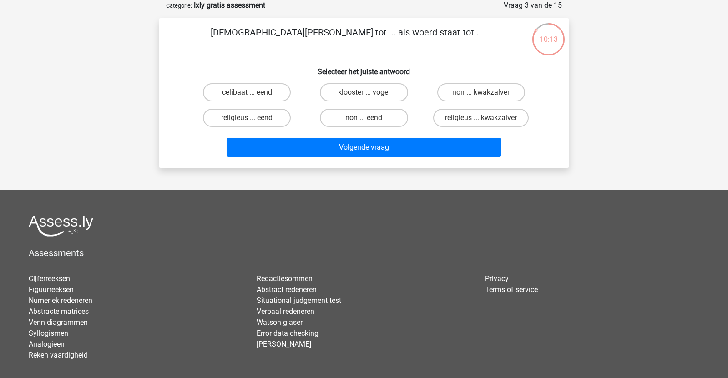
click at [251, 119] on input "religieus ... eend" at bounding box center [250, 121] width 6 height 6
radio input "true"
click at [312, 163] on div "[DEMOGRAPHIC_DATA][PERSON_NAME] tot ... als woerd staat tot ... Selecteer het j…" at bounding box center [364, 93] width 410 height 150
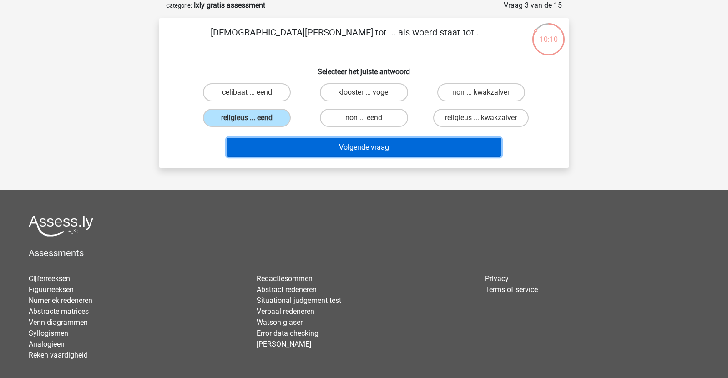
click at [314, 155] on button "Volgende vraag" at bounding box center [363, 147] width 275 height 19
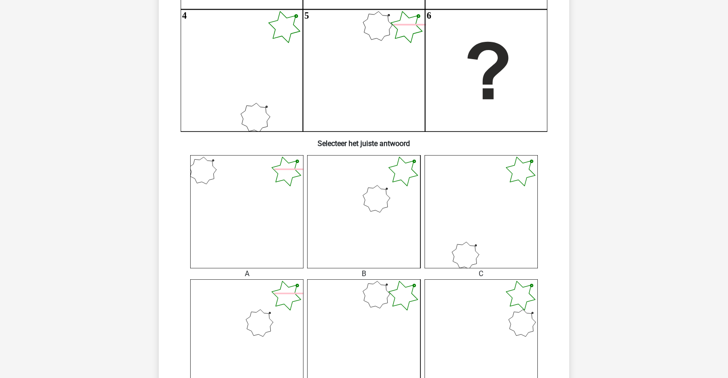
scroll to position [600, 0]
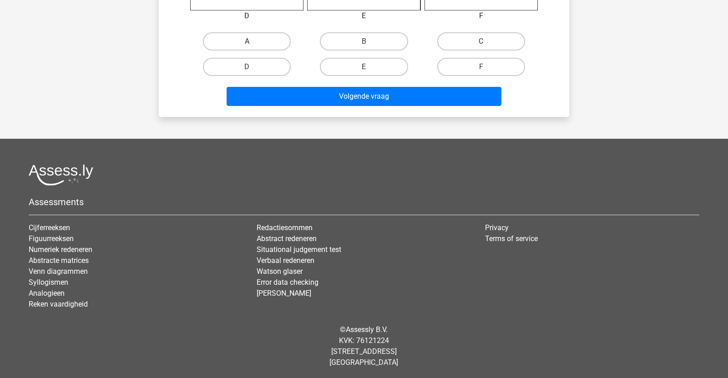
drag, startPoint x: 267, startPoint y: 43, endPoint x: 270, endPoint y: 49, distance: 6.7
click at [267, 44] on label "A" at bounding box center [247, 41] width 88 height 18
click at [253, 44] on input "A" at bounding box center [250, 44] width 6 height 6
radio input "true"
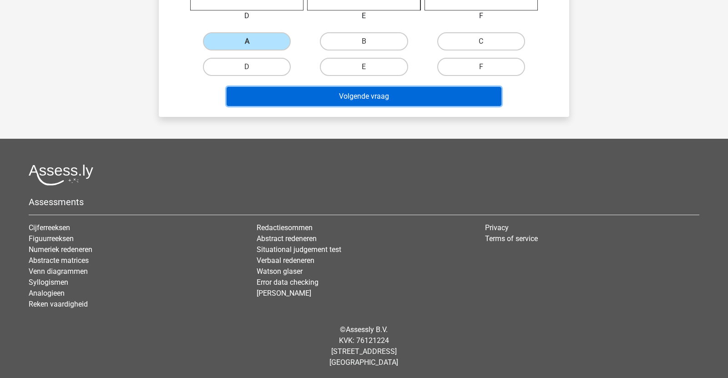
click at [322, 99] on button "Volgende vraag" at bounding box center [363, 96] width 275 height 19
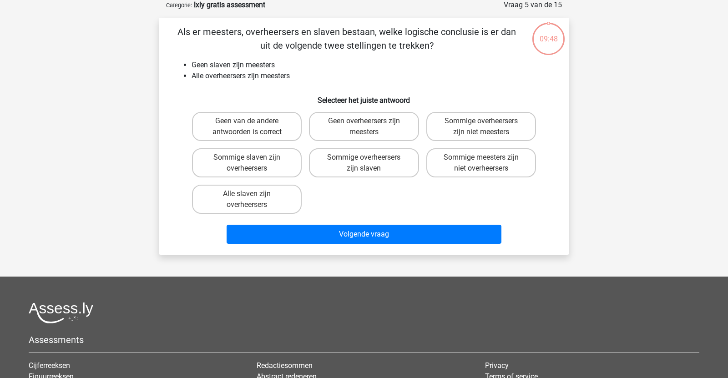
scroll to position [45, 0]
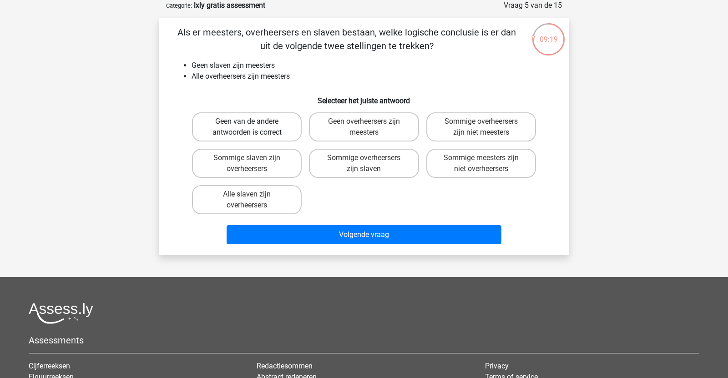
click at [267, 136] on label "Geen van de andere antwoorden is correct" at bounding box center [247, 126] width 110 height 29
click at [253, 127] on input "Geen van de andere antwoorden is correct" at bounding box center [250, 124] width 6 height 6
radio input "true"
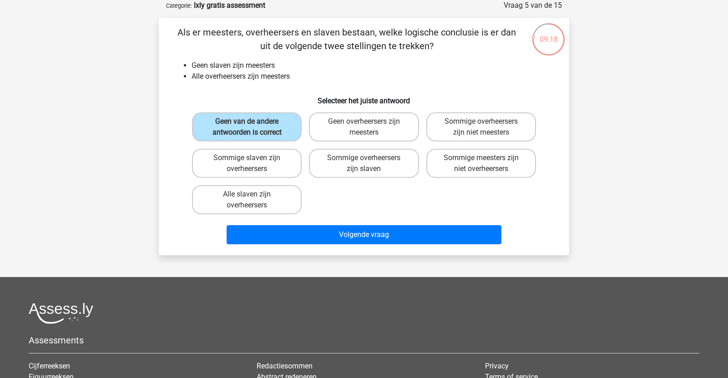
click at [324, 244] on div "Volgende vraag" at bounding box center [363, 236] width 351 height 23
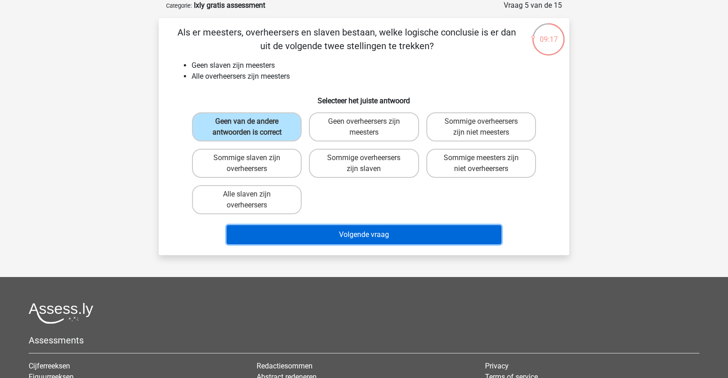
click at [326, 241] on button "Volgende vraag" at bounding box center [363, 234] width 275 height 19
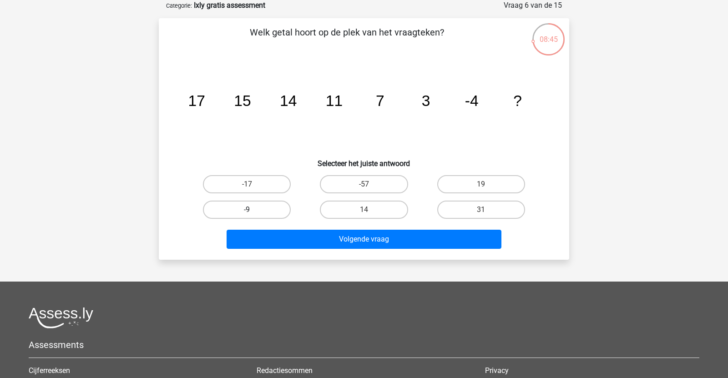
click at [257, 202] on label "-9" at bounding box center [247, 210] width 88 height 18
click at [253, 210] on input "-9" at bounding box center [250, 213] width 6 height 6
radio input "true"
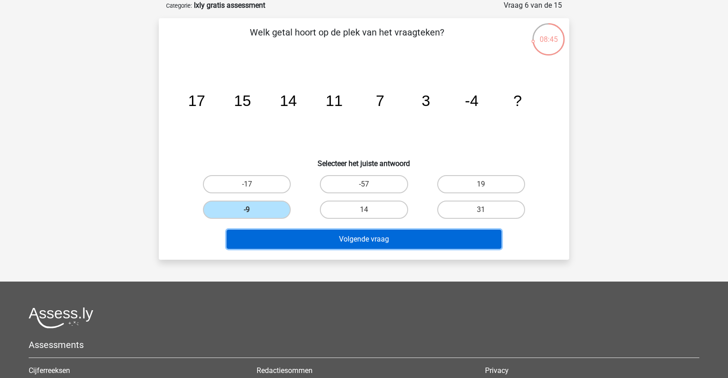
click at [282, 243] on button "Volgende vraag" at bounding box center [363, 239] width 275 height 19
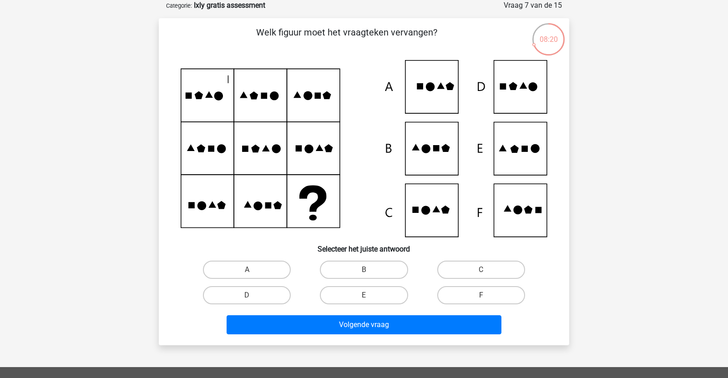
click at [532, 208] on icon at bounding box center [364, 148] width 366 height 177
click at [465, 294] on label "F" at bounding box center [481, 295] width 88 height 18
click at [481, 295] on input "F" at bounding box center [484, 298] width 6 height 6
radio input "true"
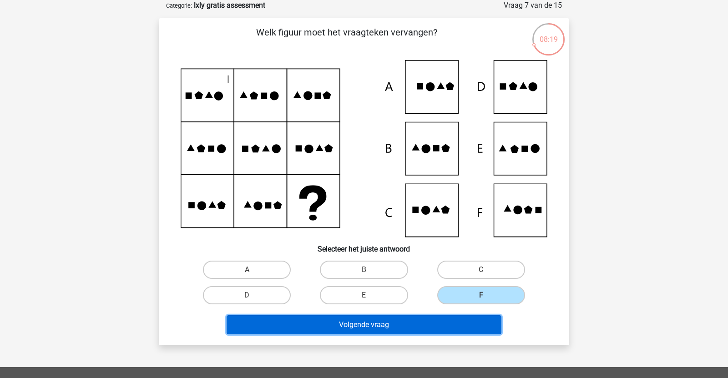
click at [439, 323] on button "Volgende vraag" at bounding box center [363, 324] width 275 height 19
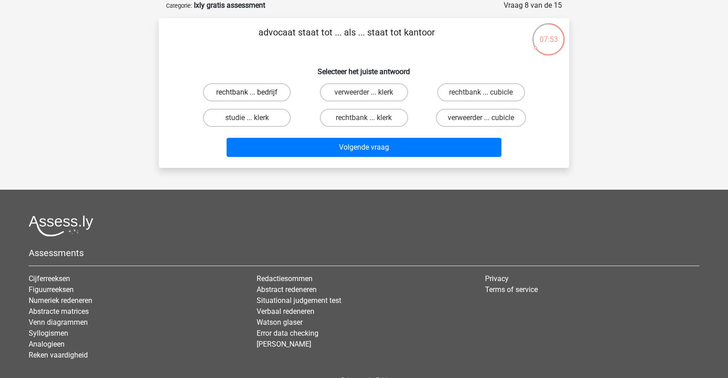
click at [263, 90] on label "rechtbank ... bedrijf" at bounding box center [247, 92] width 88 height 18
click at [253, 92] on input "rechtbank ... bedrijf" at bounding box center [250, 95] width 6 height 6
radio input "true"
click at [275, 136] on div "Volgende vraag" at bounding box center [363, 145] width 381 height 30
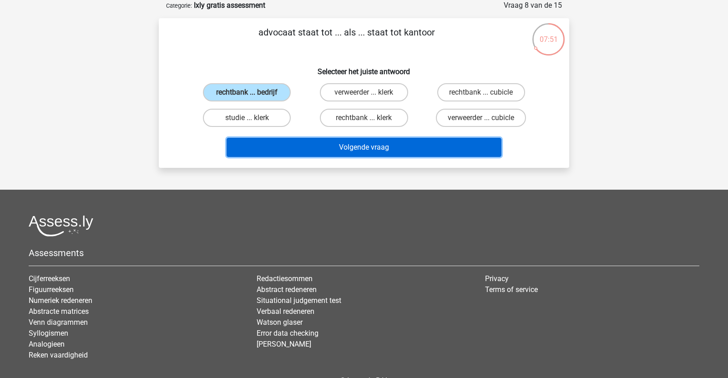
click at [275, 141] on button "Volgende vraag" at bounding box center [363, 147] width 275 height 19
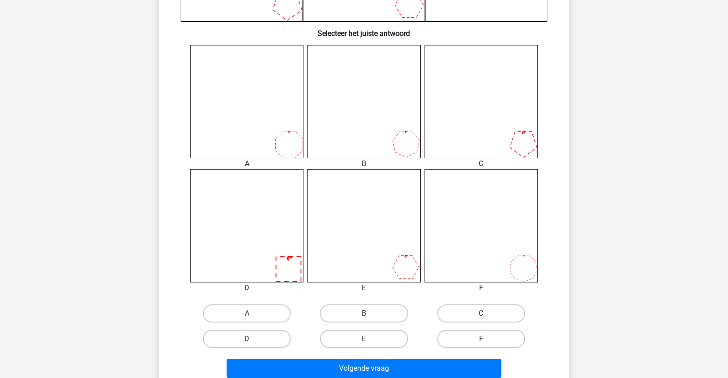
scroll to position [336, 0]
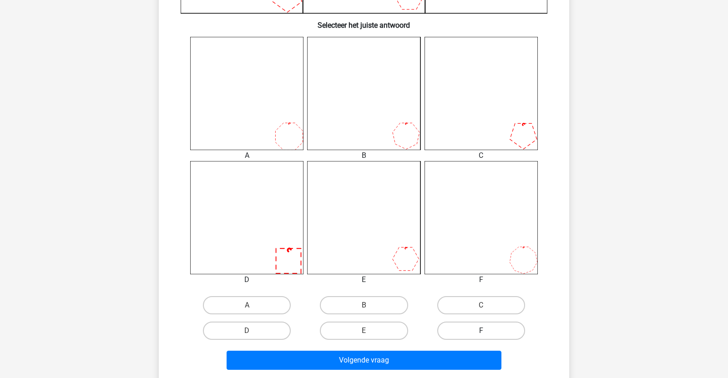
click at [467, 325] on label "F" at bounding box center [481, 330] width 88 height 18
click at [481, 331] on input "F" at bounding box center [484, 334] width 6 height 6
radio input "true"
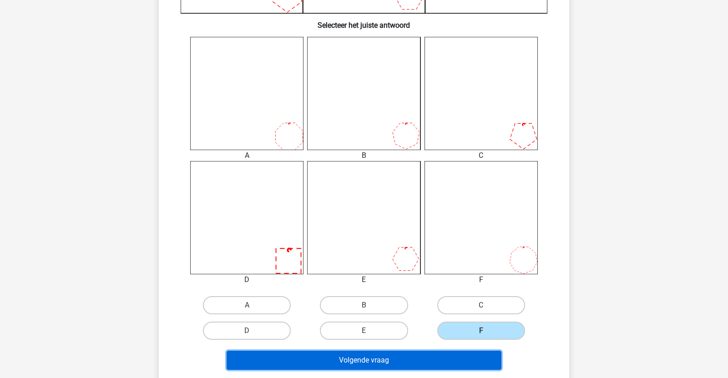
drag, startPoint x: 452, startPoint y: 354, endPoint x: 445, endPoint y: 360, distance: 9.3
click at [445, 360] on button "Volgende vraag" at bounding box center [363, 360] width 275 height 19
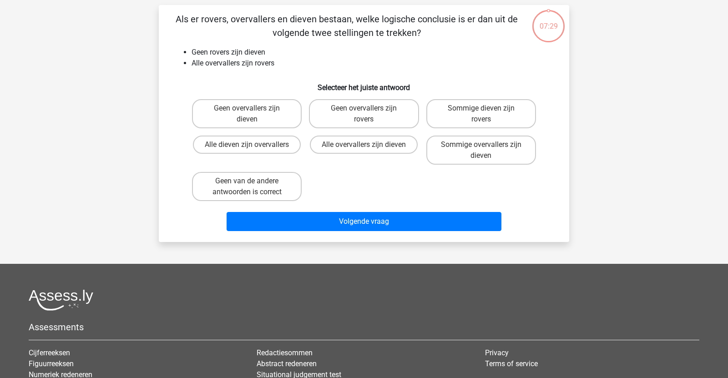
scroll to position [45, 0]
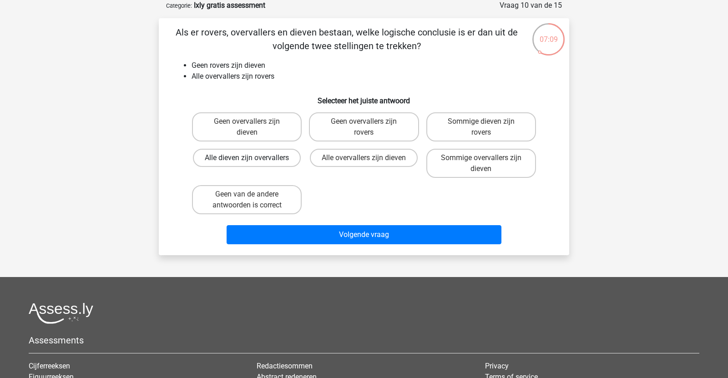
click at [283, 157] on label "Alle dieven zijn overvallers" at bounding box center [247, 158] width 108 height 18
click at [253, 158] on input "Alle dieven zijn overvallers" at bounding box center [250, 161] width 6 height 6
radio input "true"
click at [456, 156] on label "Sommige overvallers zijn dieven" at bounding box center [481, 163] width 110 height 29
click at [481, 158] on input "Sommige overvallers zijn dieven" at bounding box center [484, 161] width 6 height 6
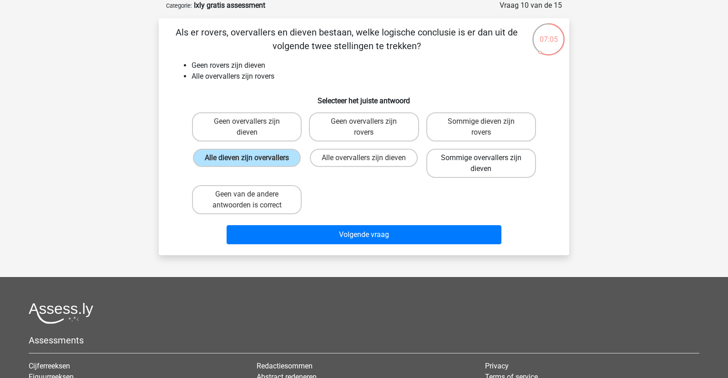
radio input "true"
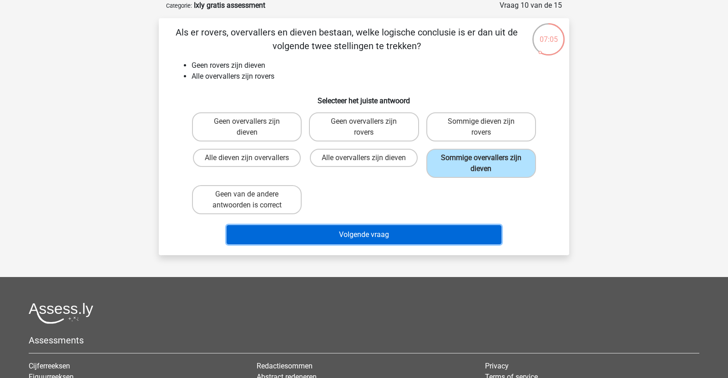
click at [434, 241] on button "Volgende vraag" at bounding box center [363, 234] width 275 height 19
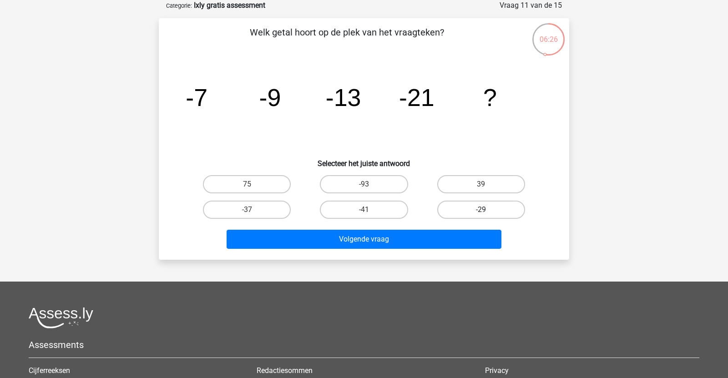
click at [450, 204] on label "-29" at bounding box center [481, 210] width 88 height 18
click at [481, 210] on input "-29" at bounding box center [484, 213] width 6 height 6
radio input "true"
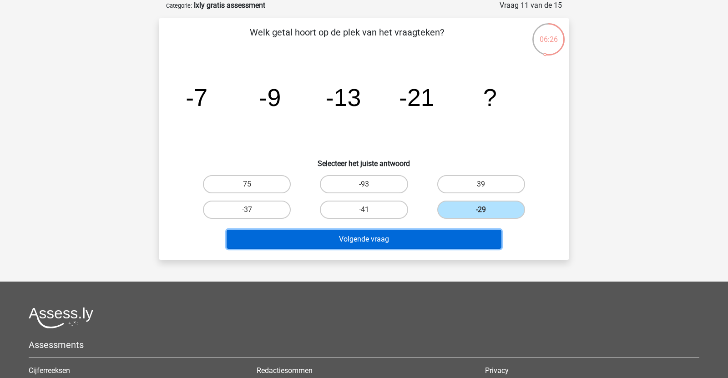
click at [433, 232] on button "Volgende vraag" at bounding box center [363, 239] width 275 height 19
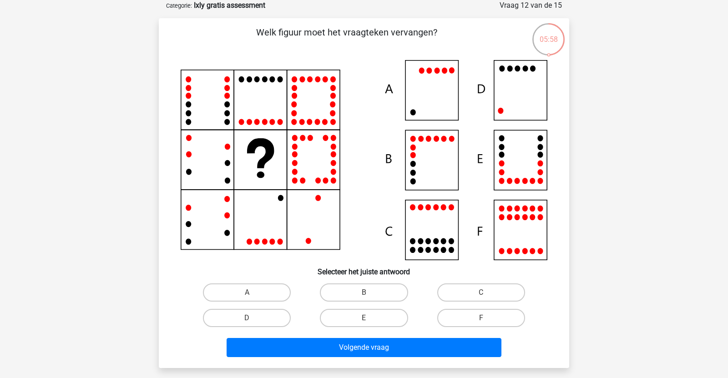
click at [249, 321] on input "D" at bounding box center [250, 321] width 6 height 6
radio input "true"
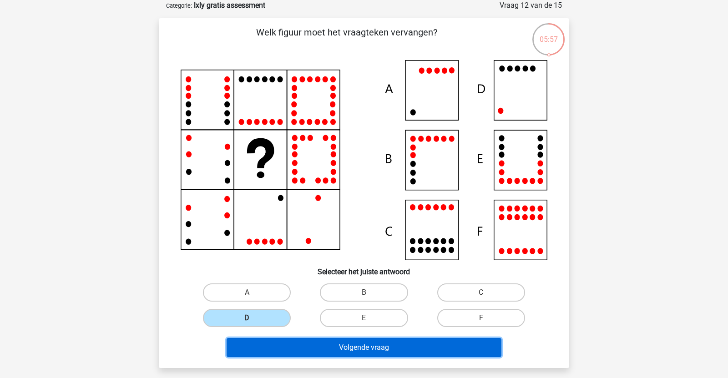
click at [279, 346] on button "Volgende vraag" at bounding box center [363, 347] width 275 height 19
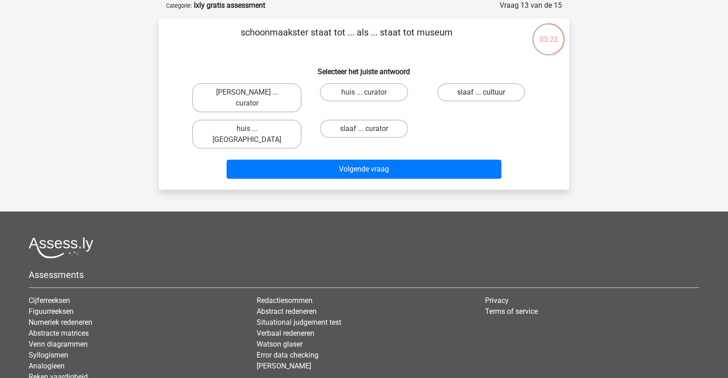
drag, startPoint x: 452, startPoint y: 90, endPoint x: 451, endPoint y: 95, distance: 4.7
click at [453, 90] on label "slaaf ... cultuur" at bounding box center [481, 92] width 88 height 18
click at [481, 92] on input "slaaf ... cultuur" at bounding box center [484, 95] width 6 height 6
radio input "true"
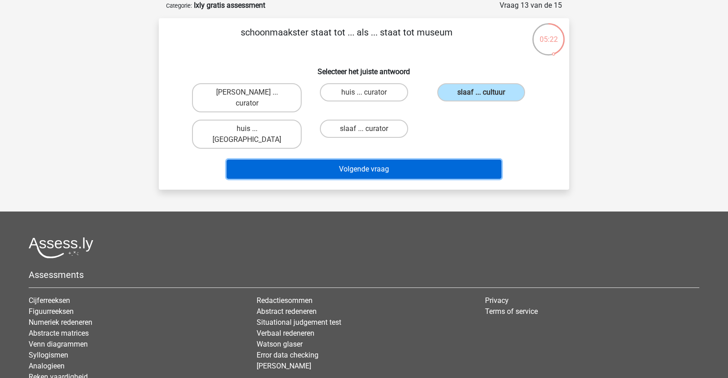
click at [429, 160] on button "Volgende vraag" at bounding box center [363, 169] width 275 height 19
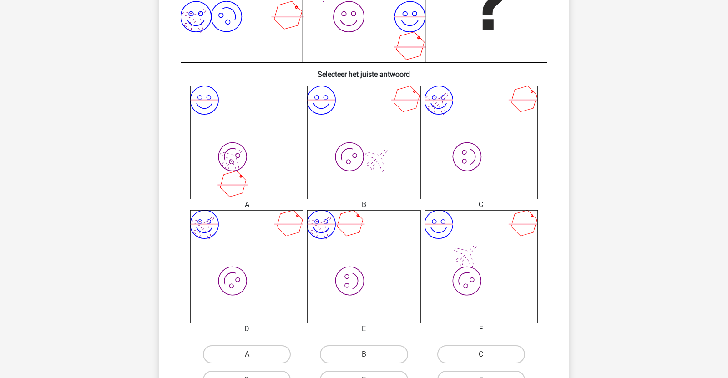
scroll to position [317, 0]
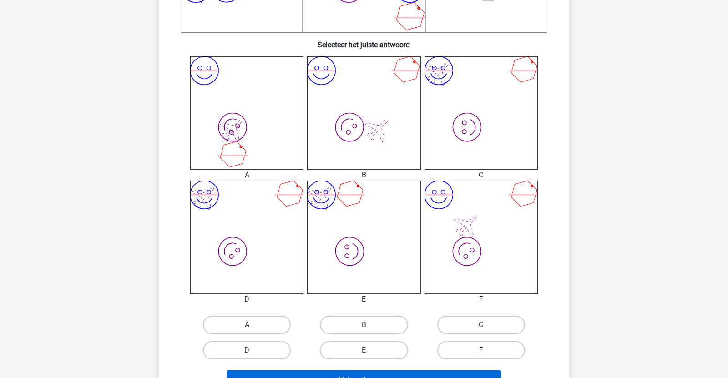
drag, startPoint x: 480, startPoint y: 352, endPoint x: 472, endPoint y: 375, distance: 23.9
click at [480, 352] on label "F" at bounding box center [481, 350] width 88 height 18
click at [481, 352] on input "F" at bounding box center [484, 353] width 6 height 6
radio input "true"
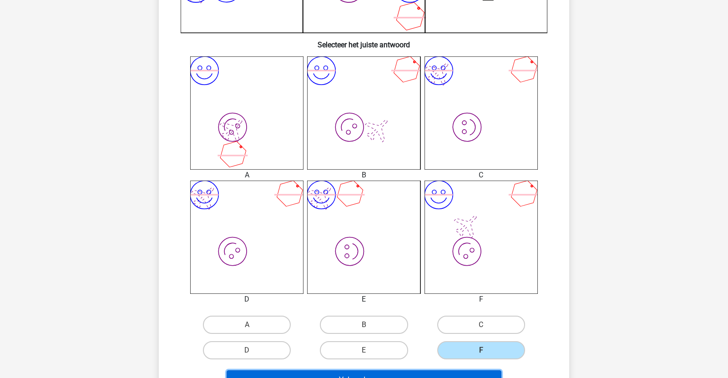
click at [462, 373] on button "Volgende vraag" at bounding box center [363, 379] width 275 height 19
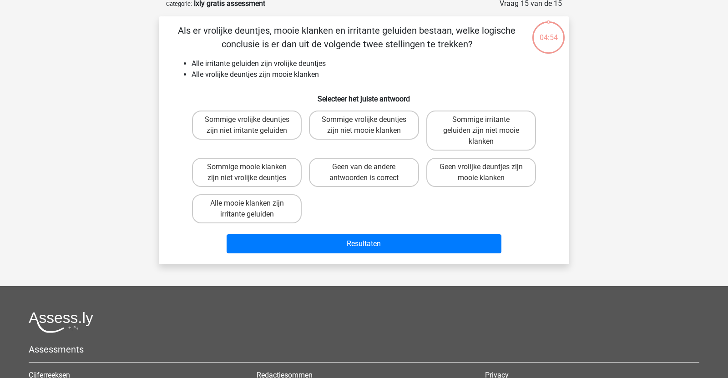
scroll to position [45, 0]
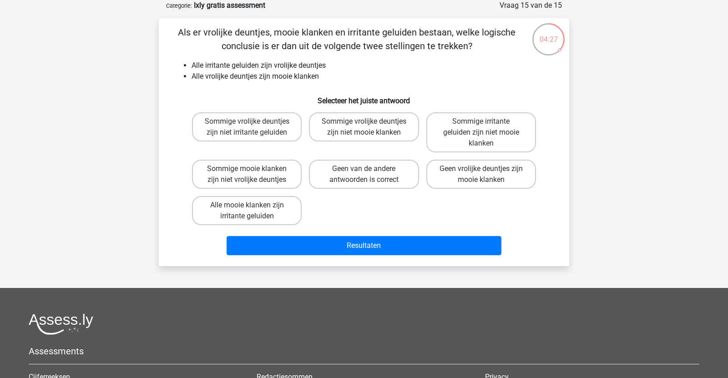
click at [364, 173] on input "Geen van de andere antwoorden is correct" at bounding box center [367, 172] width 6 height 6
radio input "true"
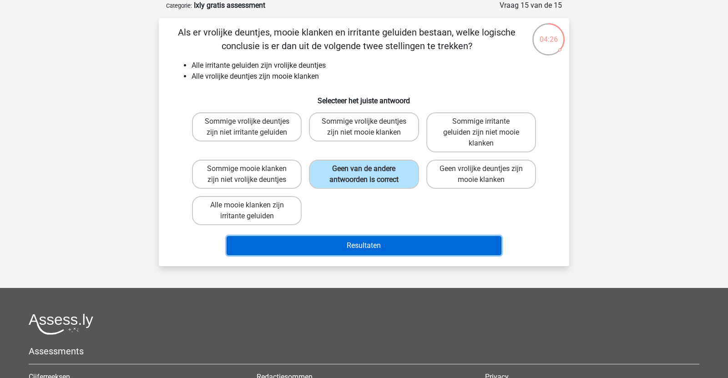
click at [369, 249] on button "Resultaten" at bounding box center [363, 245] width 275 height 19
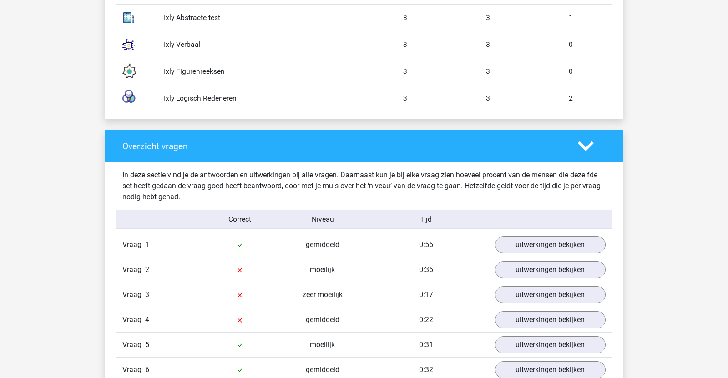
scroll to position [837, 0]
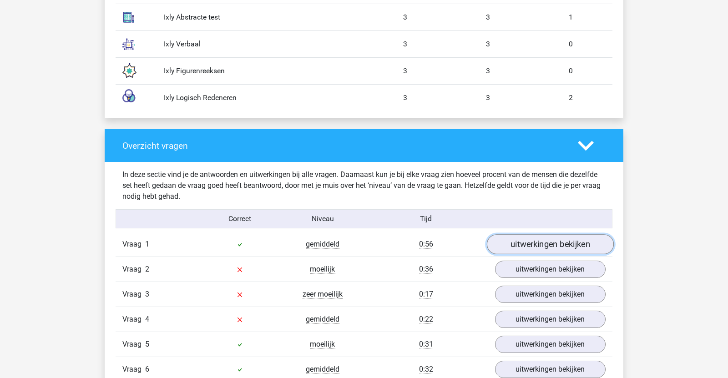
click at [557, 251] on link "uitwerkingen bekijken" at bounding box center [550, 244] width 127 height 20
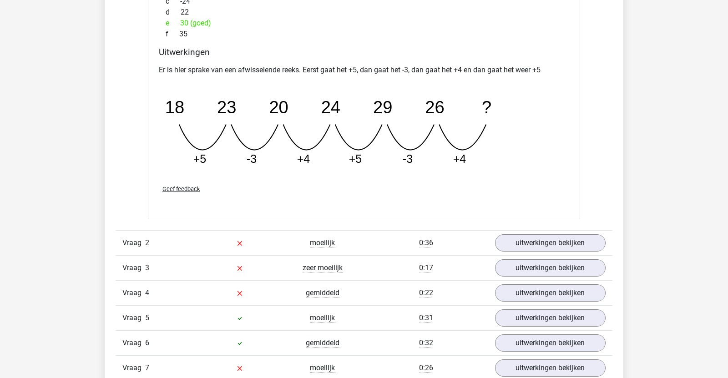
scroll to position [1282, 0]
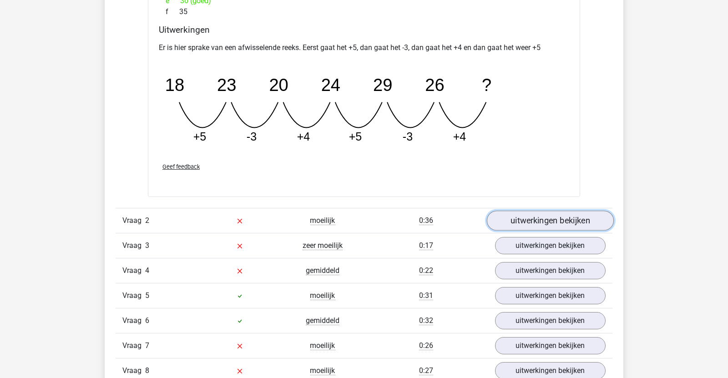
click at [555, 220] on link "uitwerkingen bekijken" at bounding box center [550, 221] width 127 height 20
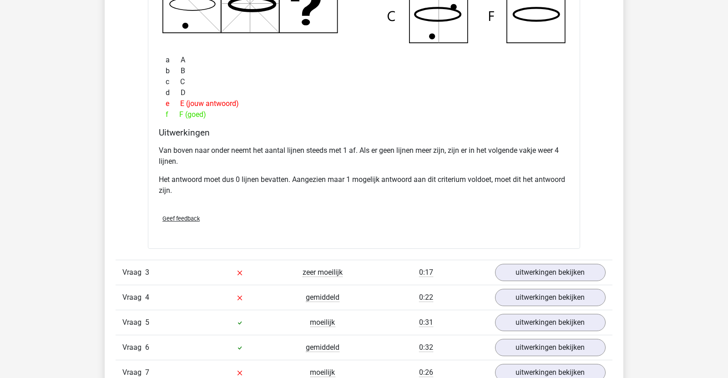
scroll to position [1701, 0]
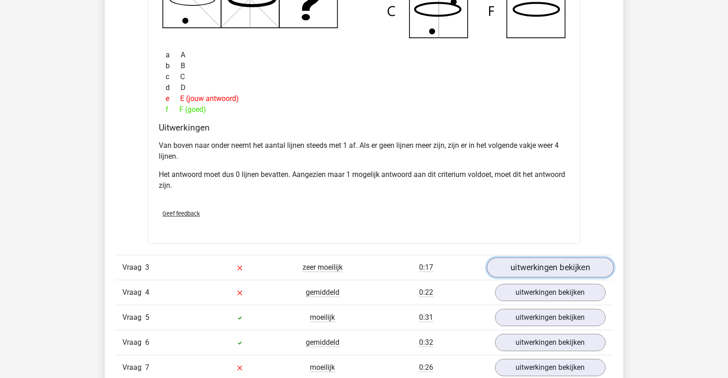
click at [558, 260] on link "uitwerkingen bekijken" at bounding box center [550, 267] width 127 height 20
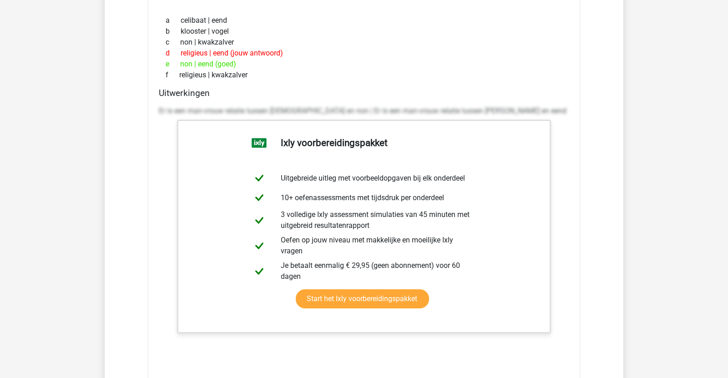
scroll to position [2251, 0]
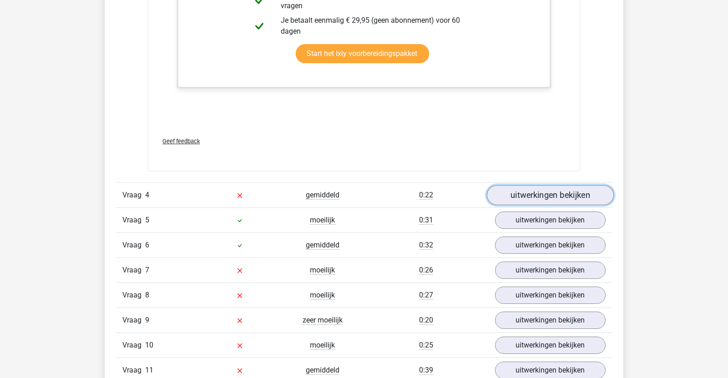
click at [516, 188] on link "uitwerkingen bekijken" at bounding box center [550, 195] width 127 height 20
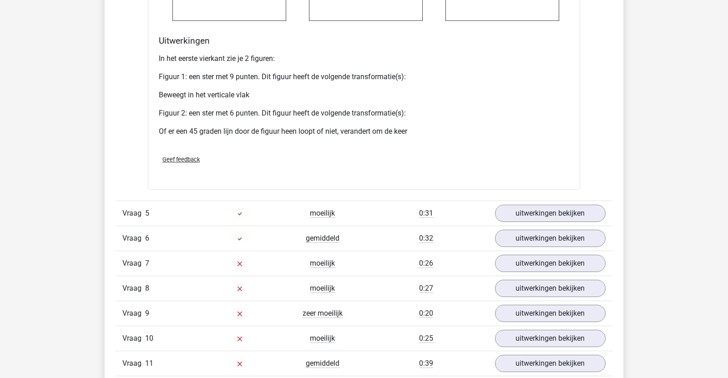
scroll to position [3023, 0]
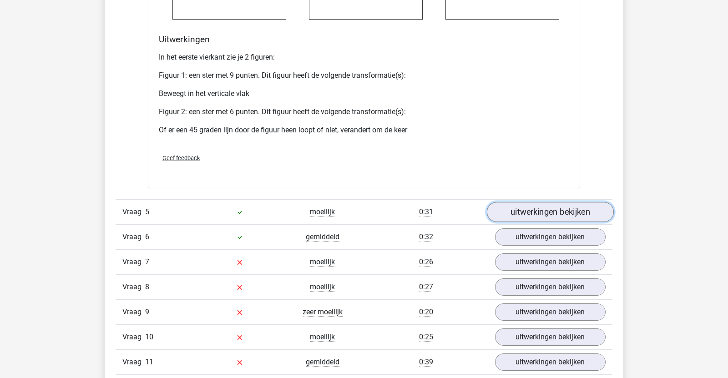
click at [525, 208] on link "uitwerkingen bekijken" at bounding box center [550, 212] width 127 height 20
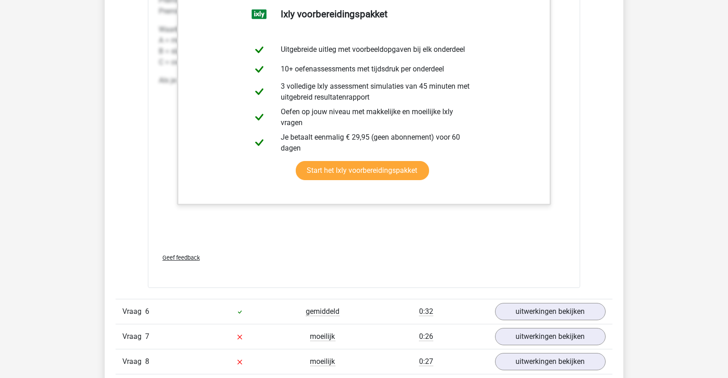
scroll to position [3448, 0]
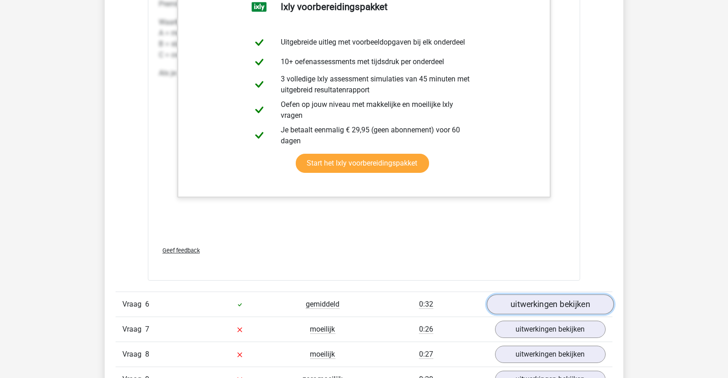
click at [538, 296] on link "uitwerkingen bekijken" at bounding box center [550, 304] width 127 height 20
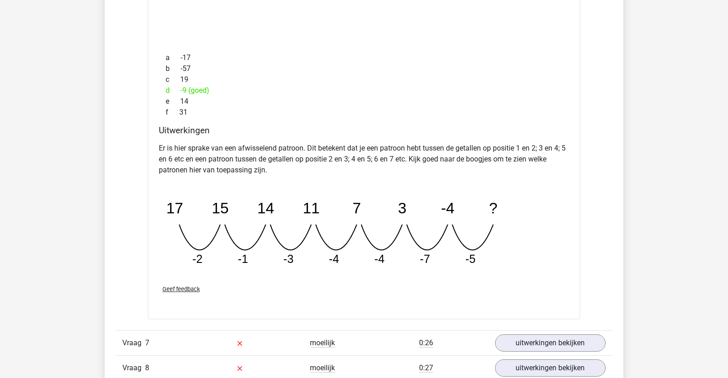
scroll to position [3930, 0]
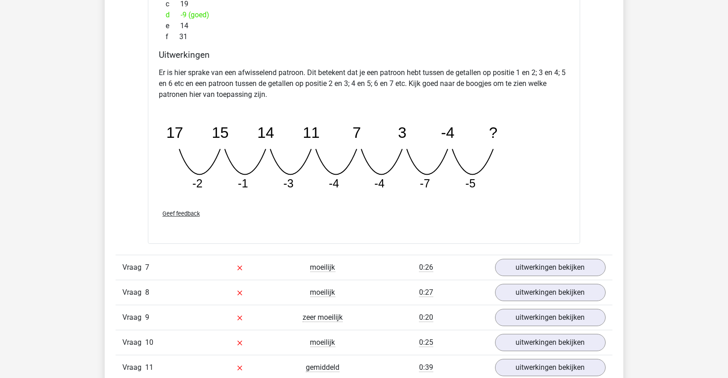
click at [553, 280] on div "Vraag 8 moeilijk 0:27 uitwerkingen bekijken" at bounding box center [363, 292] width 497 height 25
click at [564, 269] on link "uitwerkingen bekijken" at bounding box center [550, 267] width 127 height 20
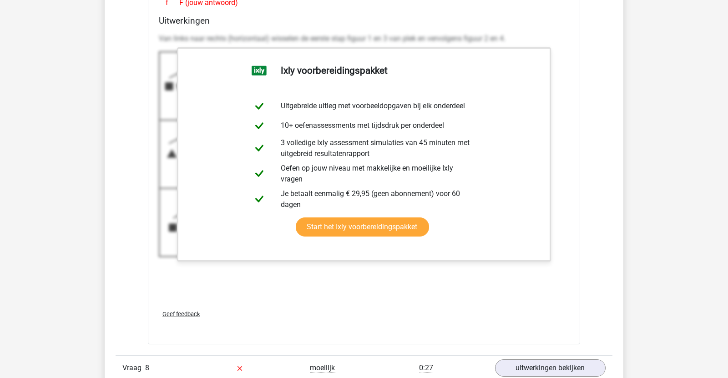
scroll to position [4583, 0]
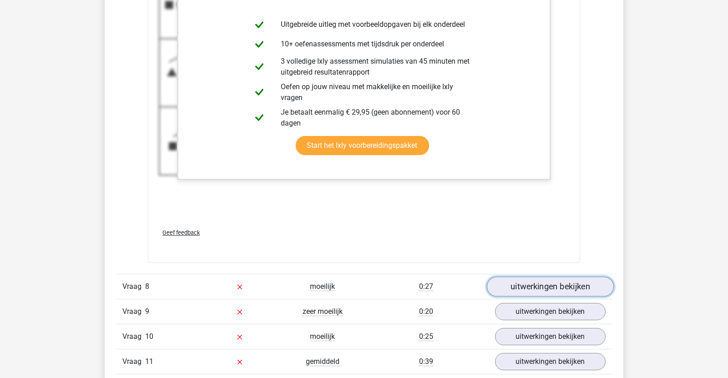
click at [523, 281] on link "uitwerkingen bekijken" at bounding box center [550, 286] width 127 height 20
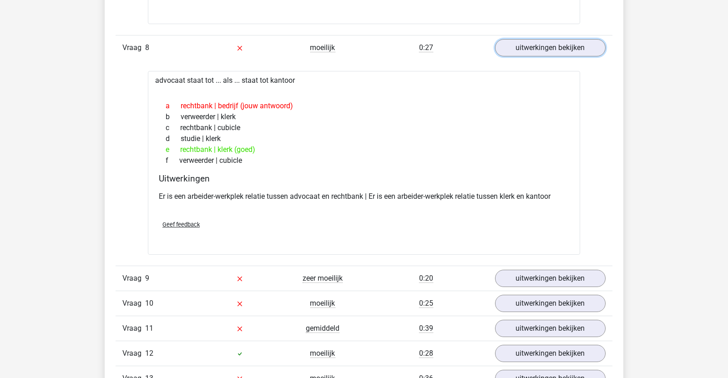
scroll to position [4824, 0]
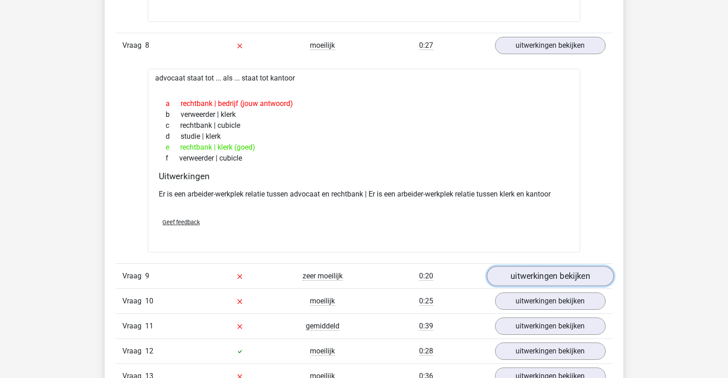
click at [547, 270] on link "uitwerkingen bekijken" at bounding box center [550, 276] width 127 height 20
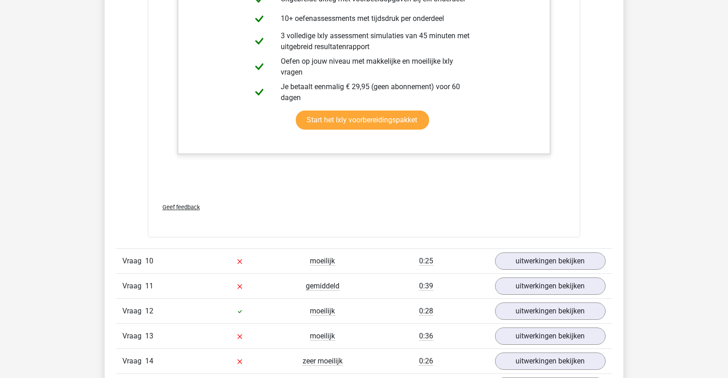
scroll to position [5920, 0]
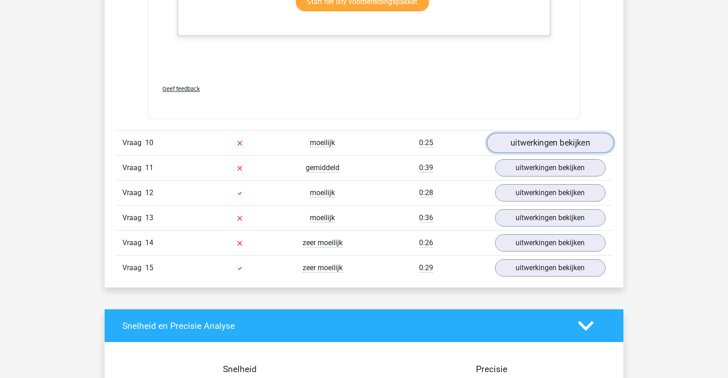
click at [542, 143] on link "uitwerkingen bekijken" at bounding box center [550, 143] width 127 height 20
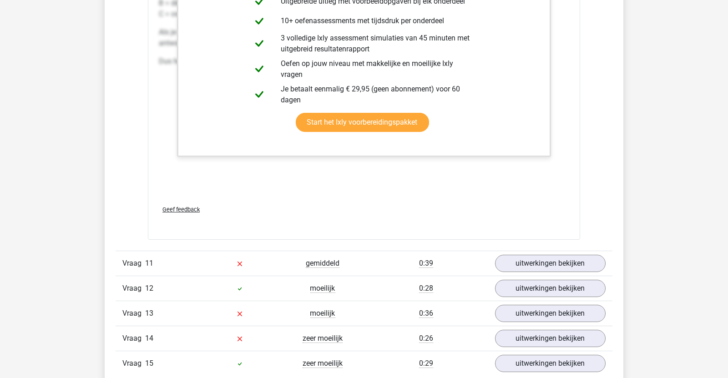
scroll to position [6330, 0]
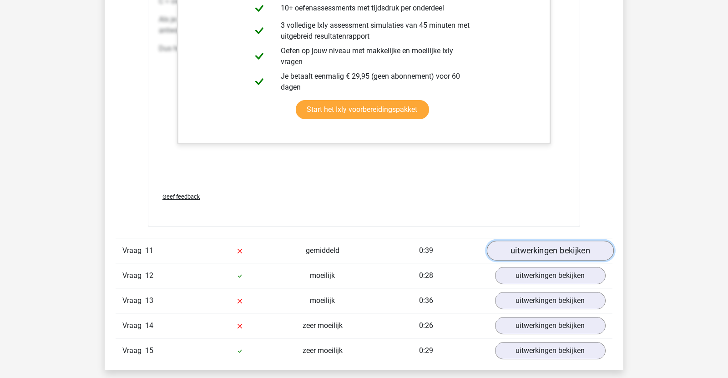
click at [509, 242] on link "uitwerkingen bekijken" at bounding box center [550, 251] width 127 height 20
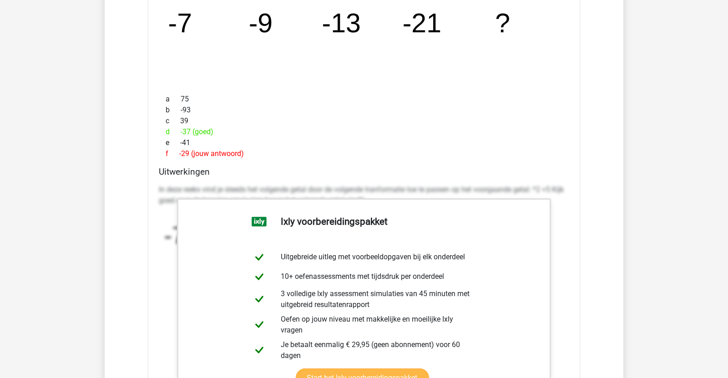
scroll to position [6973, 0]
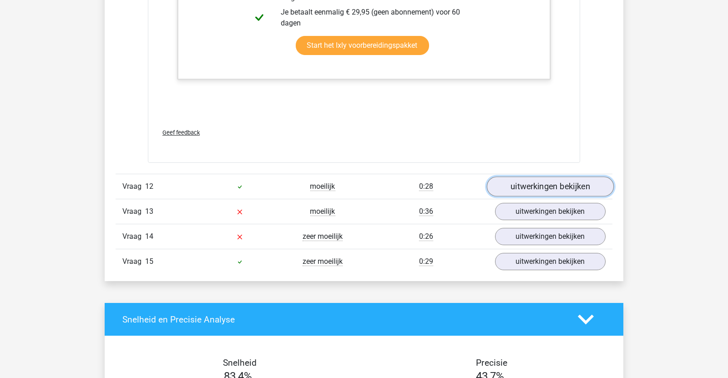
click at [535, 181] on link "uitwerkingen bekijken" at bounding box center [550, 186] width 127 height 20
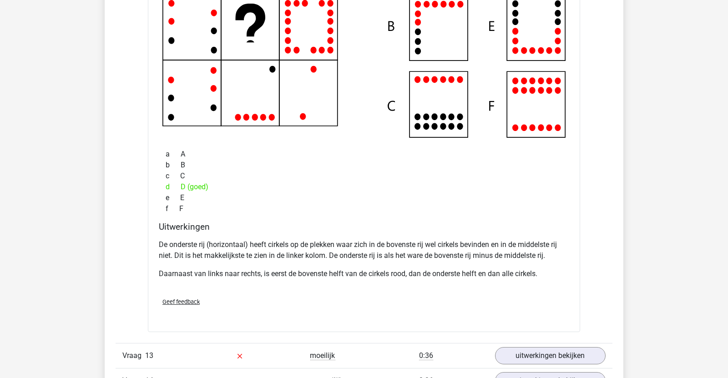
scroll to position [7492, 0]
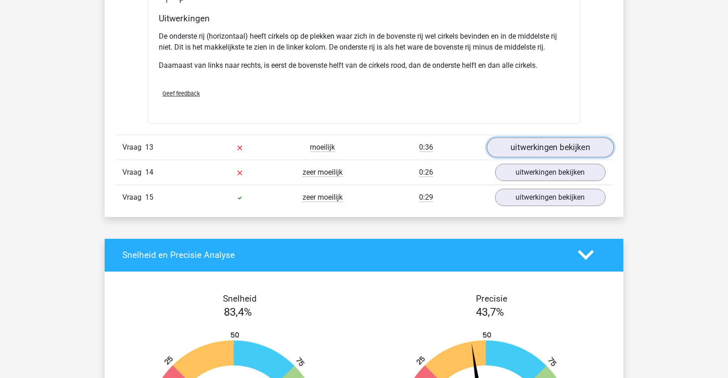
click at [523, 141] on link "uitwerkingen bekijken" at bounding box center [550, 147] width 127 height 20
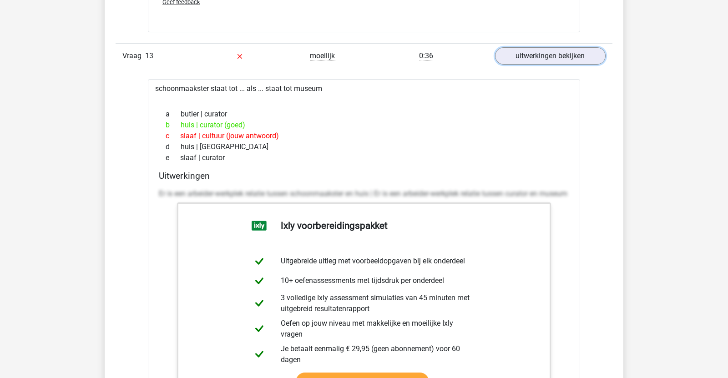
scroll to position [7960, 0]
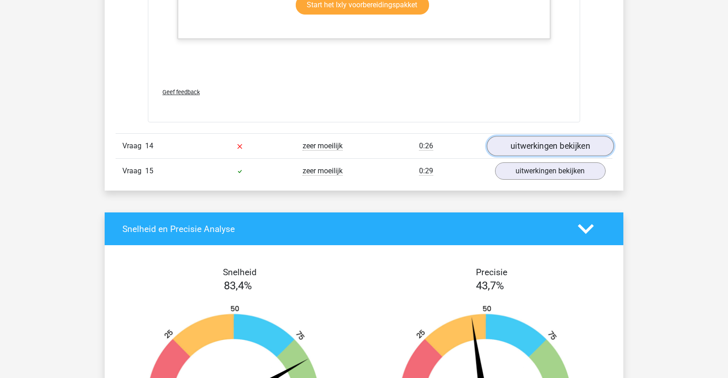
click at [554, 143] on link "uitwerkingen bekijken" at bounding box center [550, 146] width 127 height 20
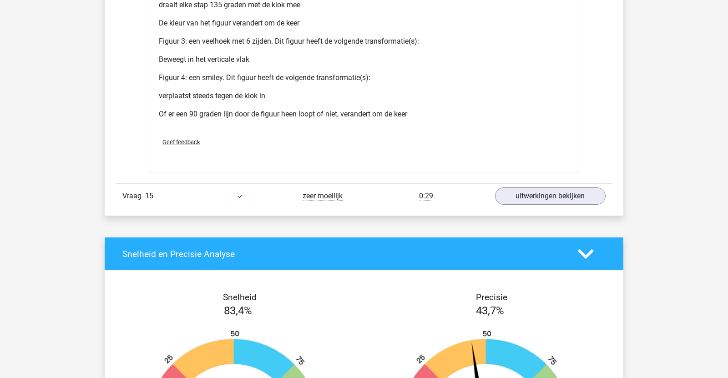
scroll to position [8814, 0]
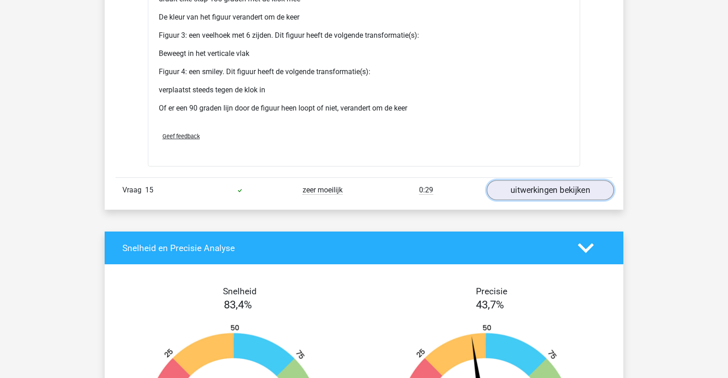
click at [546, 184] on link "uitwerkingen bekijken" at bounding box center [550, 190] width 127 height 20
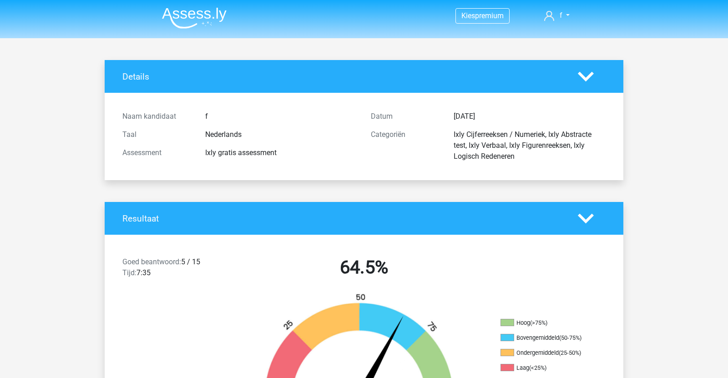
scroll to position [0, 0]
click at [182, 21] on img at bounding box center [194, 17] width 65 height 21
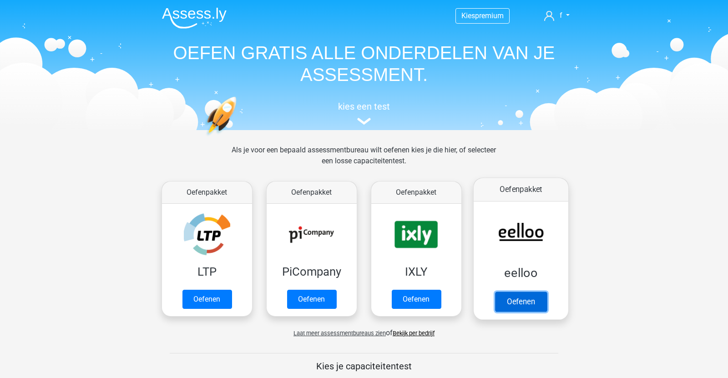
click at [532, 311] on link "Oefenen" at bounding box center [521, 301] width 52 height 20
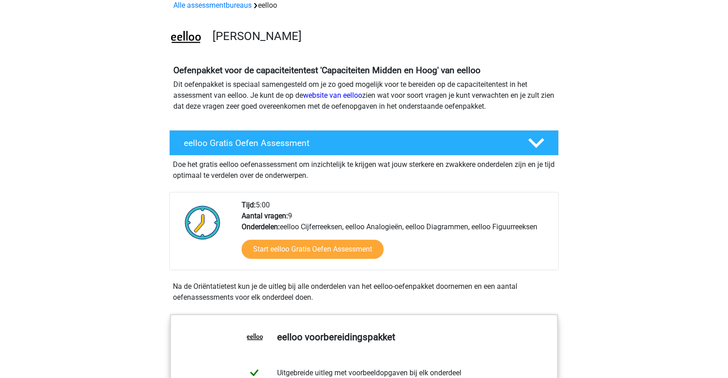
scroll to position [175, 0]
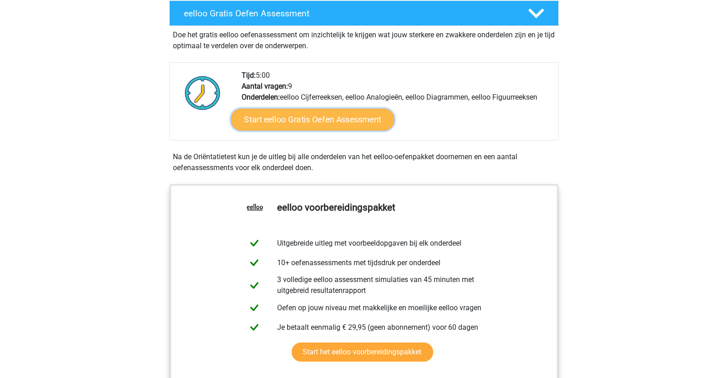
click at [301, 117] on link "Start eelloo Gratis Oefen Assessment" at bounding box center [312, 120] width 163 height 22
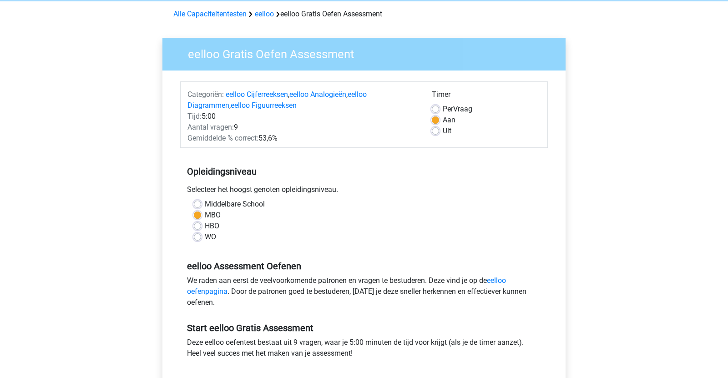
scroll to position [221, 0]
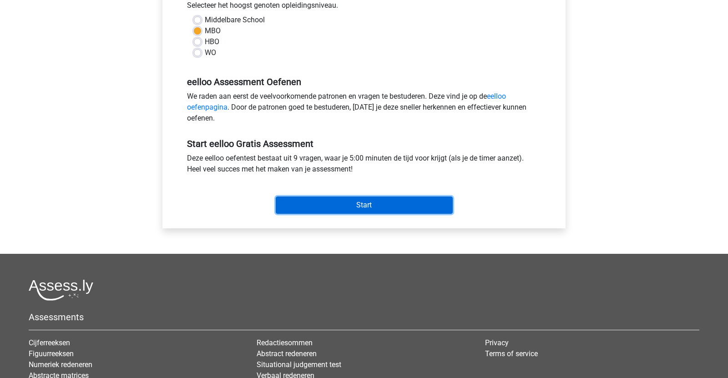
click at [315, 206] on input "Start" at bounding box center [364, 204] width 177 height 17
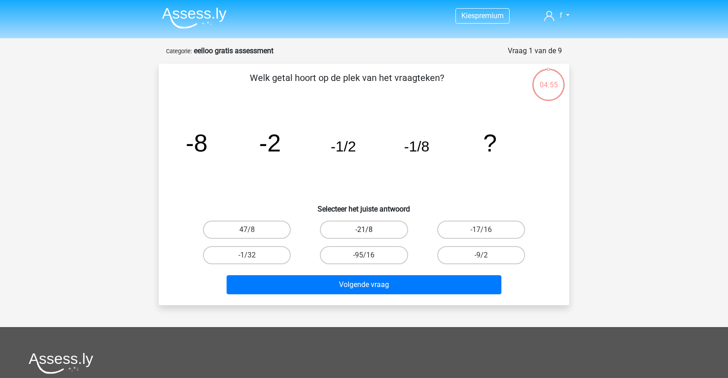
click at [336, 223] on label "-21/8" at bounding box center [364, 230] width 88 height 18
click at [364, 230] on input "-21/8" at bounding box center [367, 233] width 6 height 6
radio input "true"
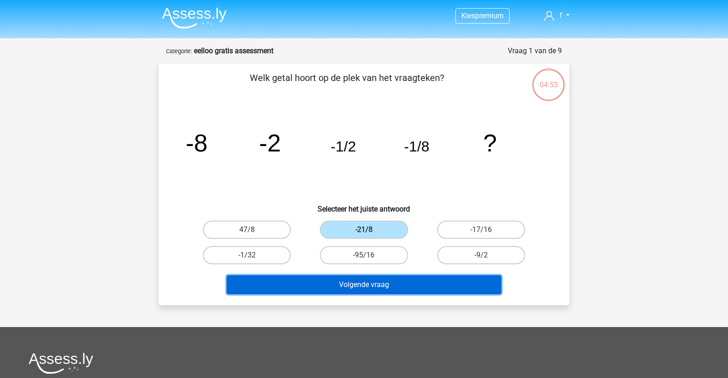
click at [375, 287] on button "Volgende vraag" at bounding box center [363, 284] width 275 height 19
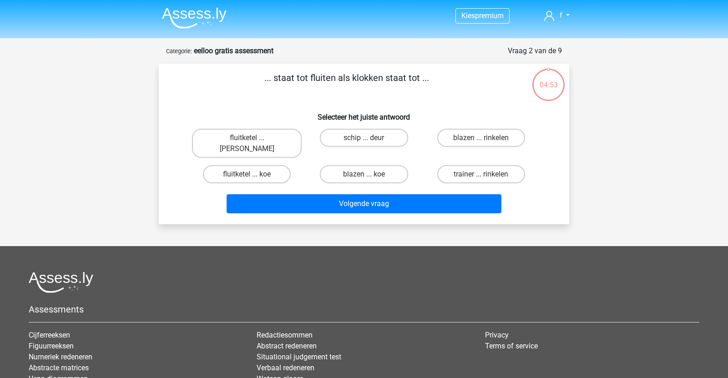
scroll to position [45, 0]
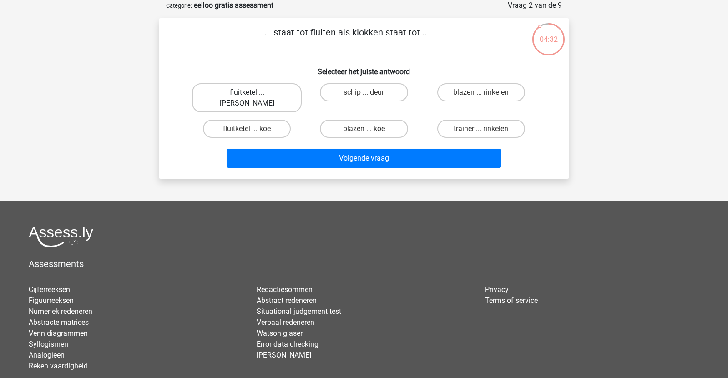
click at [270, 93] on label "fluitketel ... luiden" at bounding box center [247, 97] width 110 height 29
click at [253, 93] on input "fluitketel ... luiden" at bounding box center [250, 95] width 6 height 6
radio input "true"
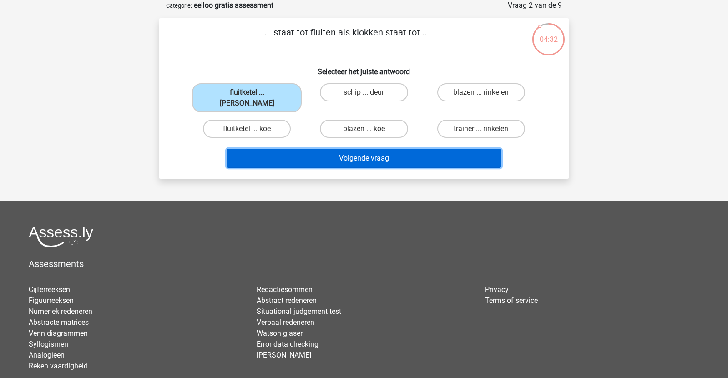
click at [301, 149] on button "Volgende vraag" at bounding box center [363, 158] width 275 height 19
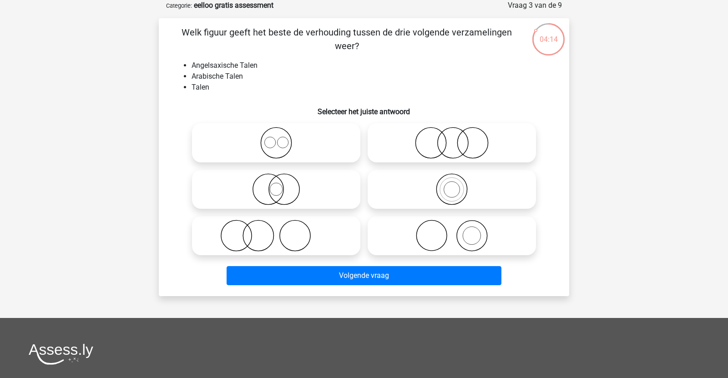
click at [459, 186] on icon at bounding box center [451, 189] width 161 height 32
click at [457, 185] on input "radio" at bounding box center [455, 182] width 6 height 6
radio input "true"
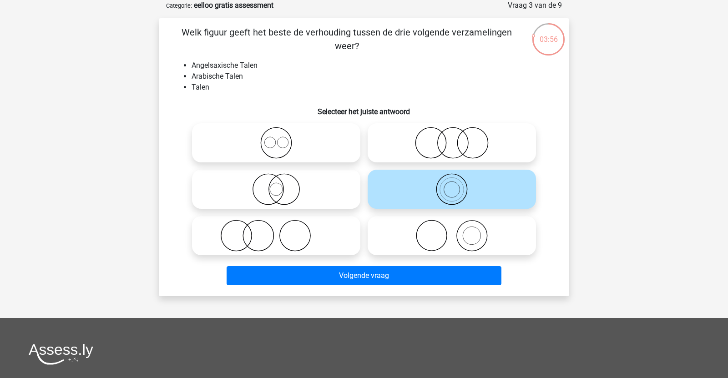
click at [278, 151] on icon at bounding box center [276, 143] width 161 height 32
click at [278, 138] on input "radio" at bounding box center [279, 135] width 6 height 6
radio input "true"
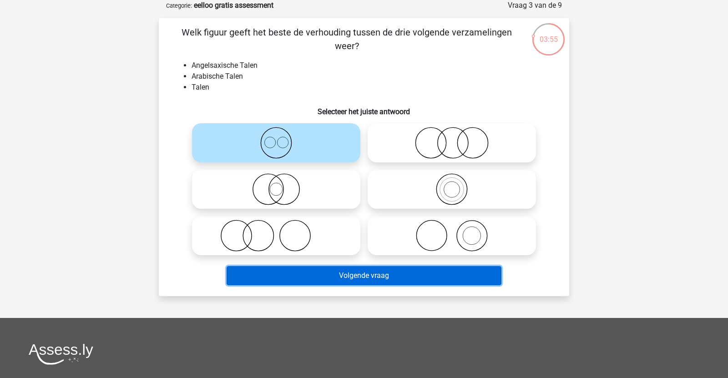
click at [315, 269] on button "Volgende vraag" at bounding box center [363, 275] width 275 height 19
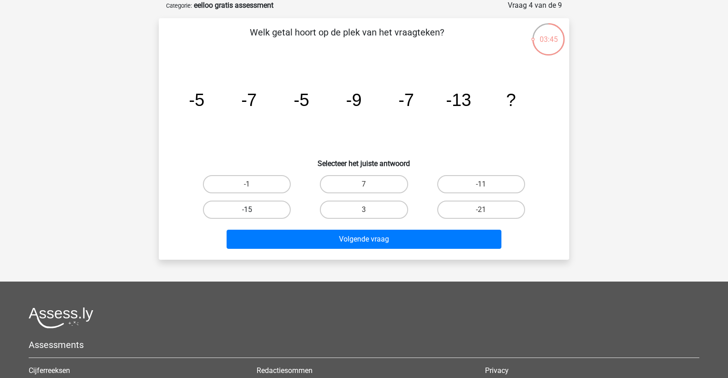
click at [261, 215] on label "-15" at bounding box center [247, 210] width 88 height 18
click at [253, 215] on input "-15" at bounding box center [250, 213] width 6 height 6
radio input "true"
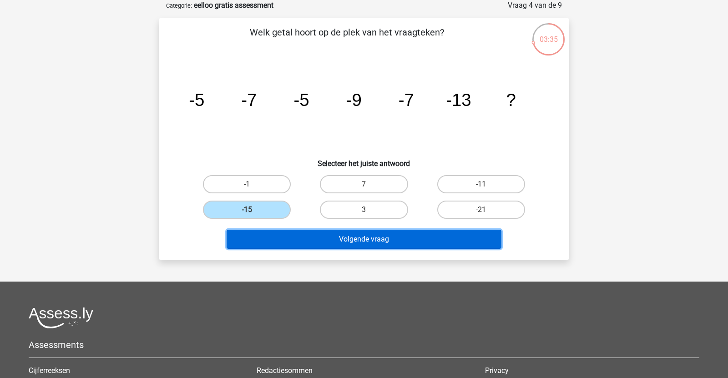
click at [452, 235] on button "Volgende vraag" at bounding box center [363, 239] width 275 height 19
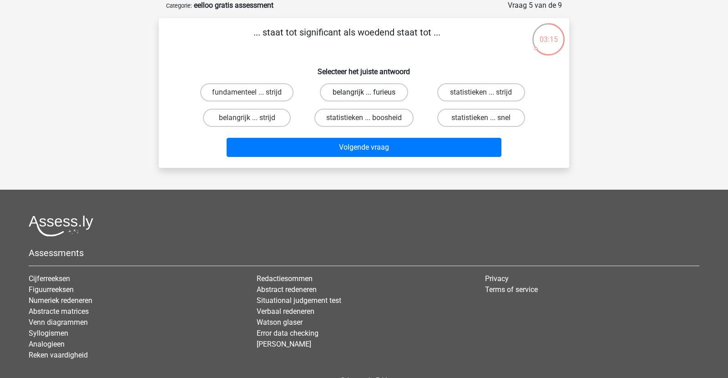
click at [355, 93] on label "belangrijk ... furieus" at bounding box center [364, 92] width 88 height 18
click at [364, 93] on input "belangrijk ... furieus" at bounding box center [367, 95] width 6 height 6
radio input "true"
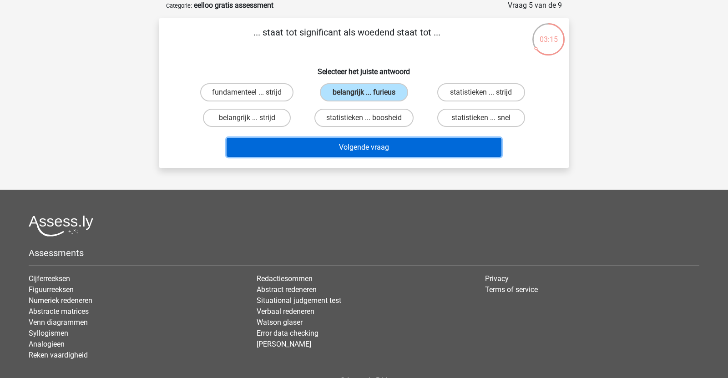
click at [342, 145] on button "Volgende vraag" at bounding box center [363, 147] width 275 height 19
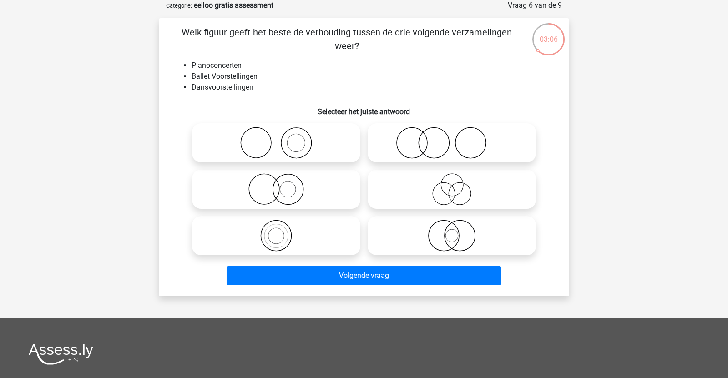
click at [310, 137] on circle at bounding box center [296, 143] width 30 height 30
click at [282, 137] on input "radio" at bounding box center [279, 135] width 6 height 6
radio input "true"
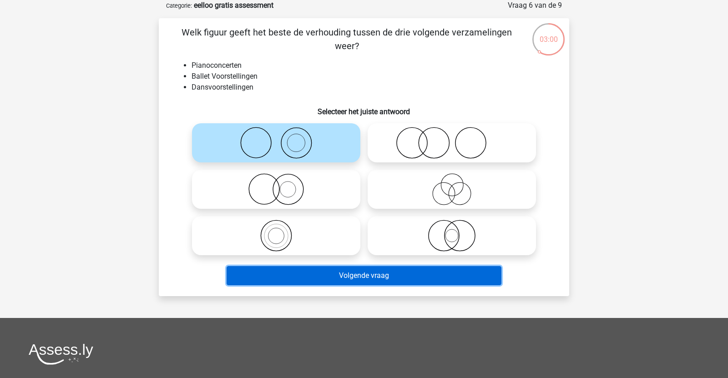
click at [387, 270] on button "Volgende vraag" at bounding box center [363, 275] width 275 height 19
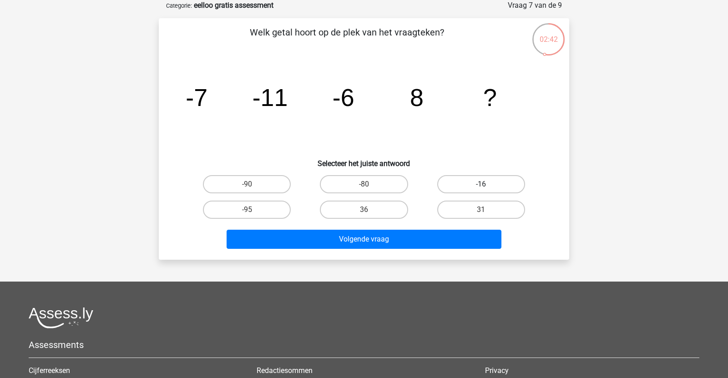
click at [477, 185] on label "-16" at bounding box center [481, 184] width 88 height 18
click at [481, 185] on input "-16" at bounding box center [484, 187] width 6 height 6
radio input "true"
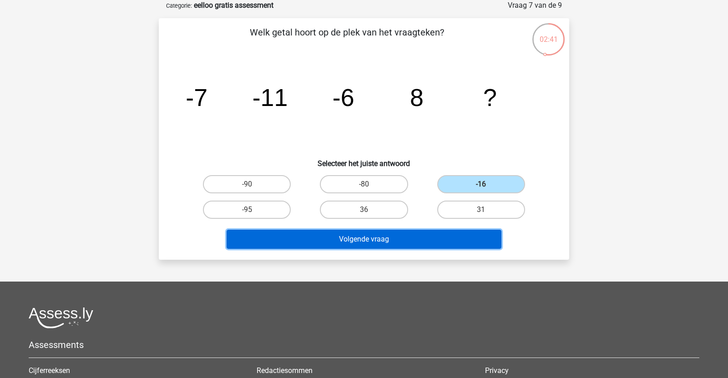
click at [487, 243] on button "Volgende vraag" at bounding box center [363, 239] width 275 height 19
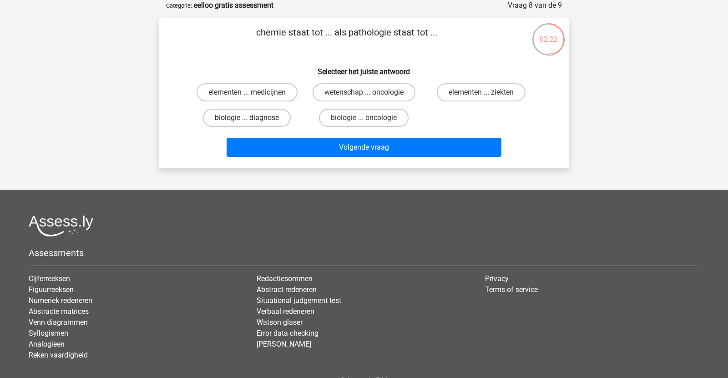
click at [221, 117] on label "biologie ... diagnose" at bounding box center [247, 118] width 88 height 18
click at [247, 118] on input "biologie ... diagnose" at bounding box center [250, 121] width 6 height 6
radio input "true"
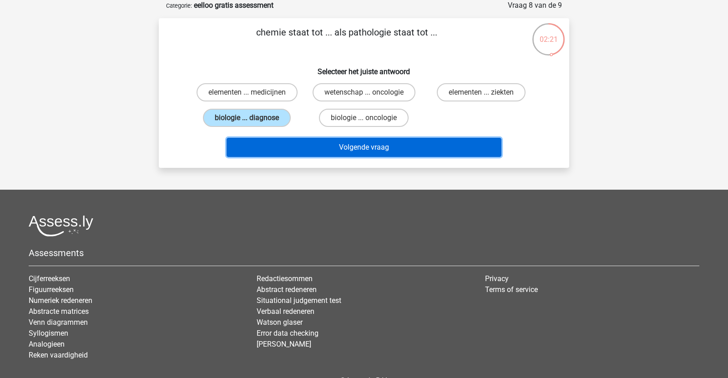
click at [348, 149] on button "Volgende vraag" at bounding box center [363, 147] width 275 height 19
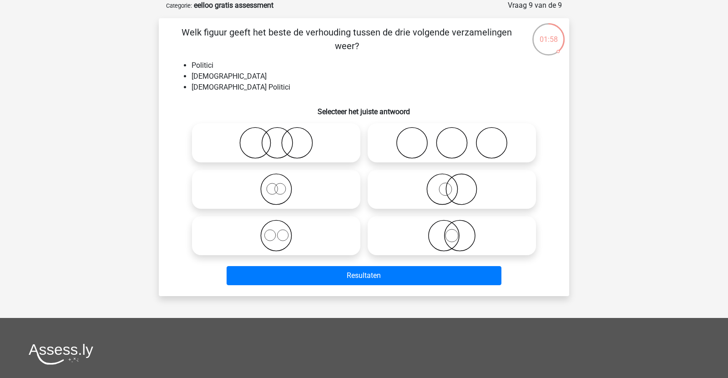
click at [271, 186] on icon at bounding box center [276, 189] width 161 height 32
click at [276, 185] on input "radio" at bounding box center [279, 182] width 6 height 6
radio input "true"
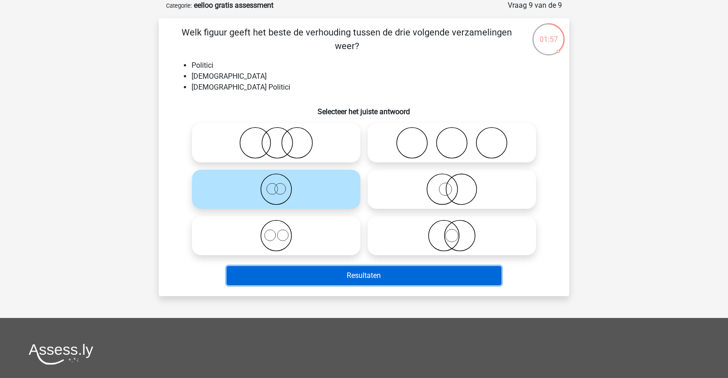
click at [336, 276] on button "Resultaten" at bounding box center [363, 275] width 275 height 19
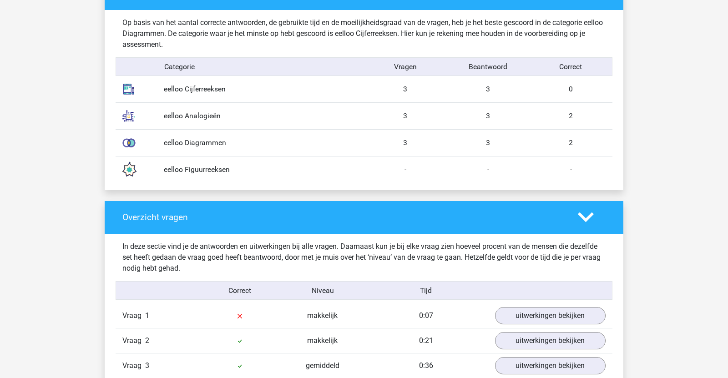
scroll to position [746, 0]
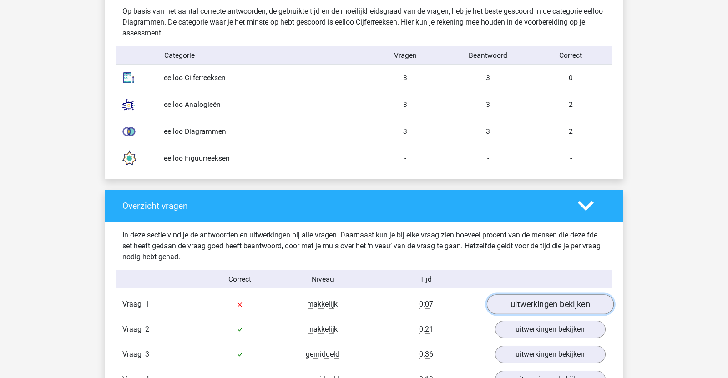
click at [505, 307] on link "uitwerkingen bekijken" at bounding box center [550, 304] width 127 height 20
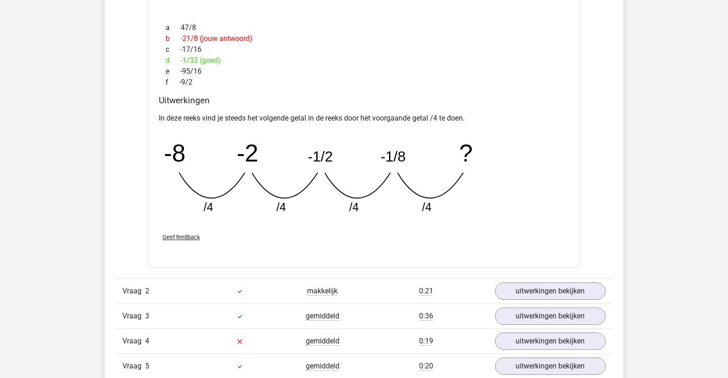
scroll to position [1194, 0]
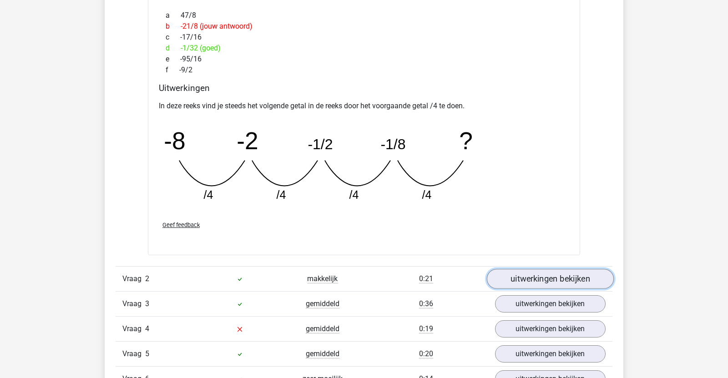
click at [538, 281] on link "uitwerkingen bekijken" at bounding box center [550, 279] width 127 height 20
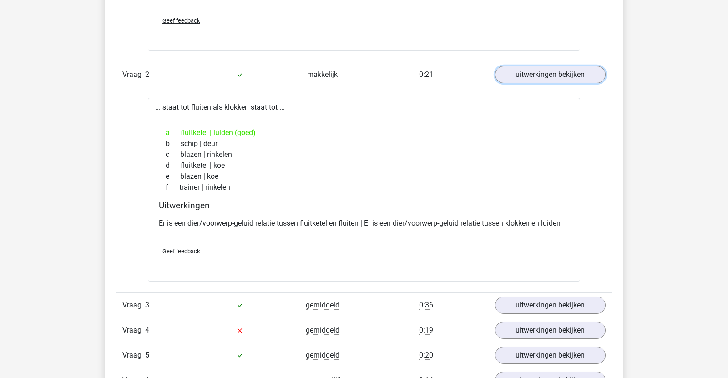
scroll to position [1402, 0]
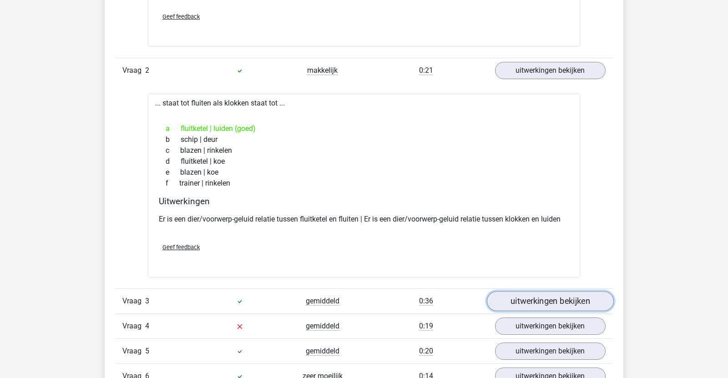
click at [532, 304] on link "uitwerkingen bekijken" at bounding box center [550, 301] width 127 height 20
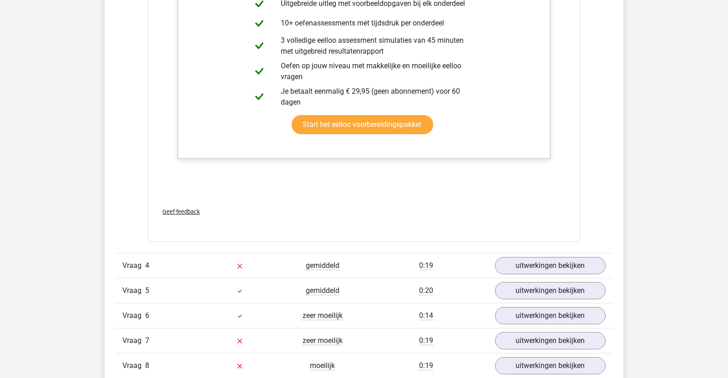
scroll to position [2058, 0]
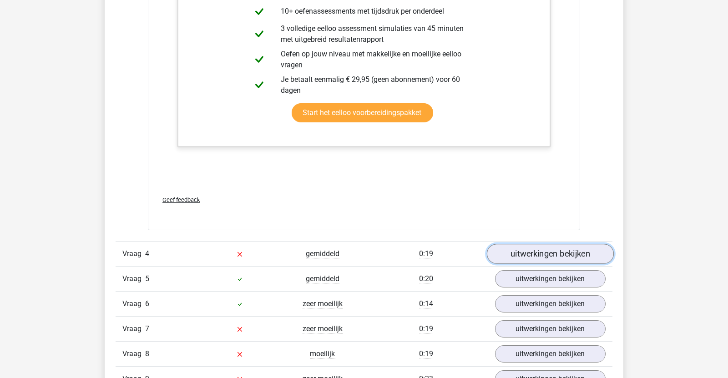
click at [516, 254] on link "uitwerkingen bekijken" at bounding box center [550, 254] width 127 height 20
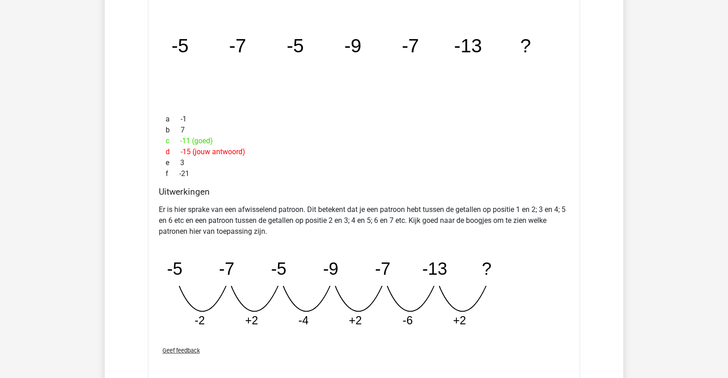
scroll to position [2453, 0]
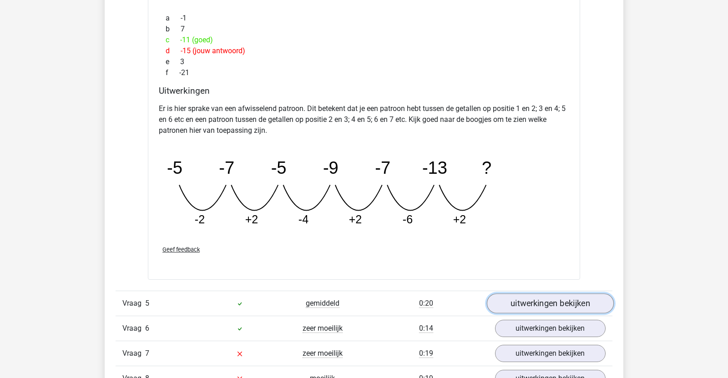
click at [544, 299] on link "uitwerkingen bekijken" at bounding box center [550, 303] width 127 height 20
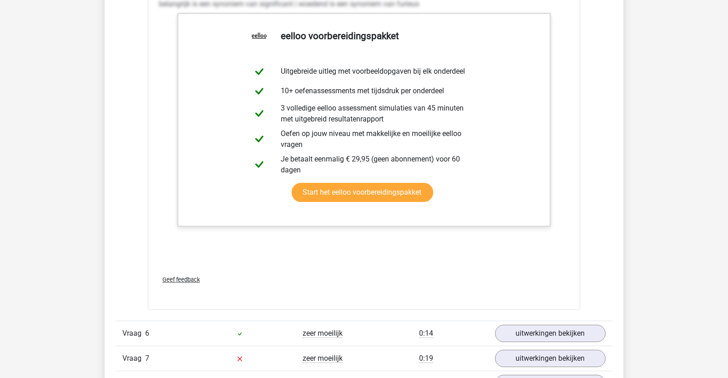
scroll to position [3052, 0]
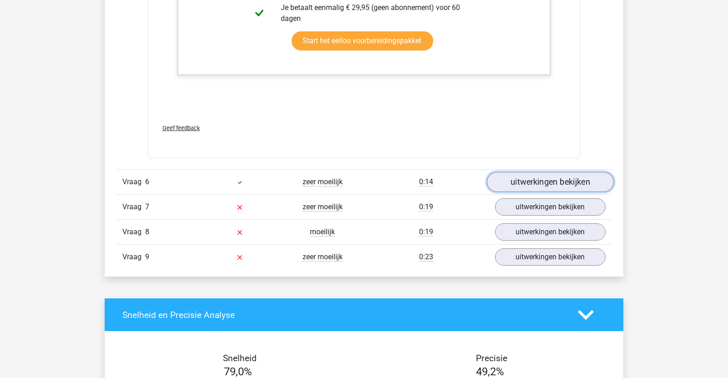
click at [537, 172] on link "uitwerkingen bekijken" at bounding box center [550, 182] width 127 height 20
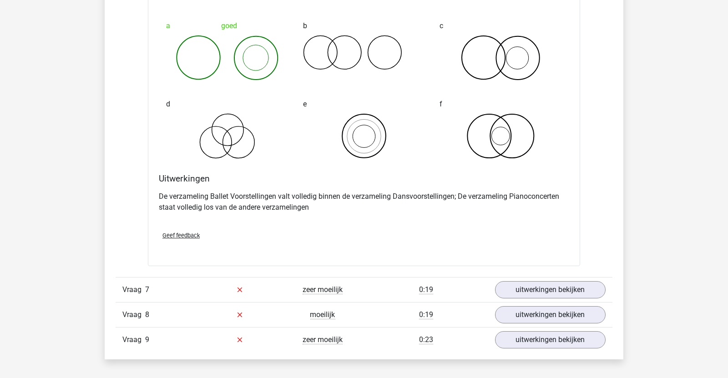
scroll to position [3342, 0]
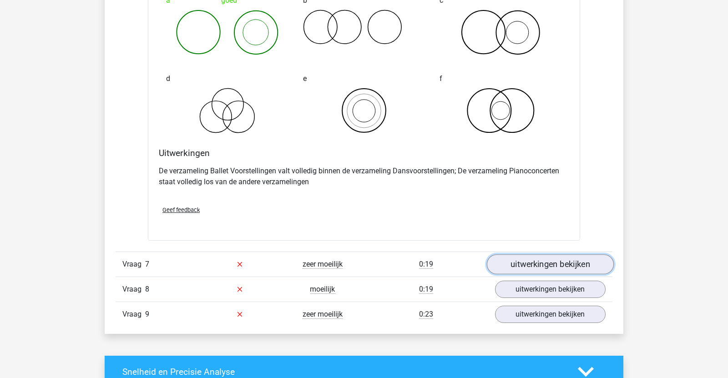
click at [503, 260] on link "uitwerkingen bekijken" at bounding box center [550, 264] width 127 height 20
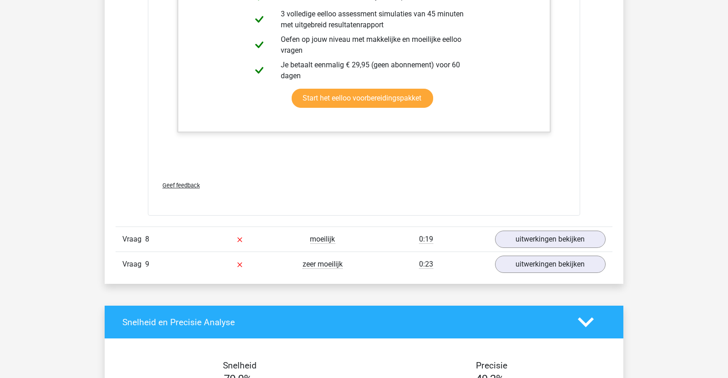
scroll to position [3947, 0]
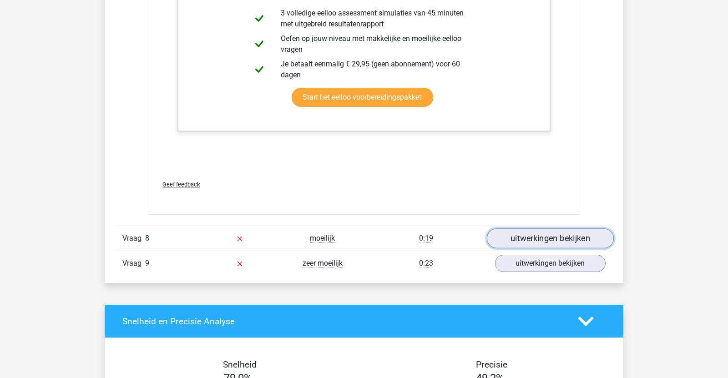
click at [538, 237] on link "uitwerkingen bekijken" at bounding box center [550, 238] width 127 height 20
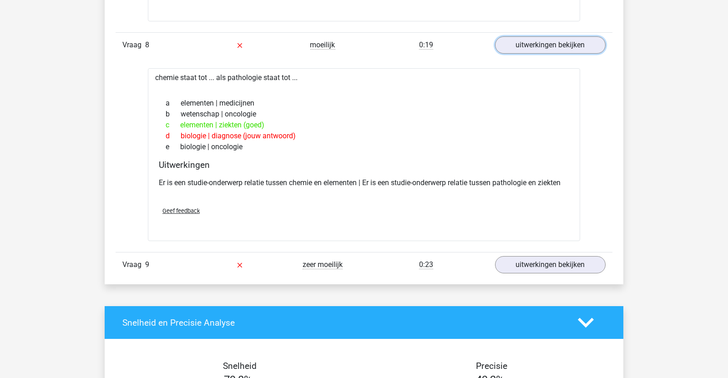
scroll to position [4159, 0]
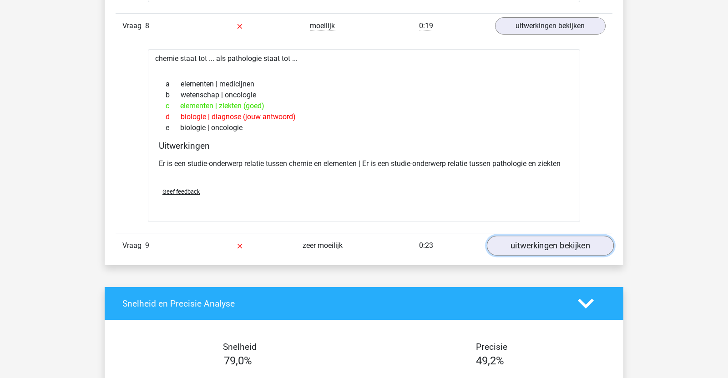
click at [530, 244] on link "uitwerkingen bekijken" at bounding box center [550, 246] width 127 height 20
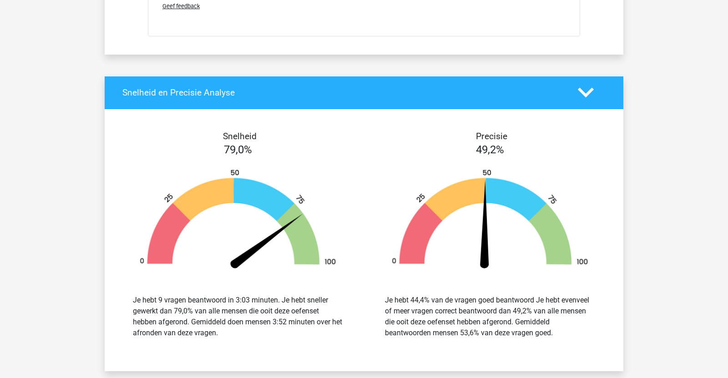
scroll to position [5100, 0]
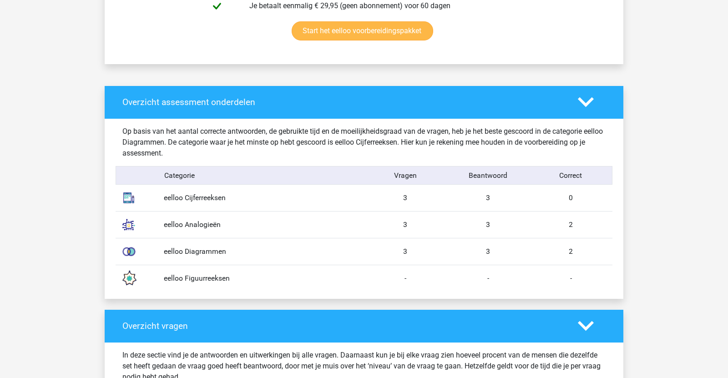
drag, startPoint x: 193, startPoint y: 216, endPoint x: 183, endPoint y: 185, distance: 33.5
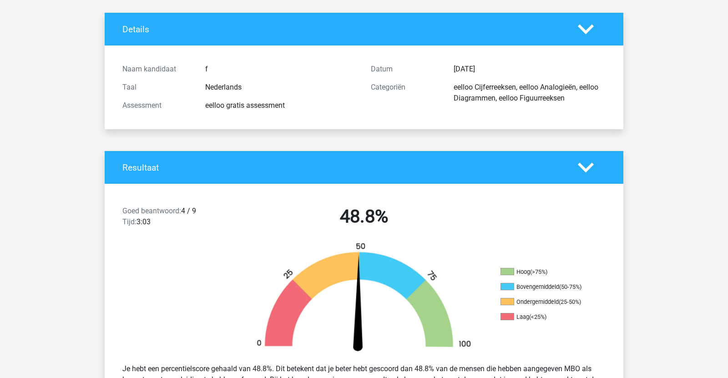
scroll to position [0, 0]
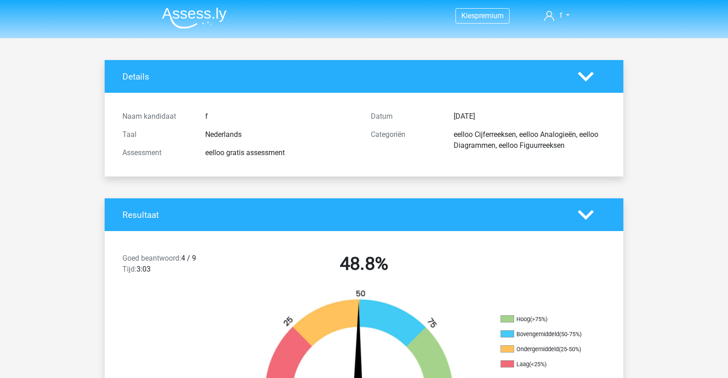
click at [220, 14] on img at bounding box center [194, 17] width 65 height 21
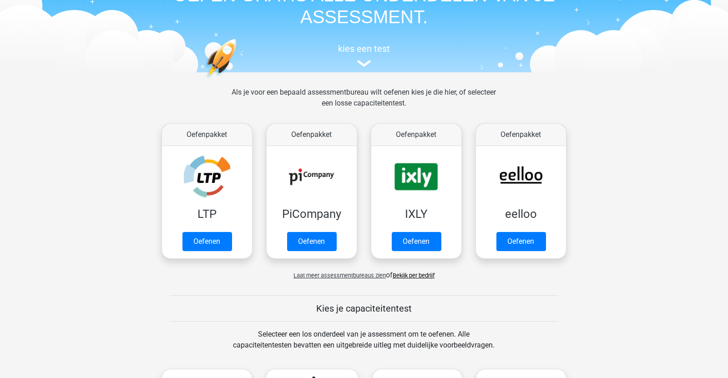
scroll to position [336, 0]
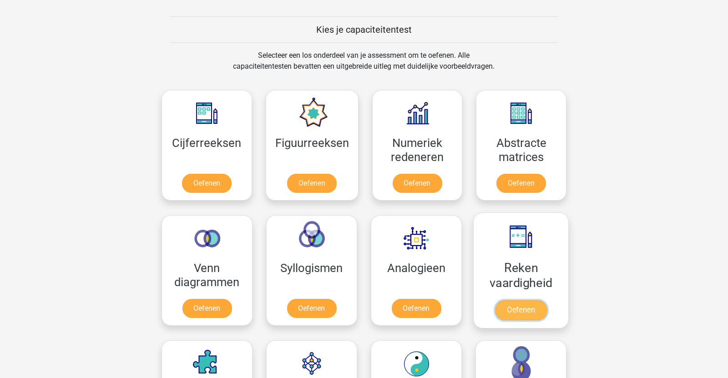
click at [495, 317] on link "Oefenen" at bounding box center [521, 310] width 52 height 20
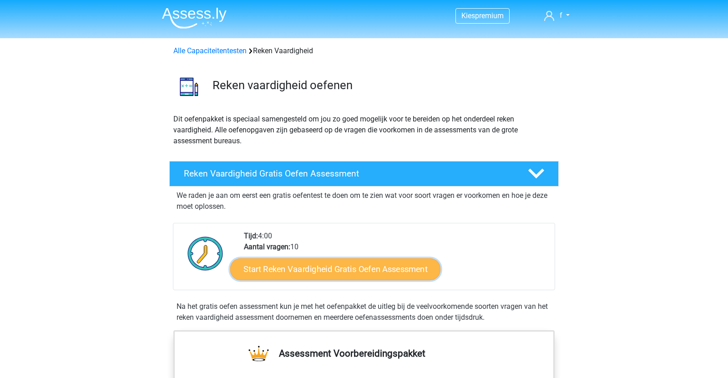
click at [355, 269] on link "Start Reken Vaardigheid Gratis Oefen Assessment" at bounding box center [335, 269] width 210 height 22
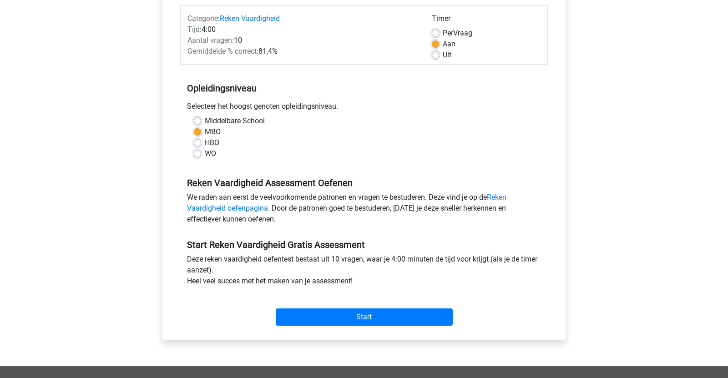
scroll to position [115, 0]
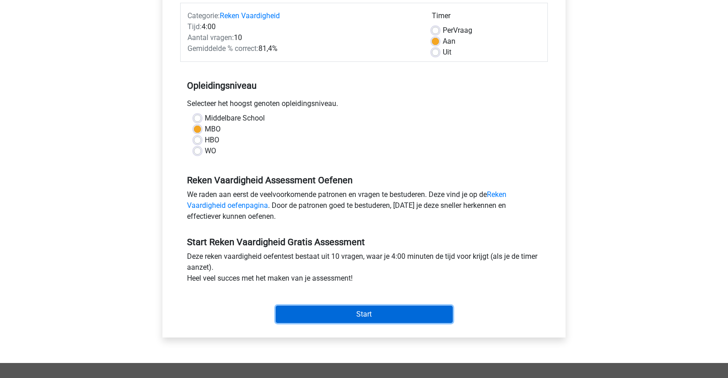
click at [367, 312] on input "Start" at bounding box center [364, 314] width 177 height 17
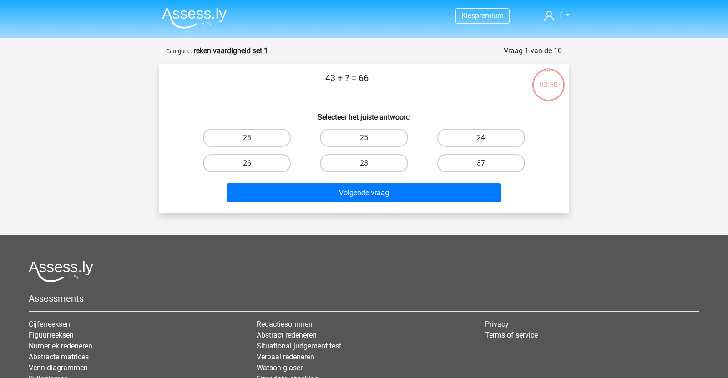
click at [260, 168] on label "26" at bounding box center [247, 163] width 88 height 18
click at [253, 168] on input "26" at bounding box center [250, 166] width 6 height 6
radio input "true"
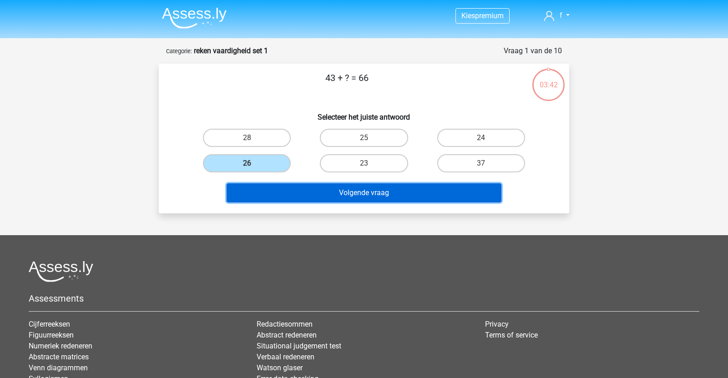
click at [317, 194] on button "Volgende vraag" at bounding box center [363, 192] width 275 height 19
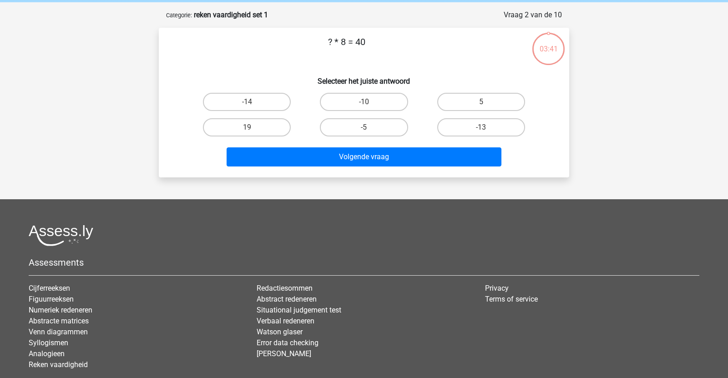
scroll to position [45, 0]
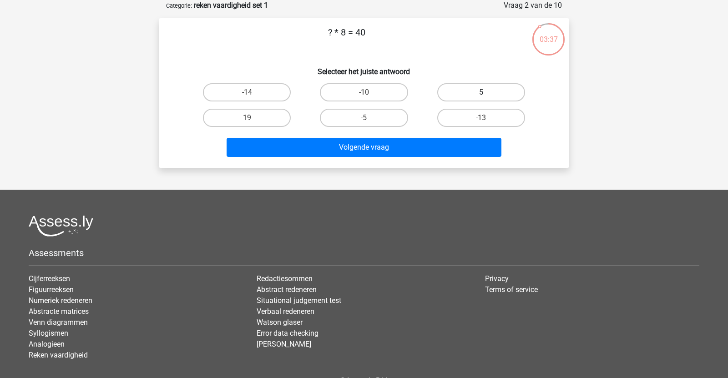
click at [489, 90] on label "5" at bounding box center [481, 92] width 88 height 18
click at [487, 92] on input "5" at bounding box center [484, 95] width 6 height 6
radio input "true"
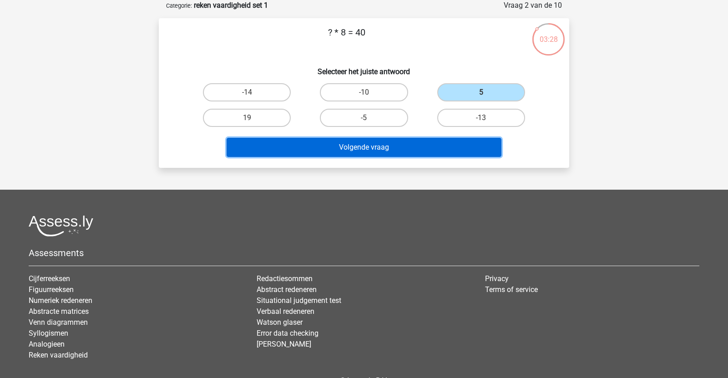
click at [396, 142] on button "Volgende vraag" at bounding box center [363, 147] width 275 height 19
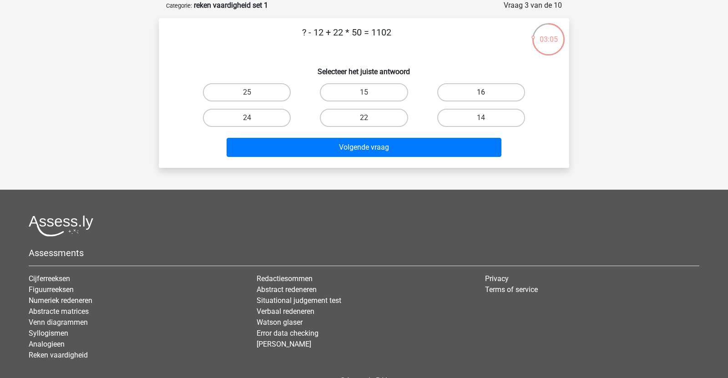
click at [473, 92] on label "16" at bounding box center [481, 92] width 88 height 18
click at [481, 92] on input "16" at bounding box center [484, 95] width 6 height 6
radio input "true"
click at [455, 132] on div "Volgende vraag" at bounding box center [363, 145] width 381 height 30
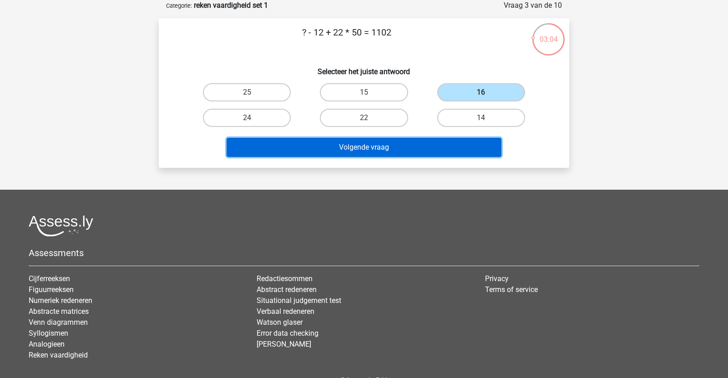
click at [453, 144] on button "Volgende vraag" at bounding box center [363, 147] width 275 height 19
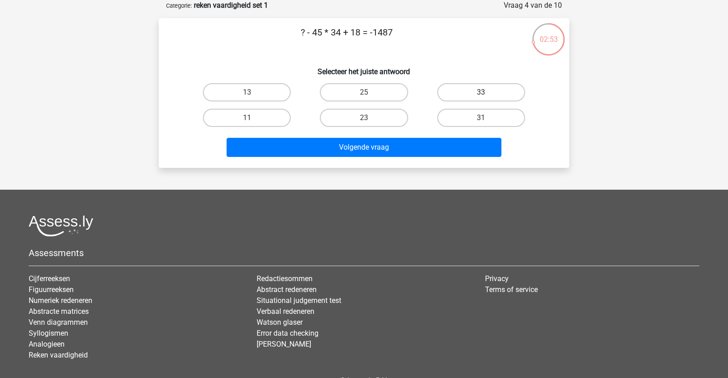
drag, startPoint x: 491, startPoint y: 95, endPoint x: 494, endPoint y: 100, distance: 6.6
click at [494, 100] on label "33" at bounding box center [481, 92] width 88 height 18
click at [487, 98] on input "33" at bounding box center [484, 95] width 6 height 6
radio input "true"
click at [467, 124] on label "31" at bounding box center [481, 118] width 88 height 18
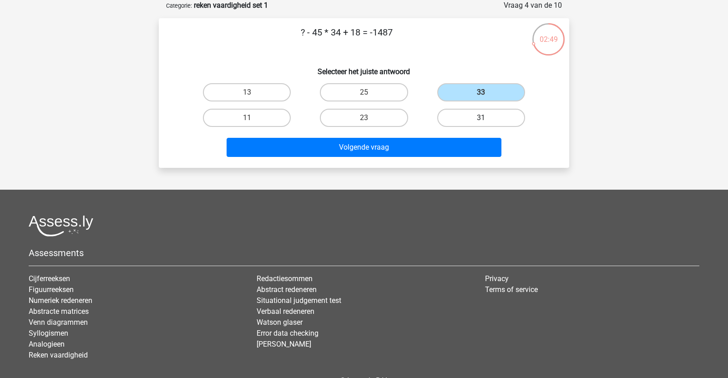
click at [481, 124] on input "31" at bounding box center [484, 121] width 6 height 6
radio input "true"
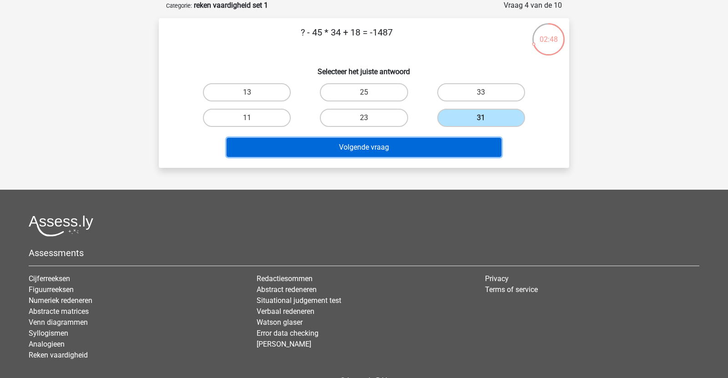
click at [451, 147] on button "Volgende vraag" at bounding box center [363, 147] width 275 height 19
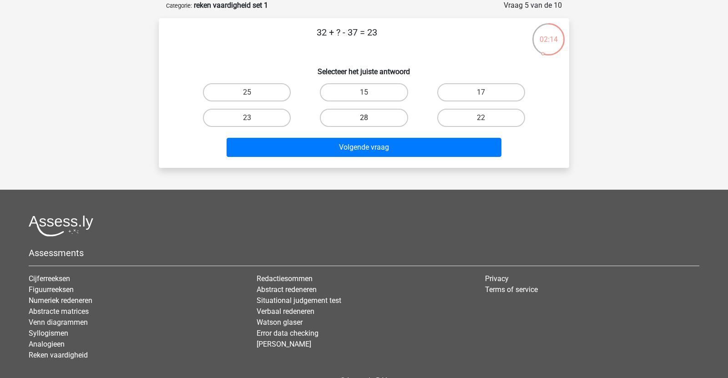
click at [396, 117] on label "28" at bounding box center [364, 118] width 88 height 18
click at [370, 118] on input "28" at bounding box center [367, 121] width 6 height 6
radio input "true"
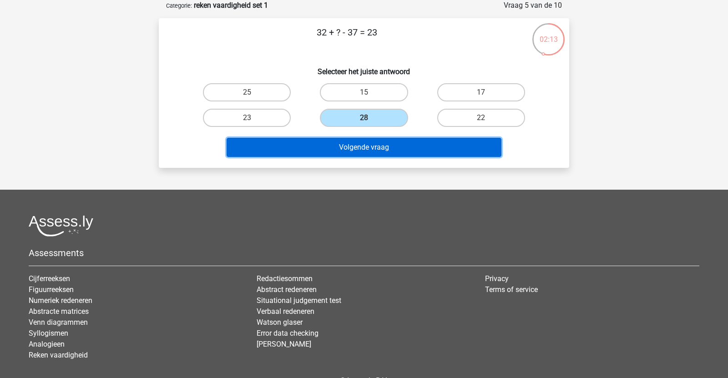
click at [395, 142] on button "Volgende vraag" at bounding box center [363, 147] width 275 height 19
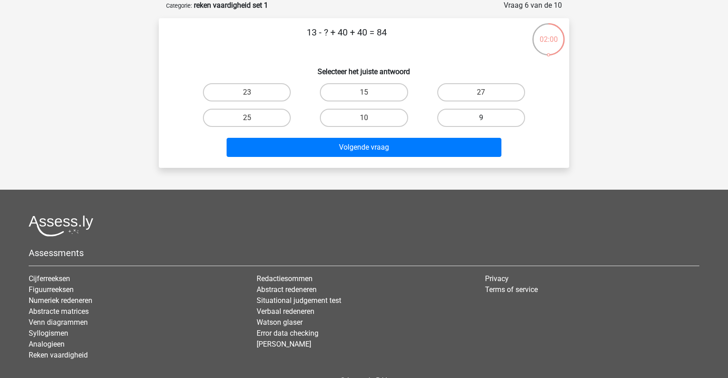
click at [301, 101] on div "9" at bounding box center [247, 92] width 110 height 18
click at [459, 109] on label "9" at bounding box center [481, 118] width 88 height 18
click at [481, 118] on input "9" at bounding box center [484, 121] width 6 height 6
radio input "true"
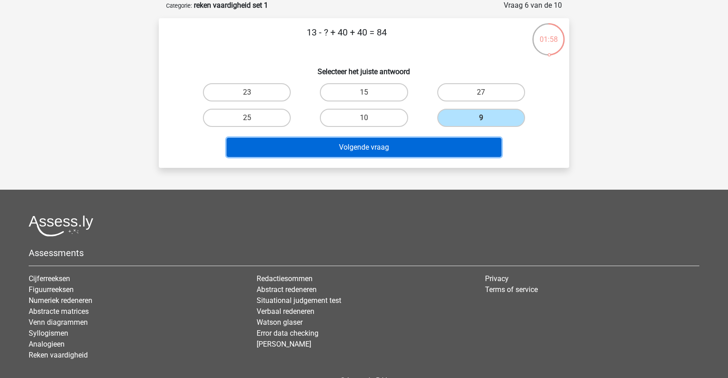
click at [455, 141] on button "Volgende vraag" at bounding box center [363, 147] width 275 height 19
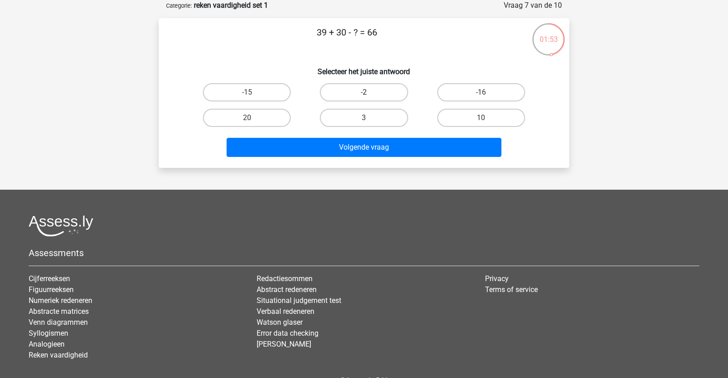
click at [403, 90] on label "-2" at bounding box center [364, 92] width 88 height 18
click at [370, 92] on input "-2" at bounding box center [367, 95] width 6 height 6
radio input "true"
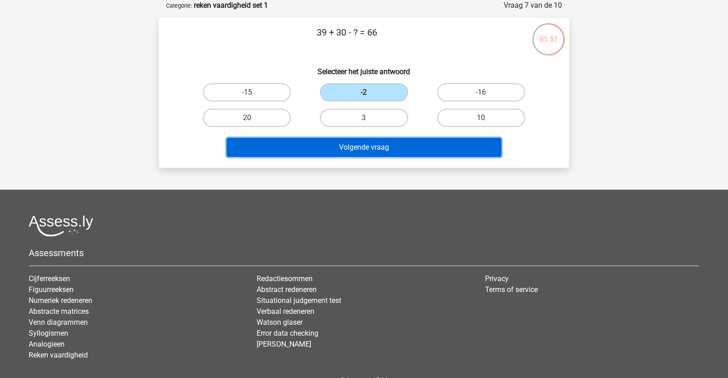
click at [419, 142] on button "Volgende vraag" at bounding box center [363, 147] width 275 height 19
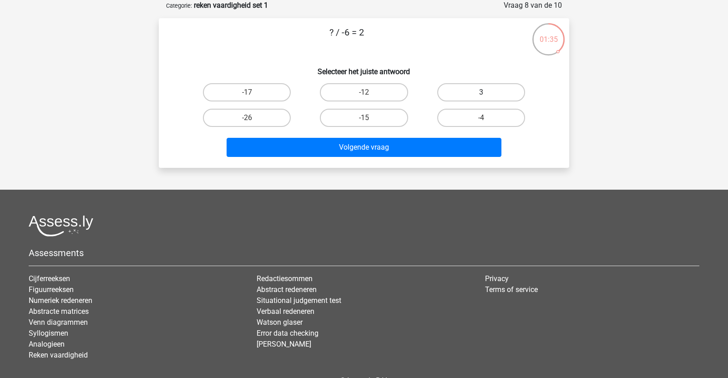
click at [509, 88] on label "3" at bounding box center [481, 92] width 88 height 18
click at [487, 92] on input "3" at bounding box center [484, 95] width 6 height 6
radio input "true"
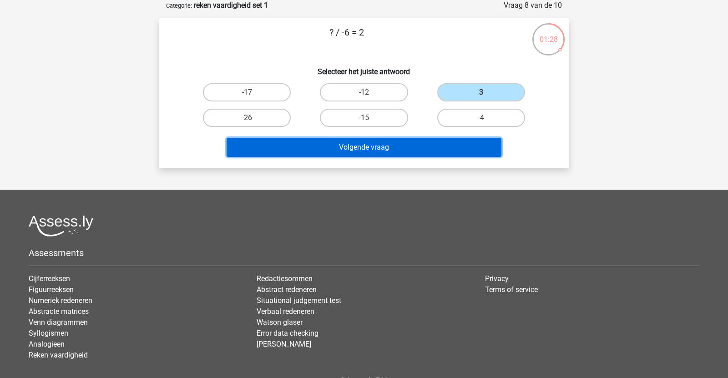
click at [340, 148] on button "Volgende vraag" at bounding box center [363, 147] width 275 height 19
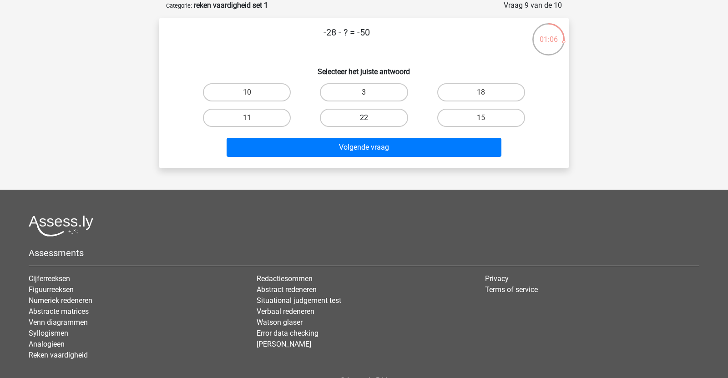
click at [348, 125] on label "22" at bounding box center [364, 118] width 88 height 18
click at [364, 124] on input "22" at bounding box center [367, 121] width 6 height 6
radio input "true"
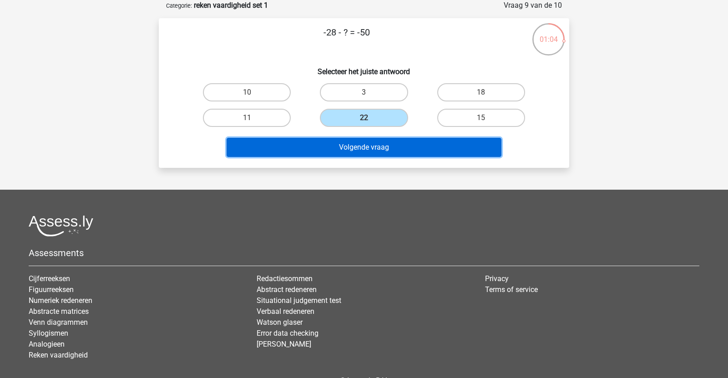
click at [353, 152] on button "Volgende vraag" at bounding box center [363, 147] width 275 height 19
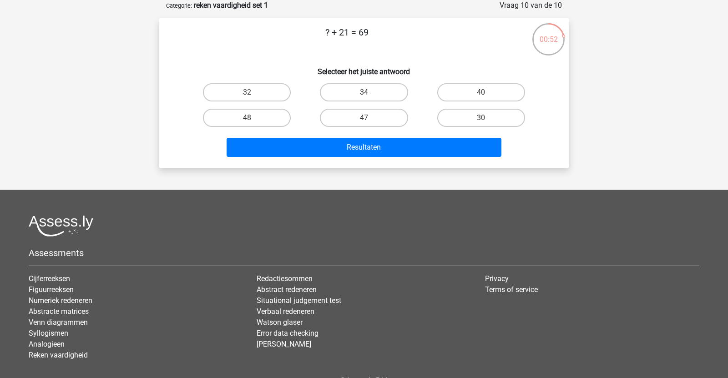
click at [251, 121] on input "48" at bounding box center [250, 121] width 6 height 6
radio input "true"
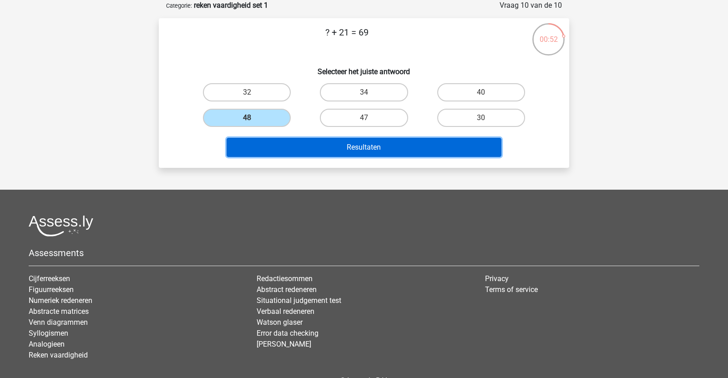
click at [296, 147] on button "Resultaten" at bounding box center [363, 147] width 275 height 19
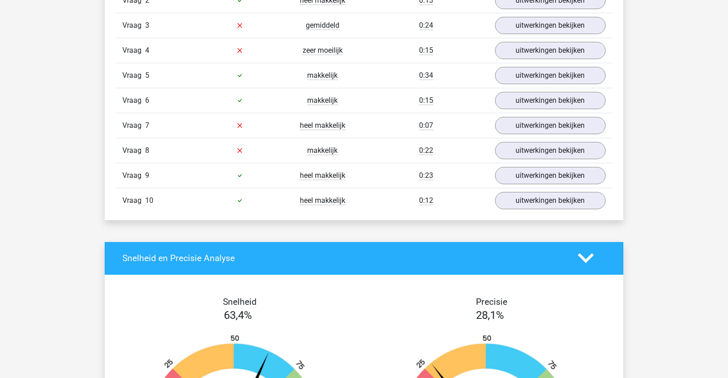
scroll to position [638, 0]
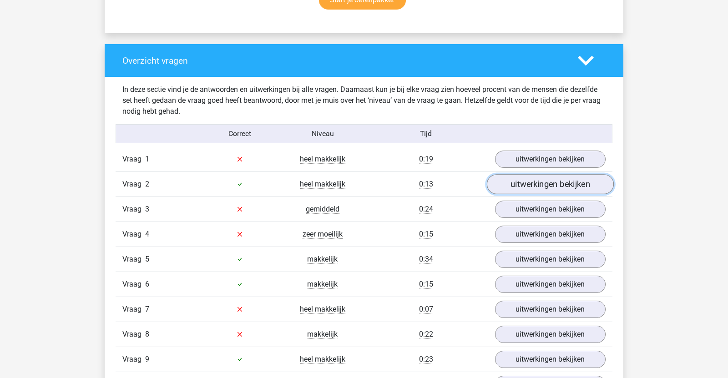
click at [526, 181] on link "uitwerkingen bekijken" at bounding box center [550, 184] width 127 height 20
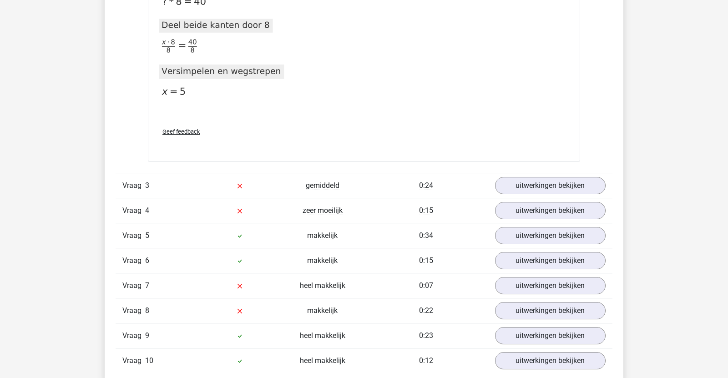
scroll to position [1009, 0]
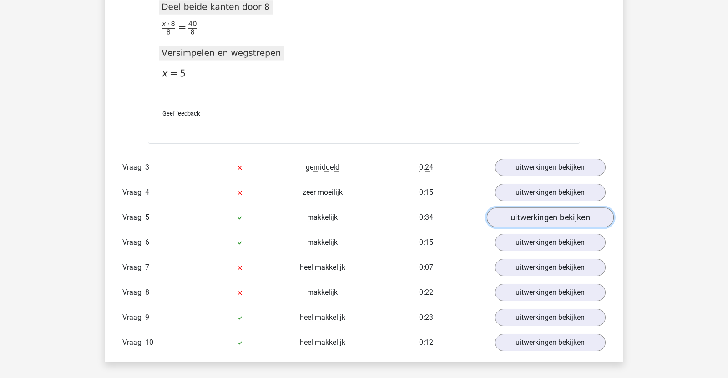
click at [517, 217] on link "uitwerkingen bekijken" at bounding box center [550, 217] width 127 height 20
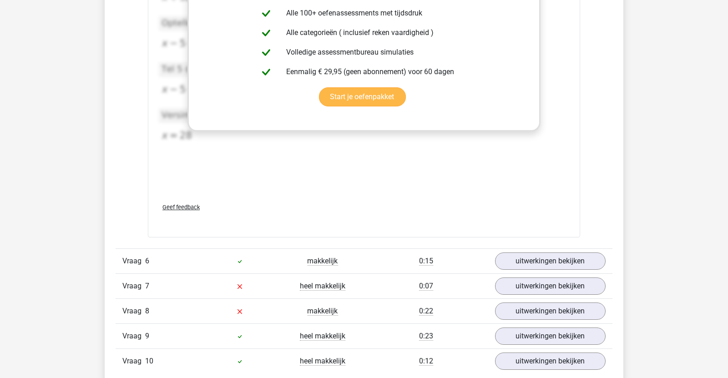
scroll to position [1454, 0]
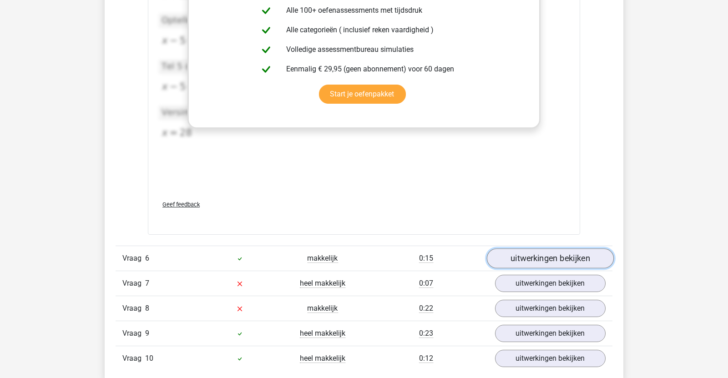
click at [533, 260] on link "uitwerkingen bekijken" at bounding box center [550, 258] width 127 height 20
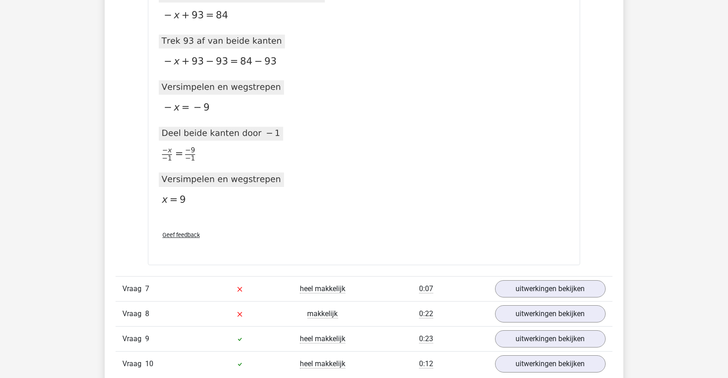
scroll to position [1971, 0]
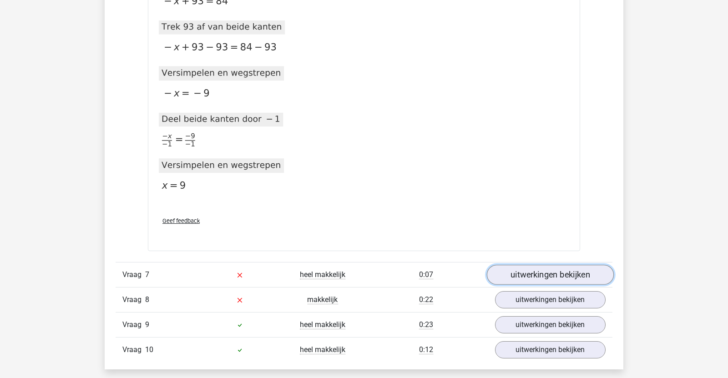
click at [544, 267] on link "uitwerkingen bekijken" at bounding box center [550, 275] width 127 height 20
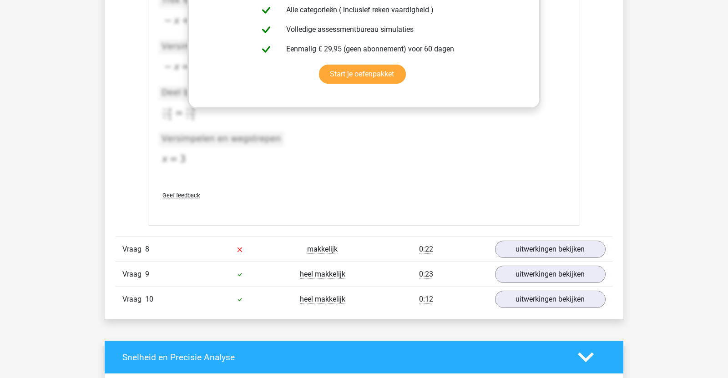
scroll to position [2639, 0]
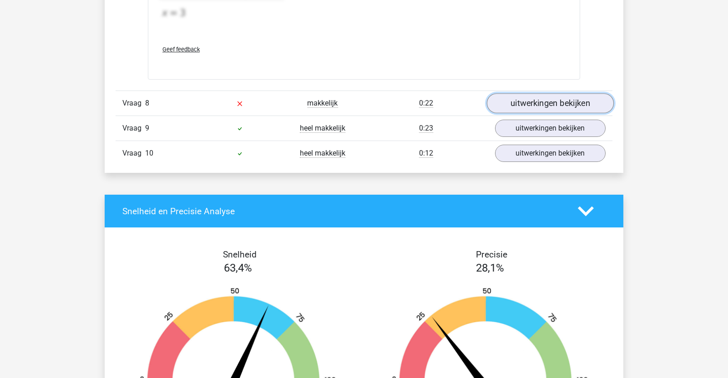
click at [556, 104] on link "uitwerkingen bekijken" at bounding box center [550, 103] width 127 height 20
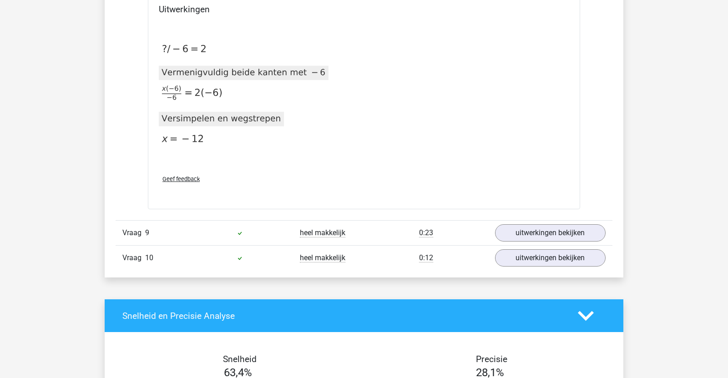
scroll to position [2888, 0]
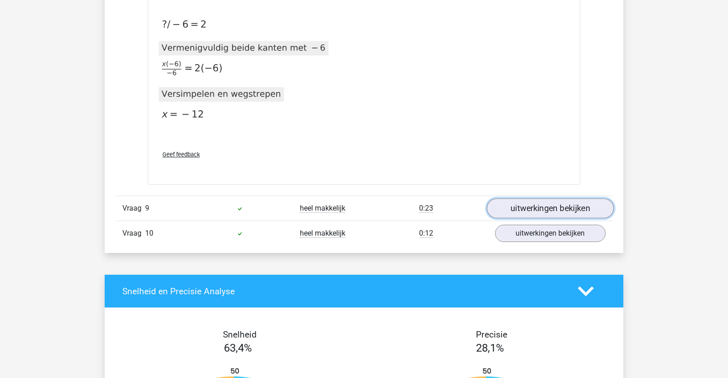
click at [564, 199] on link "uitwerkingen bekijken" at bounding box center [550, 209] width 127 height 20
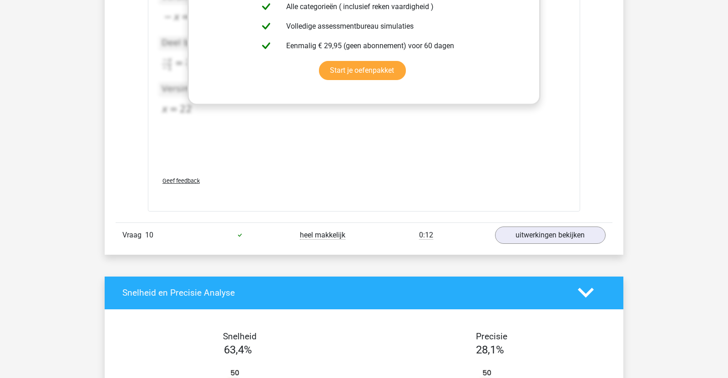
scroll to position [3442, 0]
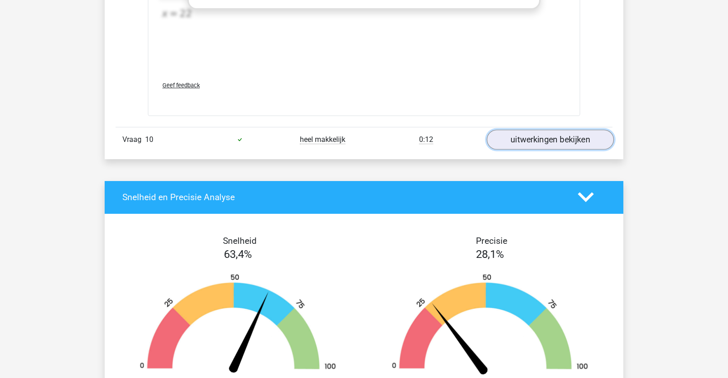
click at [578, 137] on link "uitwerkingen bekijken" at bounding box center [550, 140] width 127 height 20
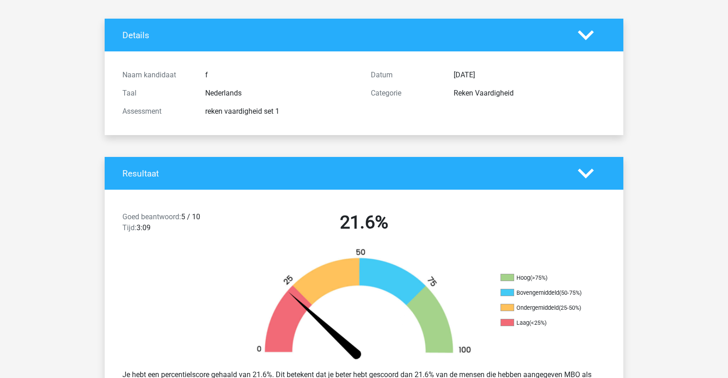
scroll to position [0, 0]
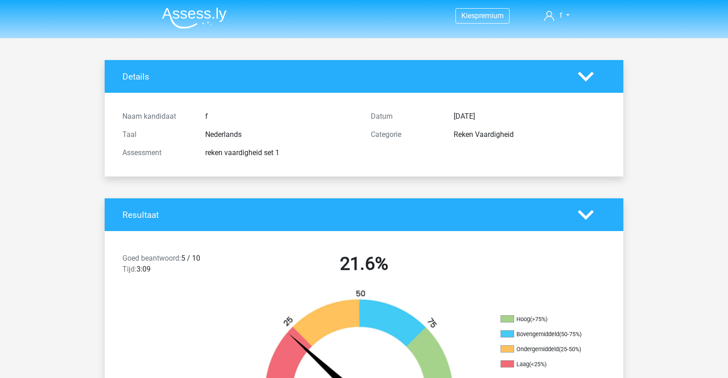
click at [181, 22] on img at bounding box center [194, 17] width 65 height 21
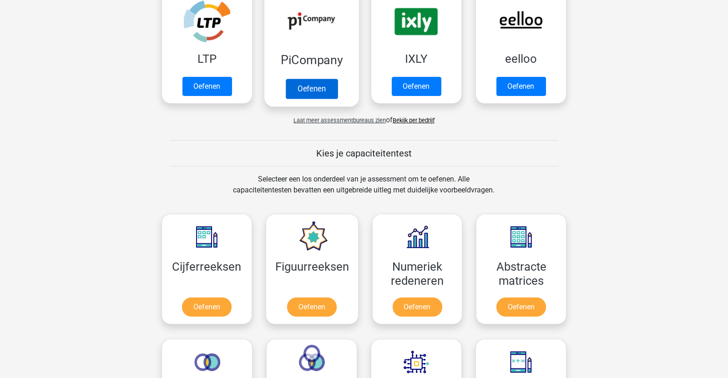
scroll to position [226, 0]
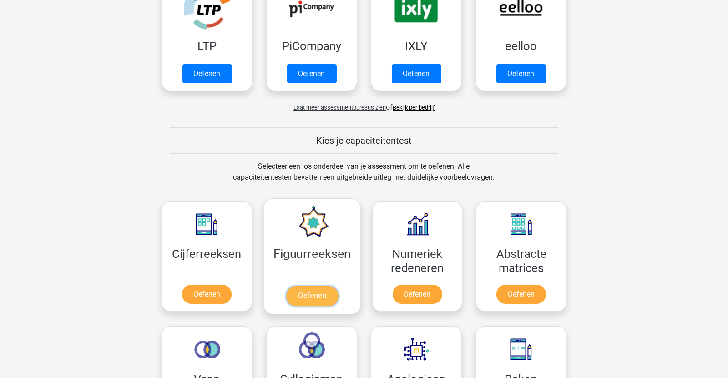
click at [310, 290] on link "Oefenen" at bounding box center [312, 296] width 52 height 20
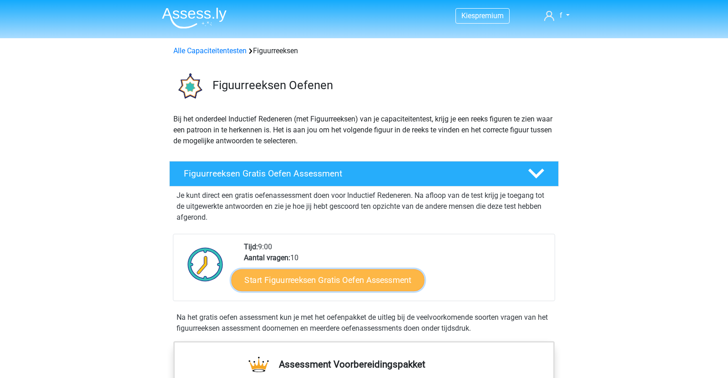
click at [382, 277] on link "Start Figuurreeksen Gratis Oefen Assessment" at bounding box center [327, 280] width 193 height 22
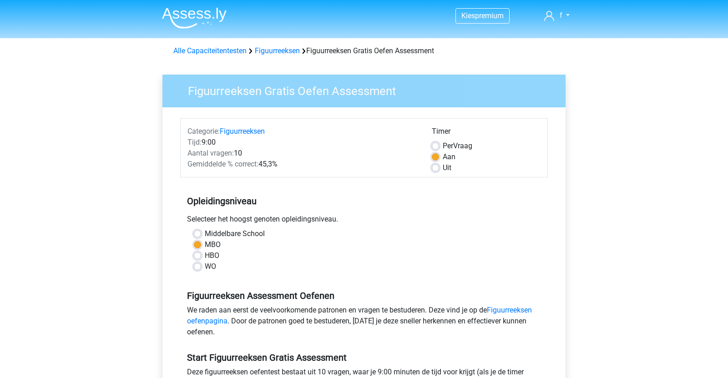
scroll to position [340, 0]
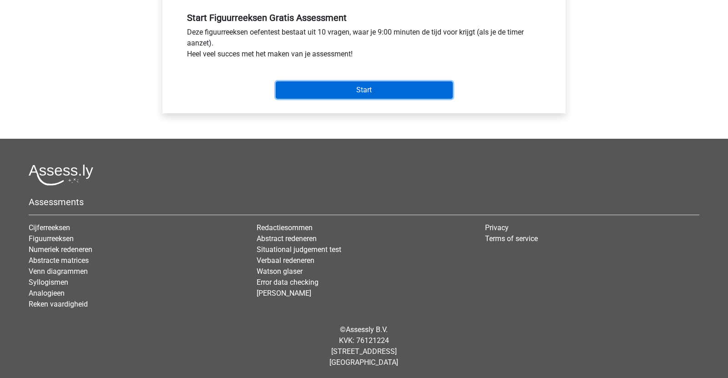
click at [353, 91] on input "Start" at bounding box center [364, 89] width 177 height 17
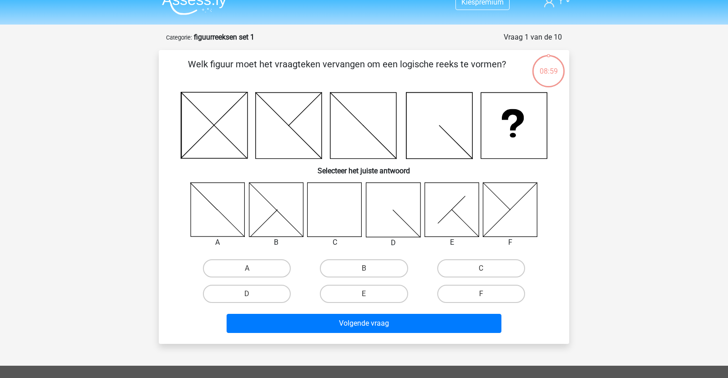
scroll to position [15, 0]
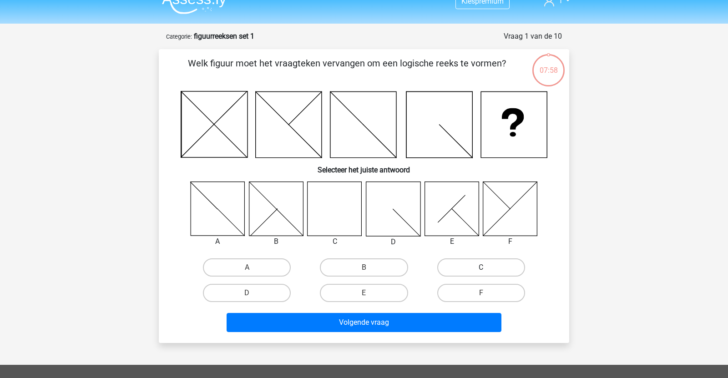
click at [491, 264] on label "C" at bounding box center [481, 267] width 88 height 18
click at [487, 267] on input "C" at bounding box center [484, 270] width 6 height 6
radio input "true"
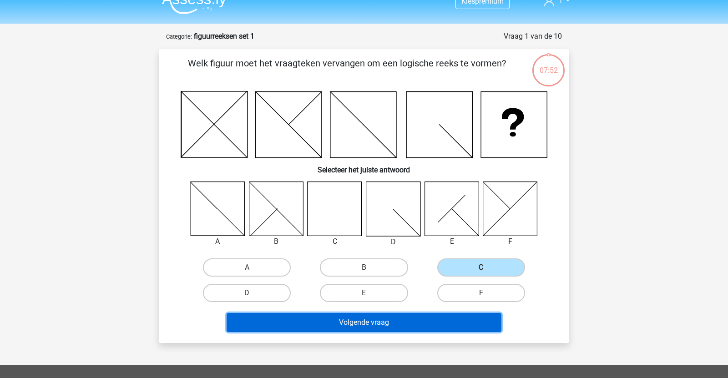
click at [404, 319] on button "Volgende vraag" at bounding box center [363, 322] width 275 height 19
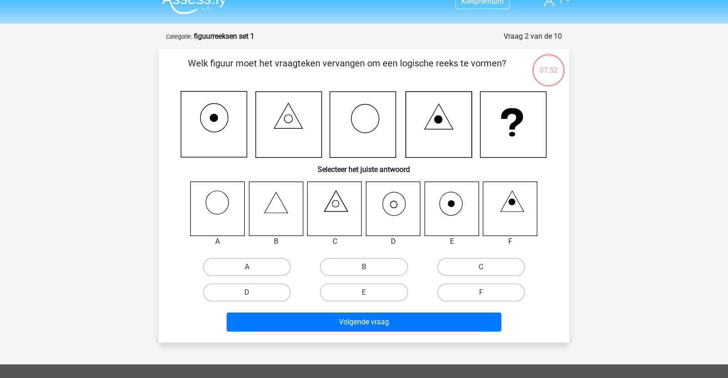
scroll to position [45, 0]
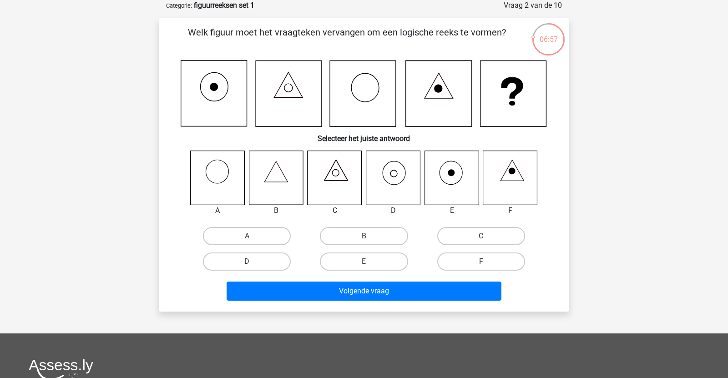
click at [214, 259] on label "D" at bounding box center [247, 261] width 88 height 18
click at [247, 261] on input "D" at bounding box center [250, 264] width 6 height 6
radio input "true"
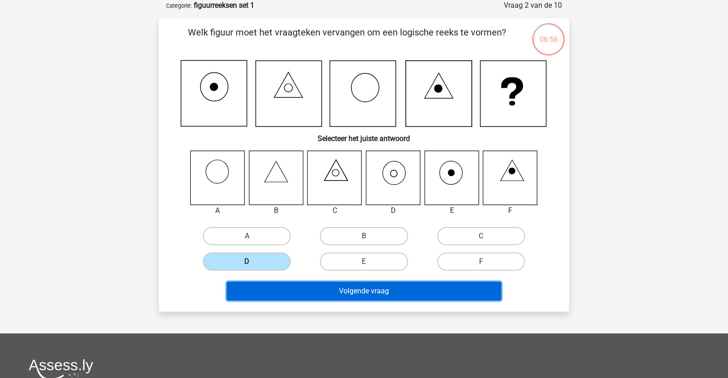
click at [295, 288] on button "Volgende vraag" at bounding box center [363, 290] width 275 height 19
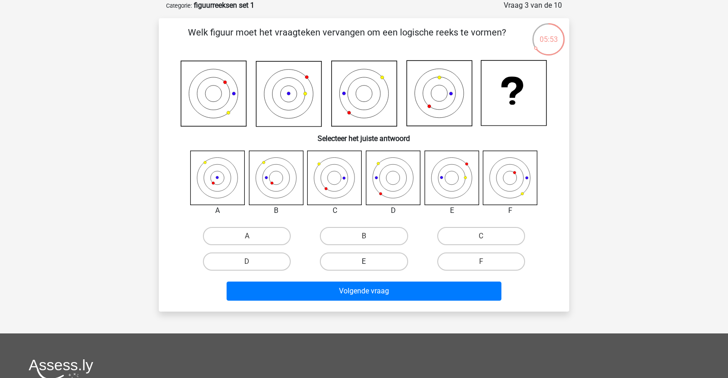
click at [377, 262] on label "E" at bounding box center [364, 261] width 88 height 18
click at [370, 262] on input "E" at bounding box center [367, 264] width 6 height 6
radio input "true"
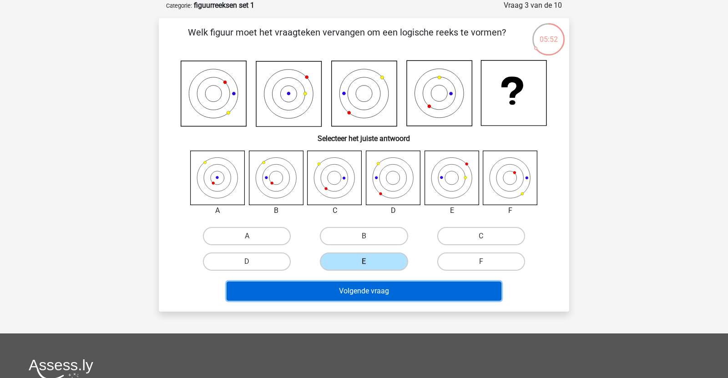
click at [391, 292] on button "Volgende vraag" at bounding box center [363, 290] width 275 height 19
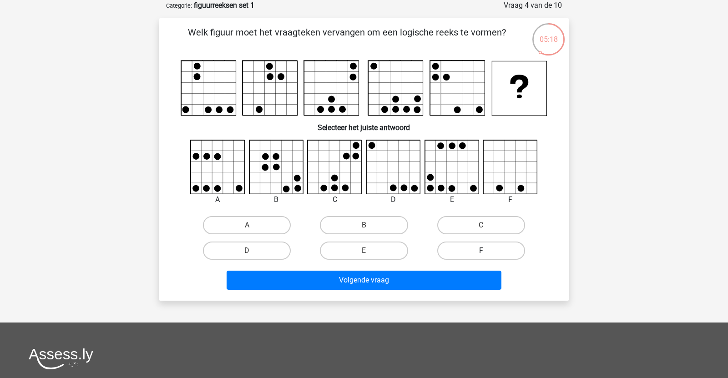
click at [486, 245] on label "F" at bounding box center [481, 250] width 88 height 18
click at [486, 251] on input "F" at bounding box center [484, 254] width 6 height 6
radio input "true"
click at [249, 251] on input "D" at bounding box center [250, 254] width 6 height 6
radio input "true"
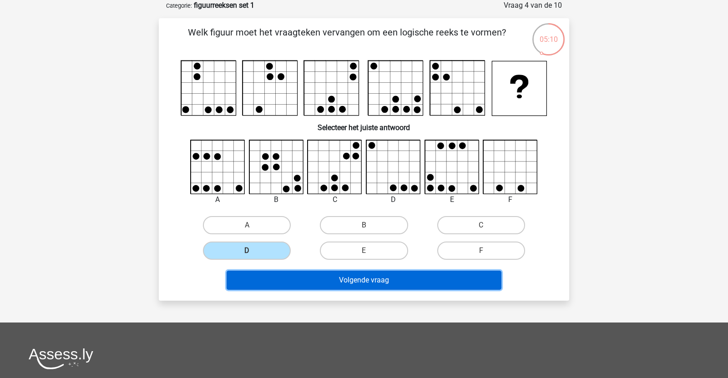
click at [387, 281] on button "Volgende vraag" at bounding box center [363, 280] width 275 height 19
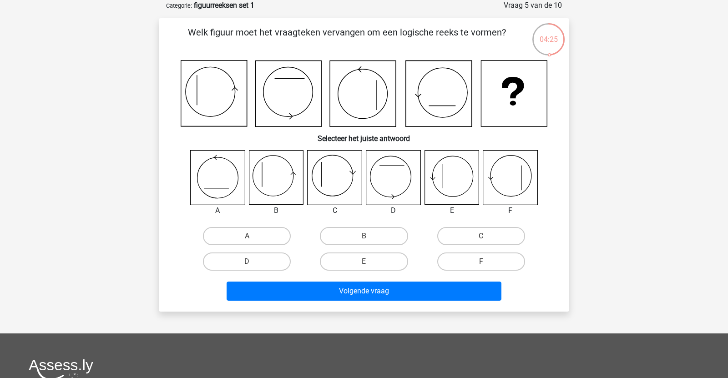
click at [365, 262] on input "E" at bounding box center [367, 264] width 6 height 6
radio input "true"
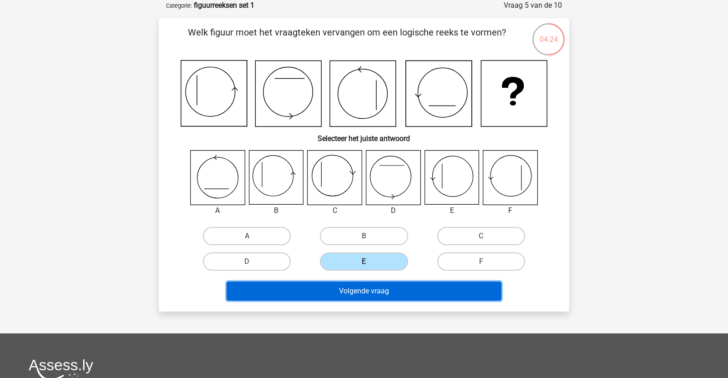
click at [368, 291] on button "Volgende vraag" at bounding box center [363, 290] width 275 height 19
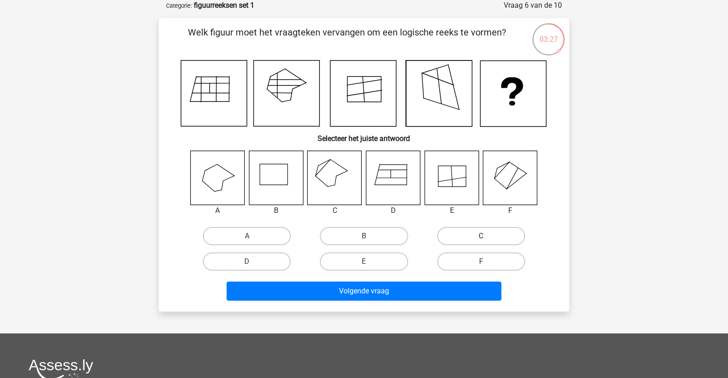
click at [453, 239] on label "C" at bounding box center [481, 236] width 88 height 18
click at [481, 239] on input "C" at bounding box center [484, 239] width 6 height 6
radio input "true"
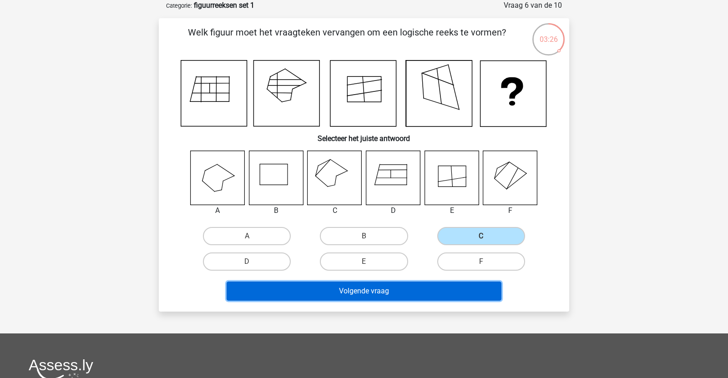
click at [405, 289] on button "Volgende vraag" at bounding box center [363, 290] width 275 height 19
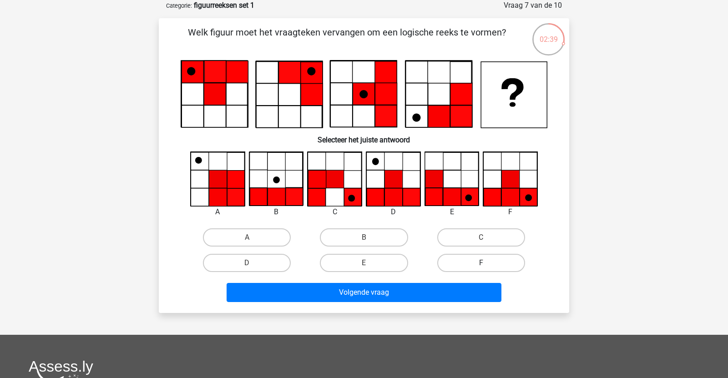
drag, startPoint x: 476, startPoint y: 265, endPoint x: 484, endPoint y: 266, distance: 7.7
click at [477, 265] on label "F" at bounding box center [481, 263] width 88 height 18
click at [481, 265] on input "F" at bounding box center [484, 266] width 6 height 6
radio input "true"
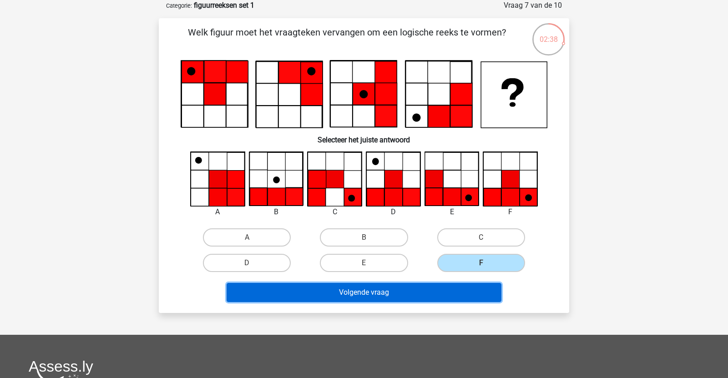
click at [459, 291] on button "Volgende vraag" at bounding box center [363, 292] width 275 height 19
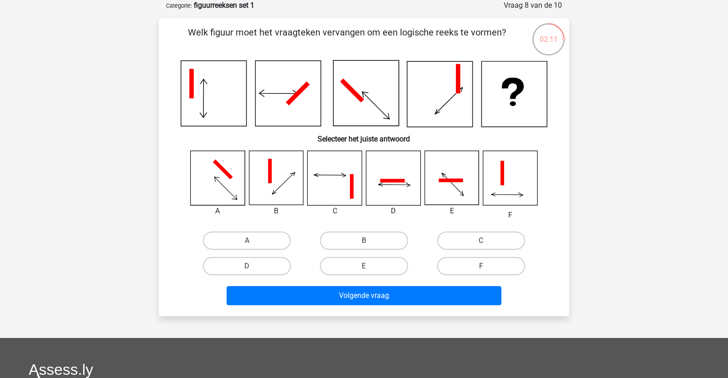
drag, startPoint x: 236, startPoint y: 263, endPoint x: 294, endPoint y: 276, distance: 58.8
click at [242, 265] on label "D" at bounding box center [247, 266] width 88 height 18
click at [247, 266] on input "D" at bounding box center [250, 269] width 6 height 6
radio input "true"
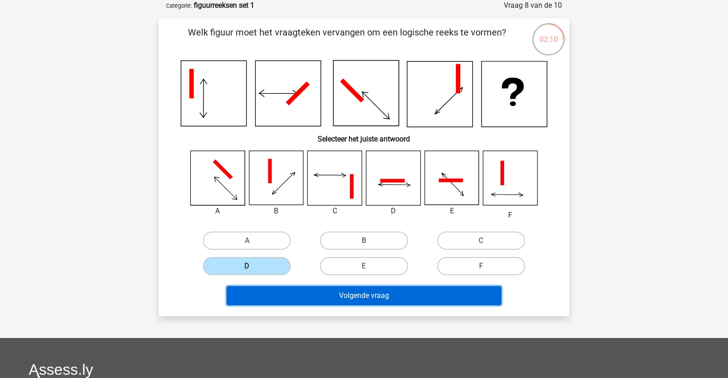
click at [342, 293] on button "Volgende vraag" at bounding box center [363, 295] width 275 height 19
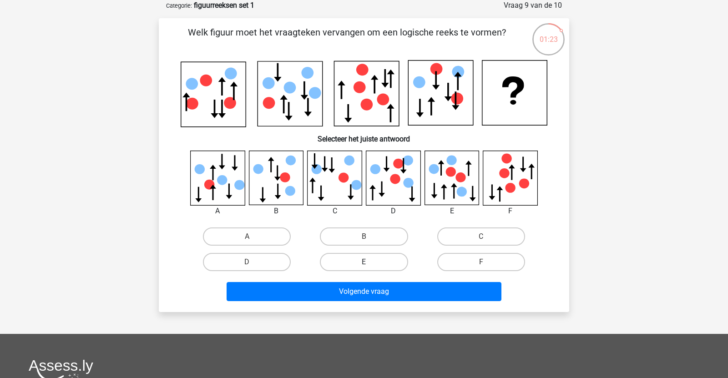
click at [385, 258] on label "E" at bounding box center [364, 262] width 88 height 18
click at [370, 262] on input "E" at bounding box center [367, 265] width 6 height 6
radio input "true"
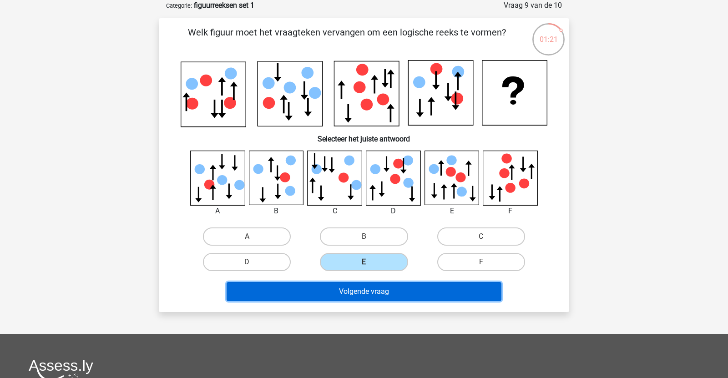
click at [376, 289] on button "Volgende vraag" at bounding box center [363, 291] width 275 height 19
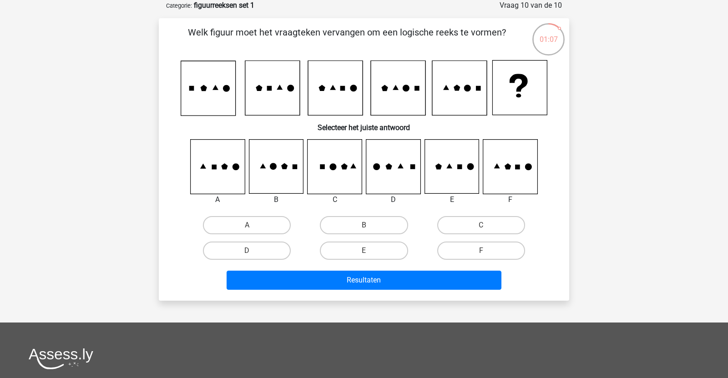
click at [369, 253] on input "E" at bounding box center [367, 254] width 6 height 6
radio input "true"
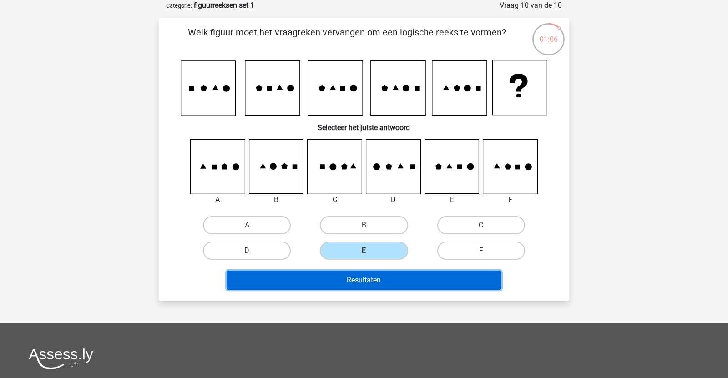
click at [364, 275] on button "Resultaten" at bounding box center [363, 280] width 275 height 19
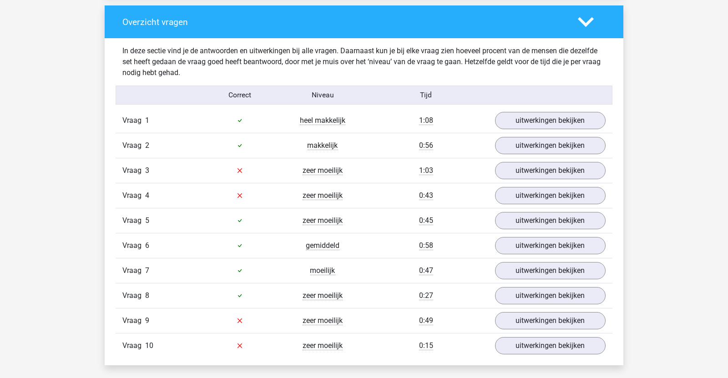
scroll to position [682, 0]
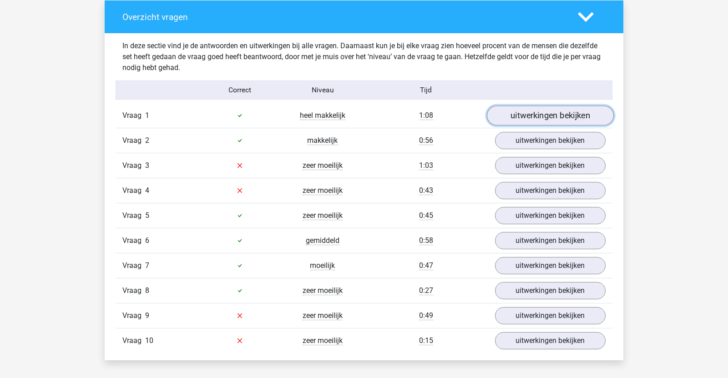
click at [562, 119] on link "uitwerkingen bekijken" at bounding box center [550, 115] width 127 height 20
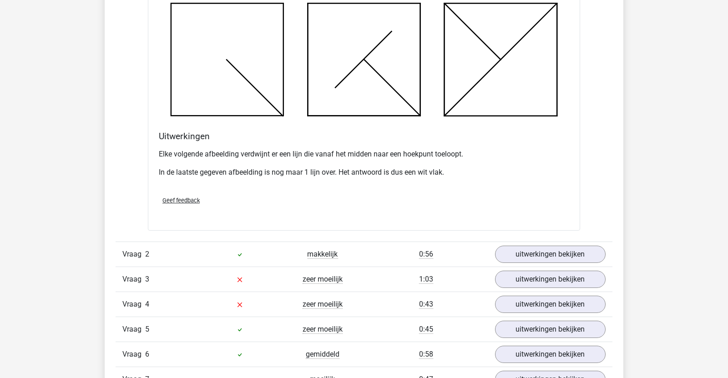
scroll to position [1096, 0]
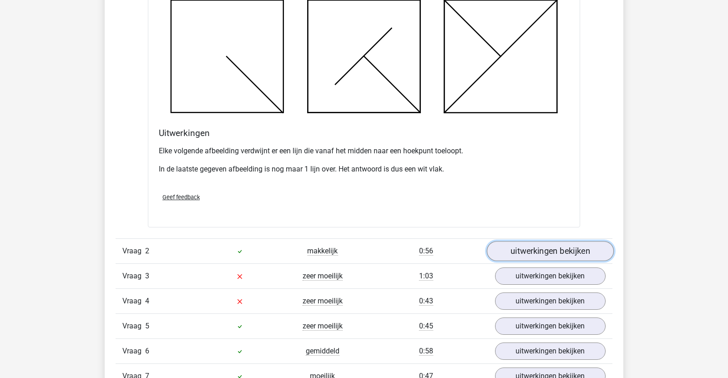
click at [556, 247] on link "uitwerkingen bekijken" at bounding box center [550, 251] width 127 height 20
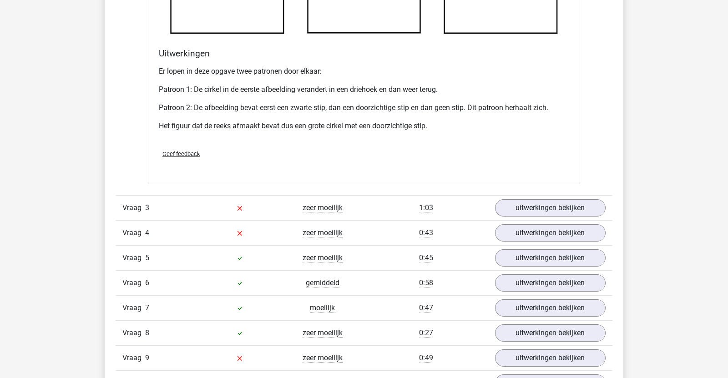
scroll to position [1728, 0]
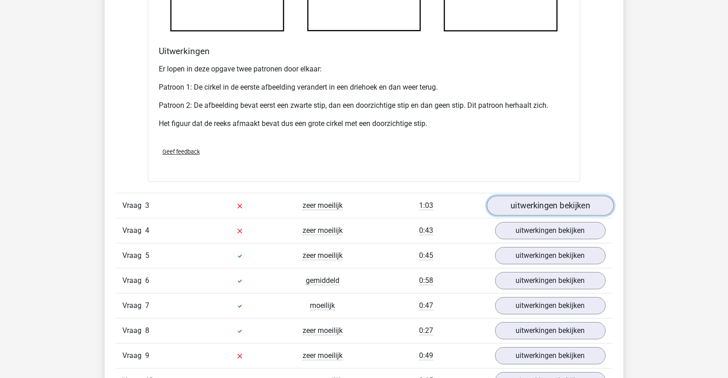
click at [567, 205] on link "uitwerkingen bekijken" at bounding box center [550, 206] width 127 height 20
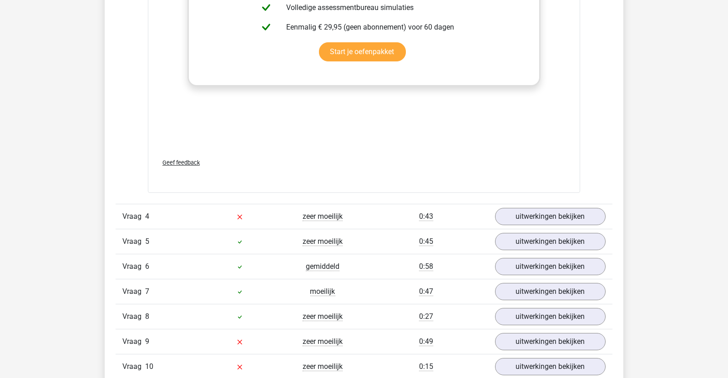
scroll to position [2510, 0]
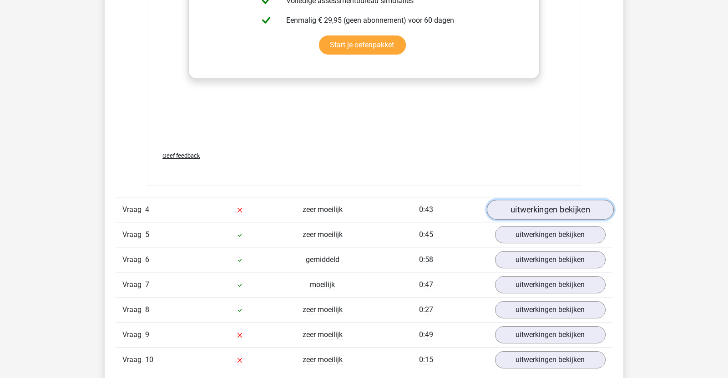
click at [579, 207] on link "uitwerkingen bekijken" at bounding box center [550, 210] width 127 height 20
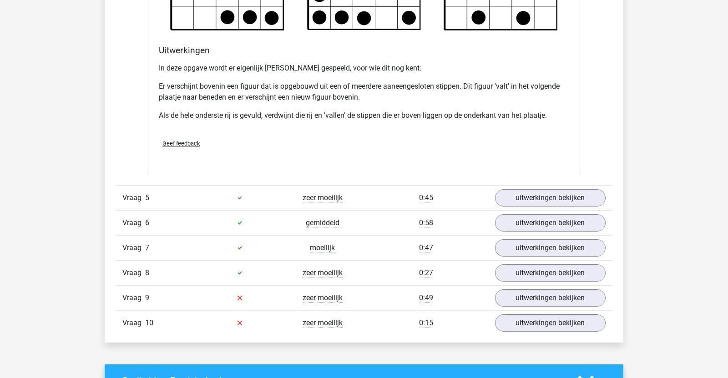
scroll to position [3094, 0]
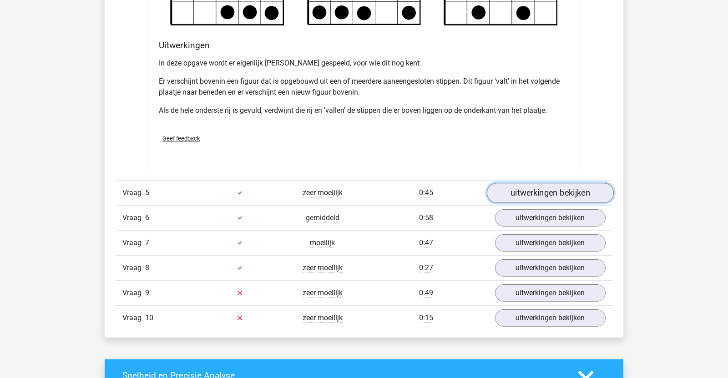
click at [525, 191] on link "uitwerkingen bekijken" at bounding box center [550, 193] width 127 height 20
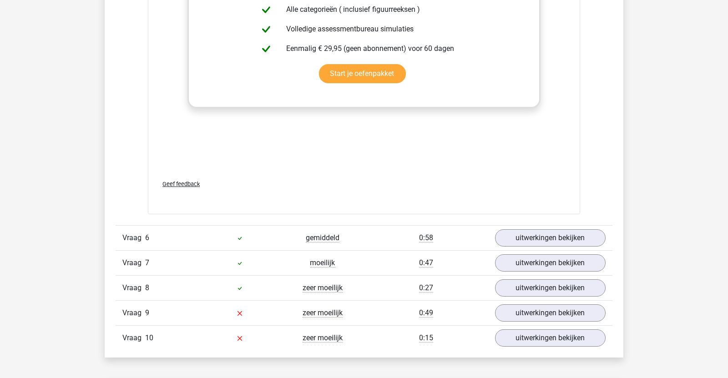
scroll to position [3840, 0]
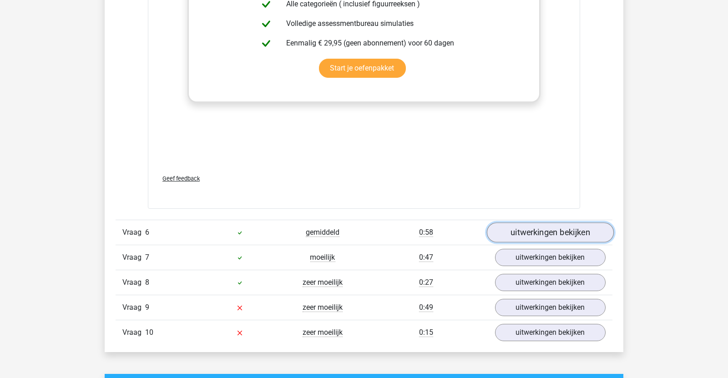
click at [538, 231] on link "uitwerkingen bekijken" at bounding box center [550, 232] width 127 height 20
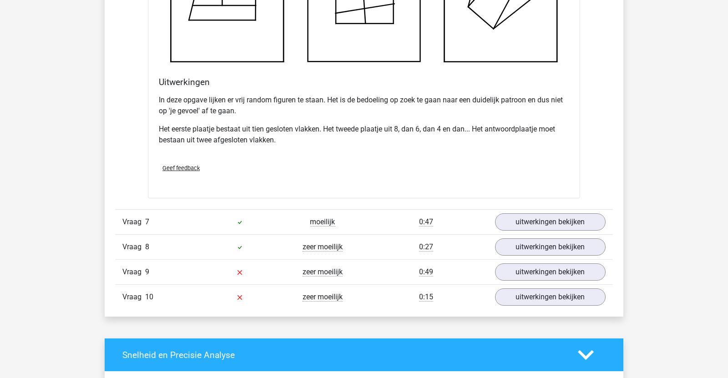
scroll to position [4434, 0]
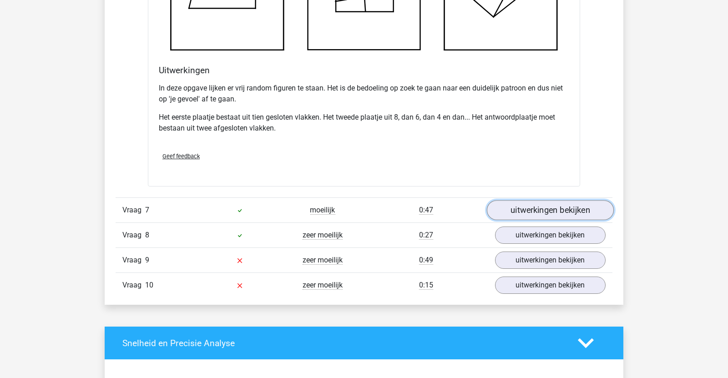
click at [537, 208] on link "uitwerkingen bekijken" at bounding box center [550, 211] width 127 height 20
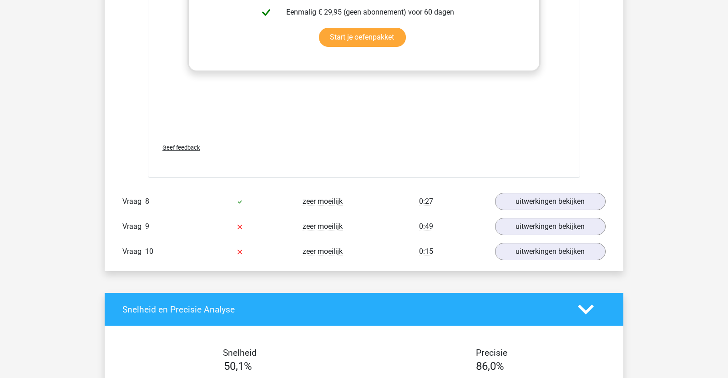
scroll to position [5259, 0]
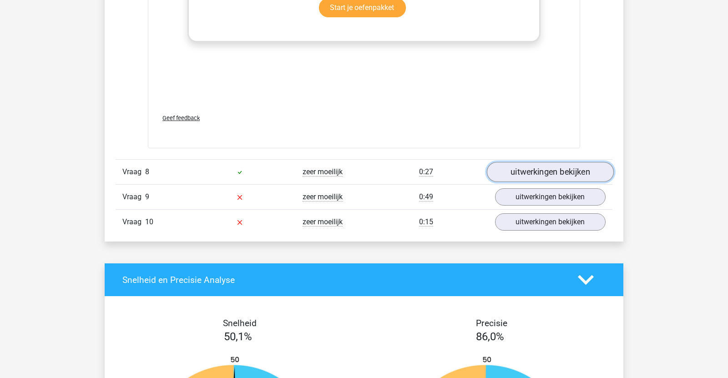
click at [543, 169] on link "uitwerkingen bekijken" at bounding box center [550, 172] width 127 height 20
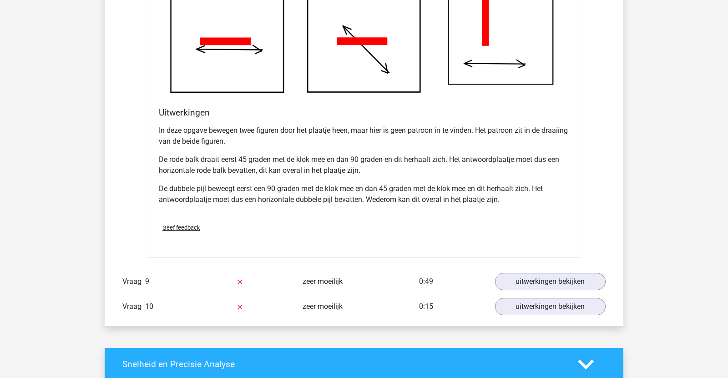
scroll to position [5756, 0]
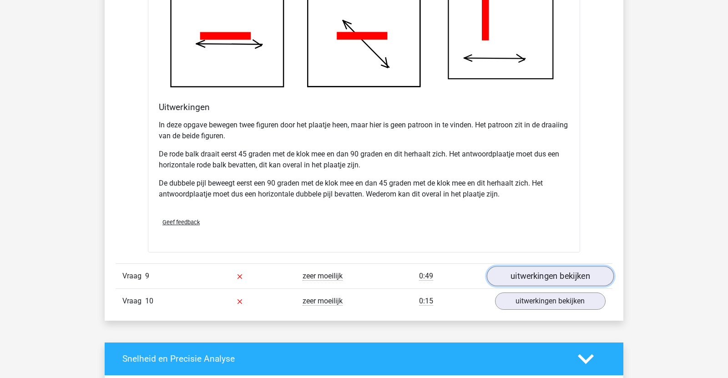
click at [551, 274] on link "uitwerkingen bekijken" at bounding box center [550, 276] width 127 height 20
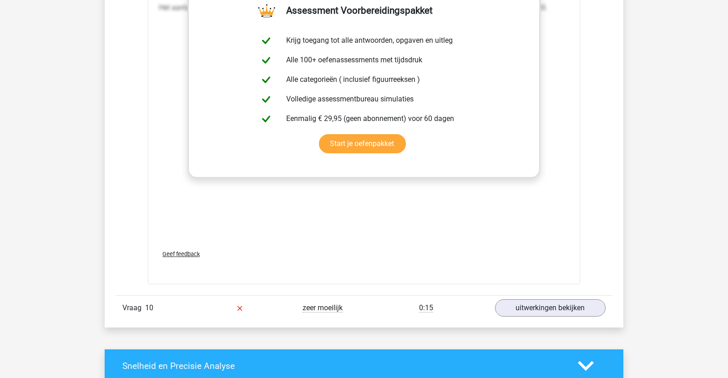
scroll to position [6514, 0]
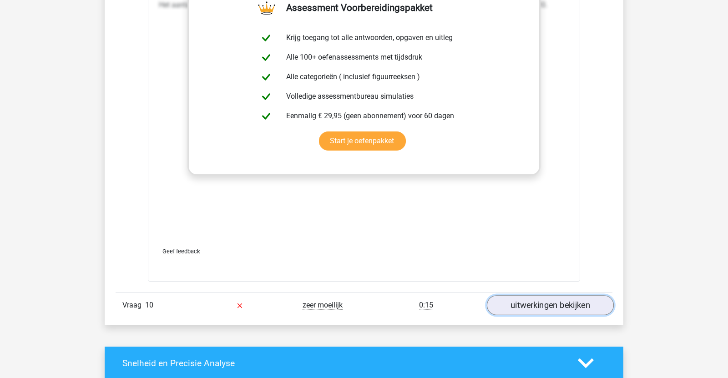
click at [544, 304] on link "uitwerkingen bekijken" at bounding box center [550, 306] width 127 height 20
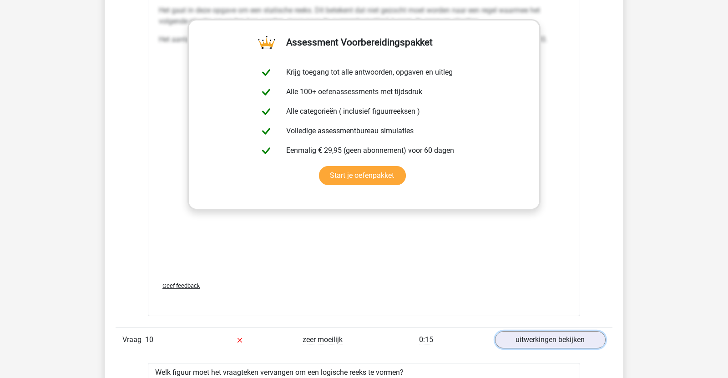
scroll to position [5815, 0]
